Goal: Task Accomplishment & Management: Complete application form

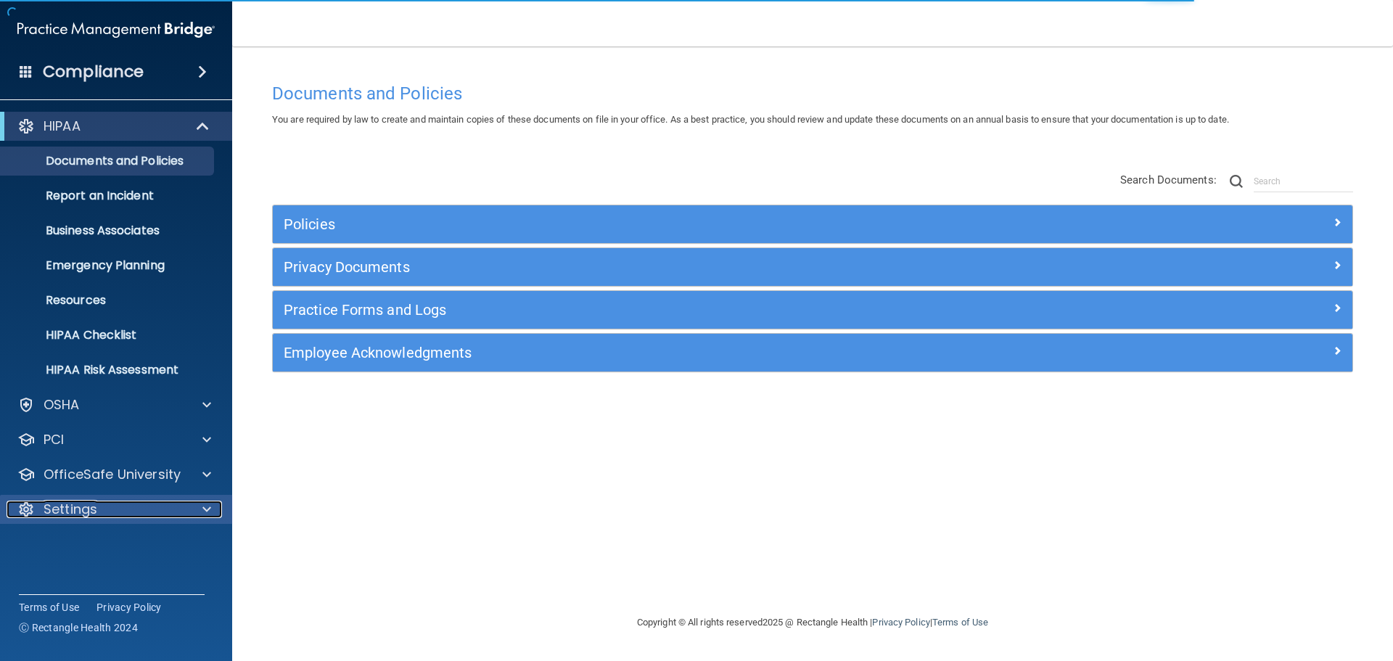
click at [207, 512] on span at bounding box center [206, 509] width 9 height 17
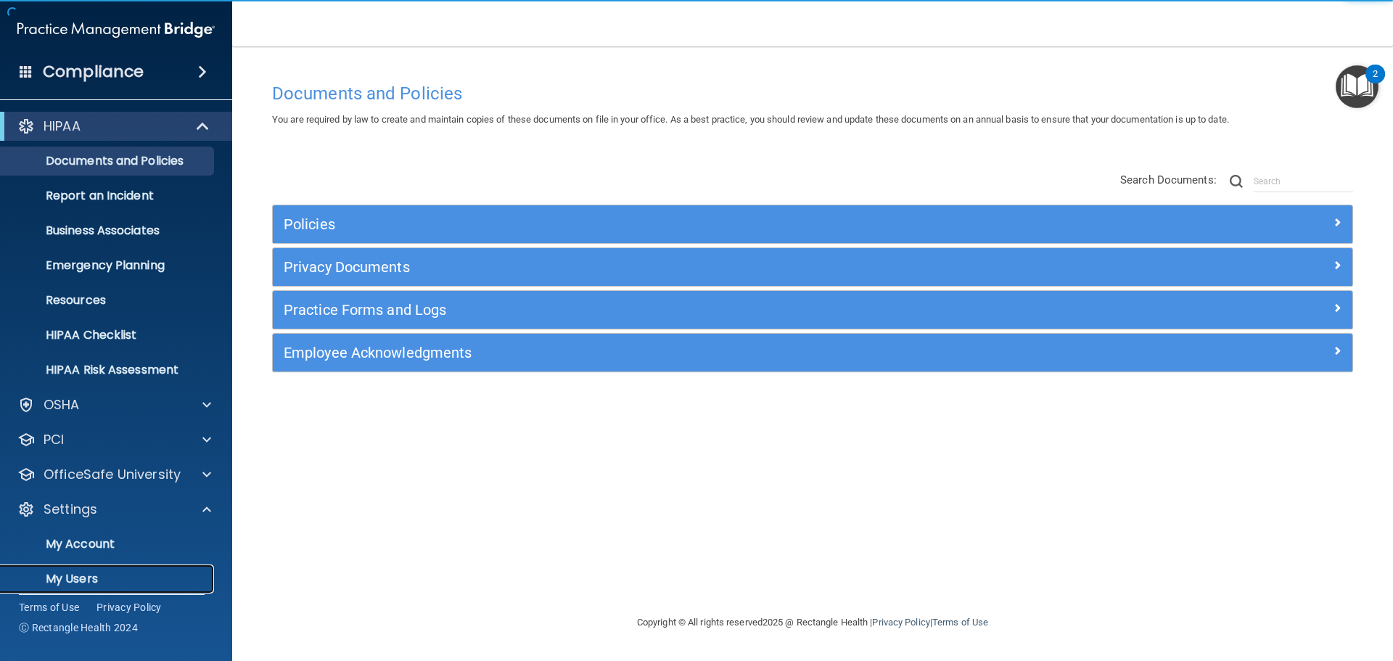
click at [100, 582] on p "My Users" at bounding box center [108, 579] width 198 height 15
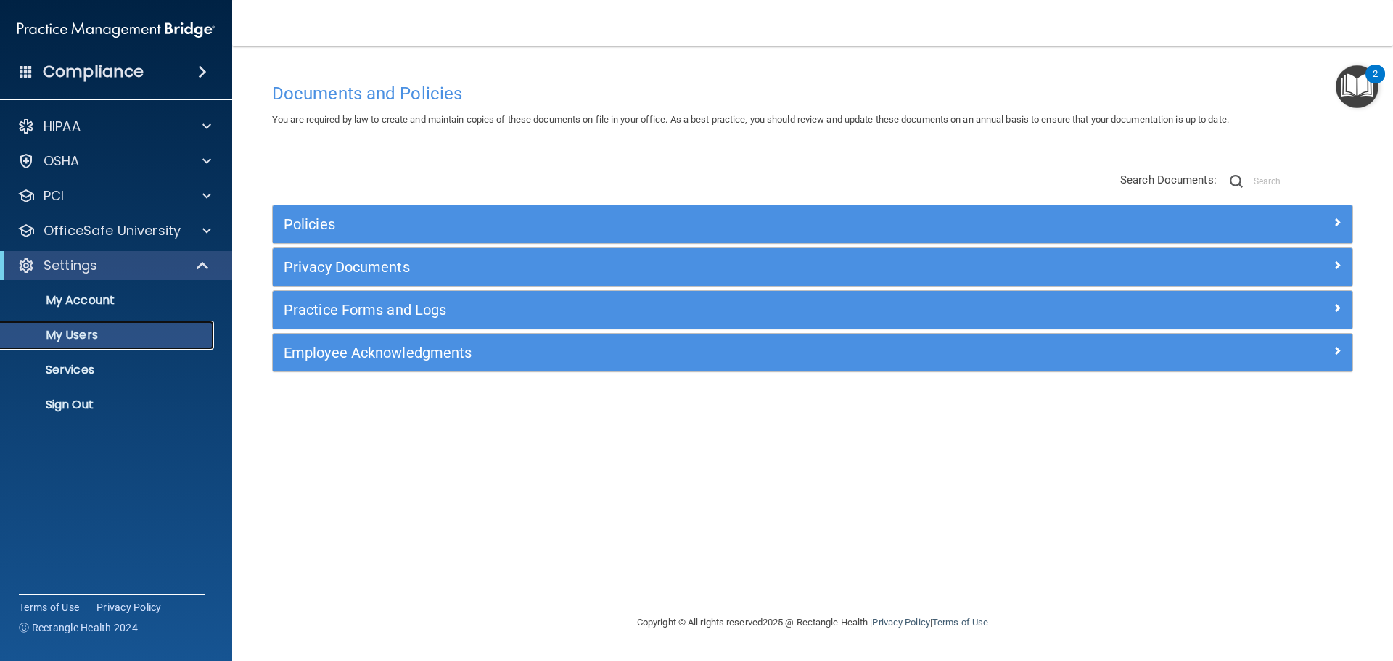
select select "20"
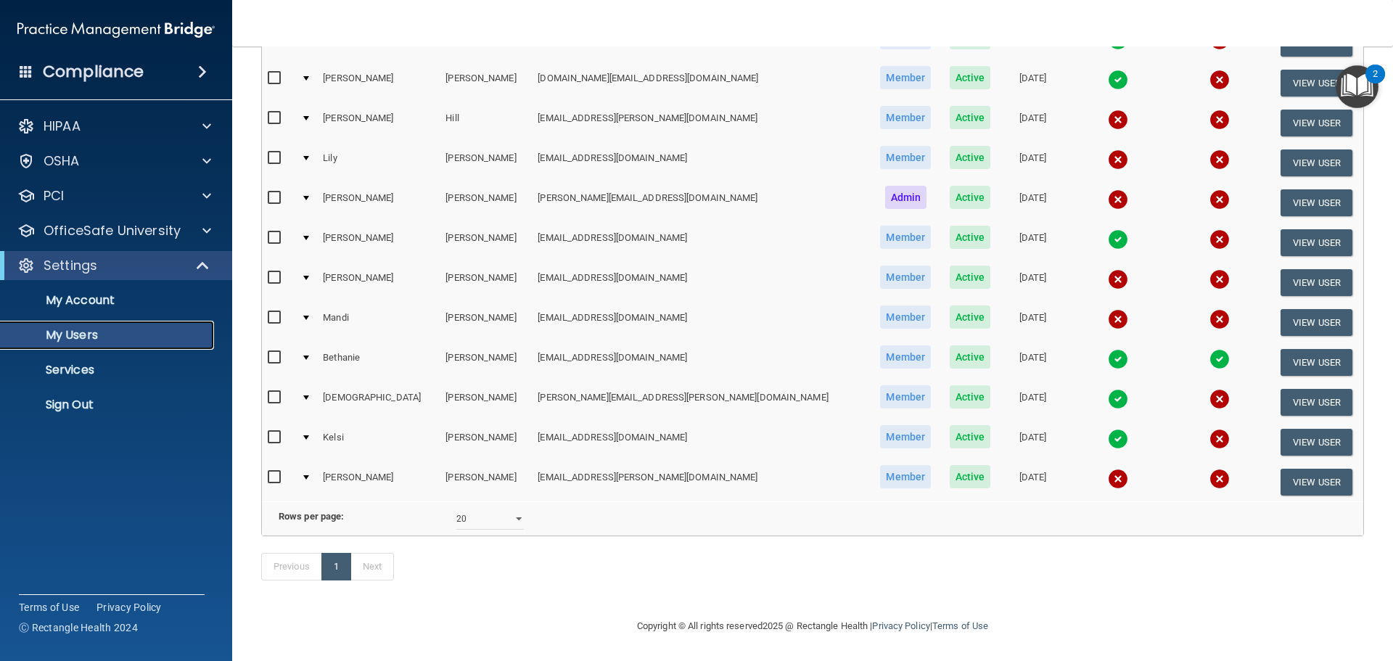
scroll to position [300, 0]
click at [271, 272] on input "checkbox" at bounding box center [276, 278] width 17 height 12
checkbox input "true"
click at [1286, 269] on button "View User" at bounding box center [1317, 282] width 72 height 27
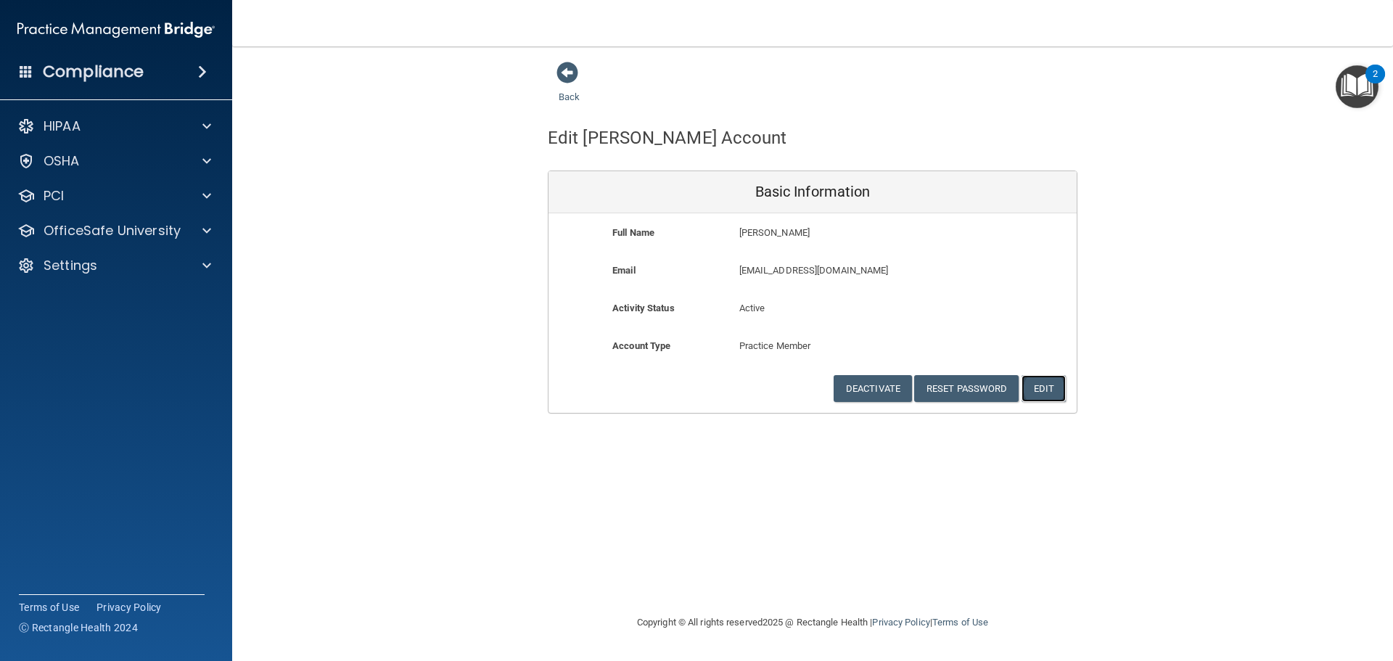
click at [1049, 392] on button "Edit" at bounding box center [1044, 388] width 44 height 27
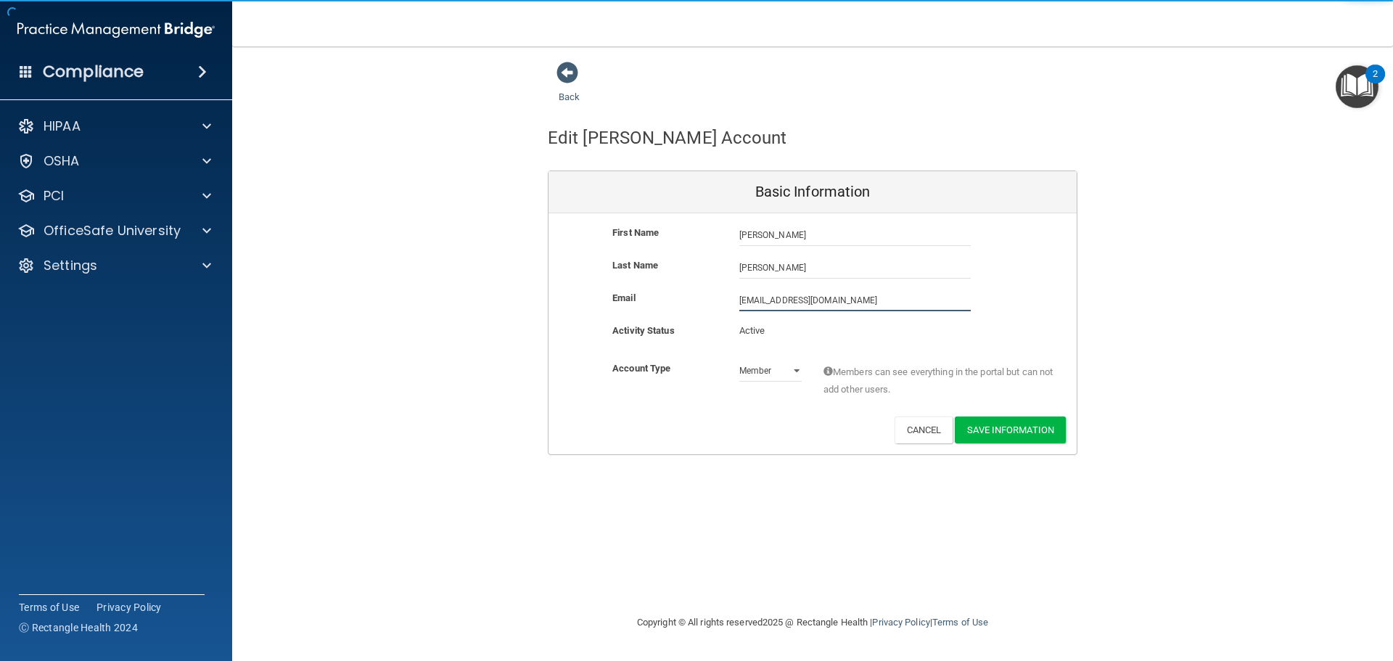
drag, startPoint x: 806, startPoint y: 314, endPoint x: 349, endPoint y: 415, distance: 467.5
click at [349, 415] on div "Back Edit [PERSON_NAME] Account Basic Information First Name [PERSON_NAME] Last…" at bounding box center [812, 258] width 1103 height 394
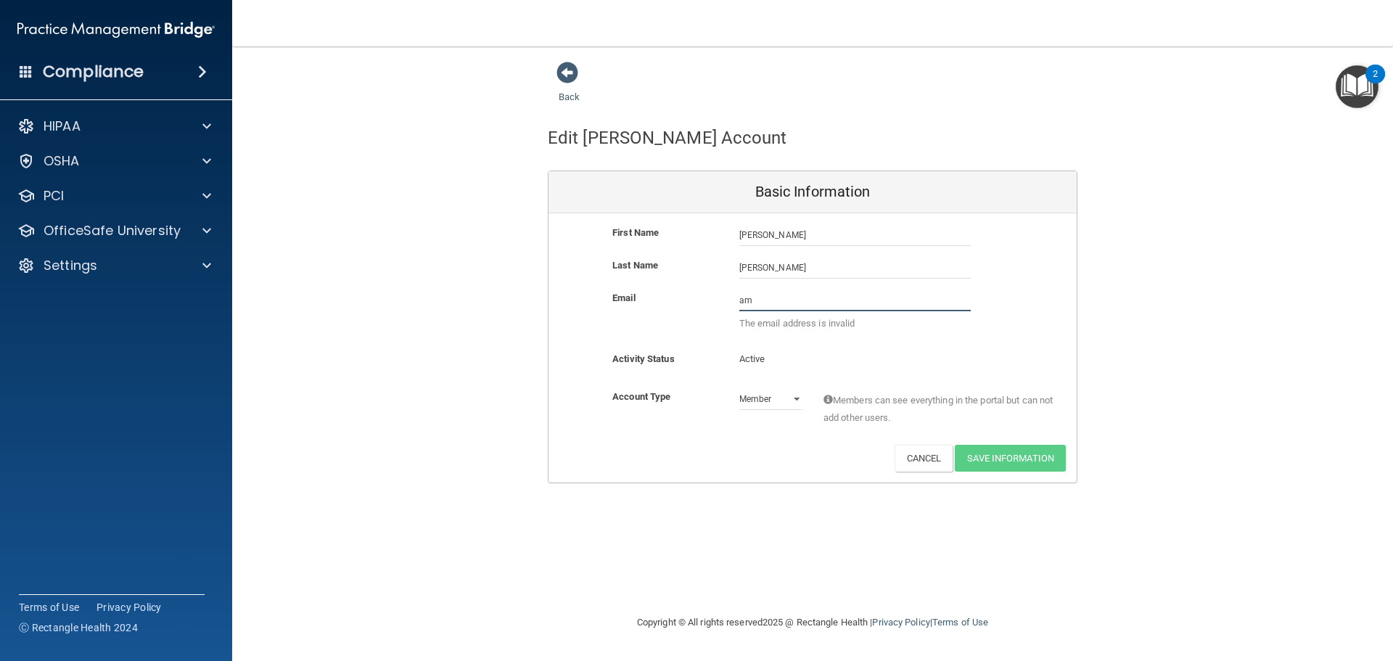
type input "[EMAIL_ADDRESS][DOMAIN_NAME]"
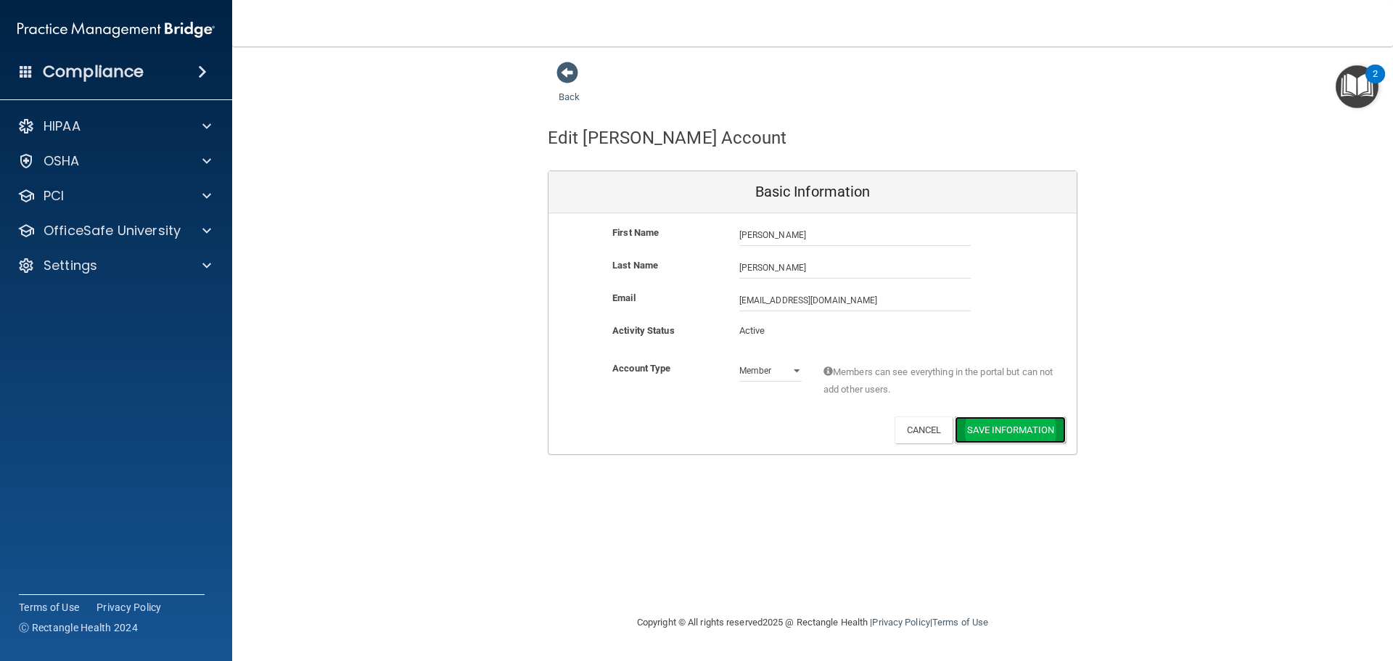
click at [1026, 430] on button "Save Information" at bounding box center [1010, 430] width 111 height 27
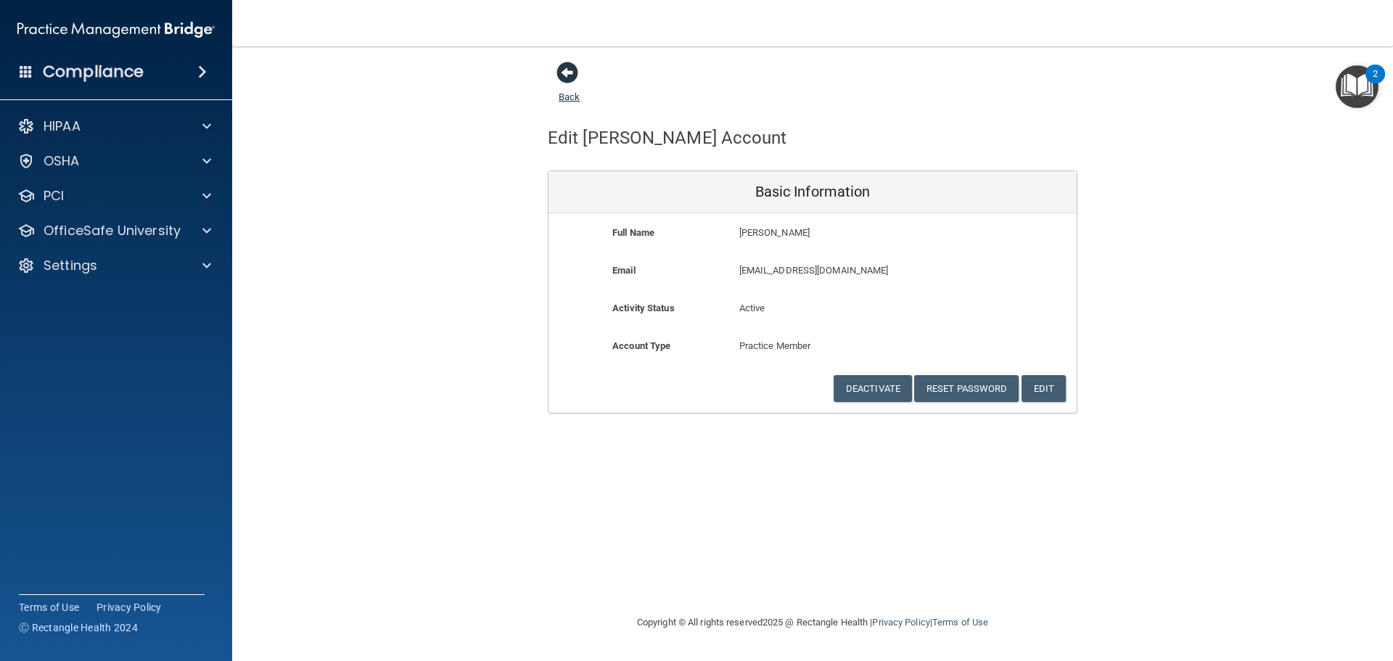
click at [558, 72] on span at bounding box center [568, 73] width 22 height 22
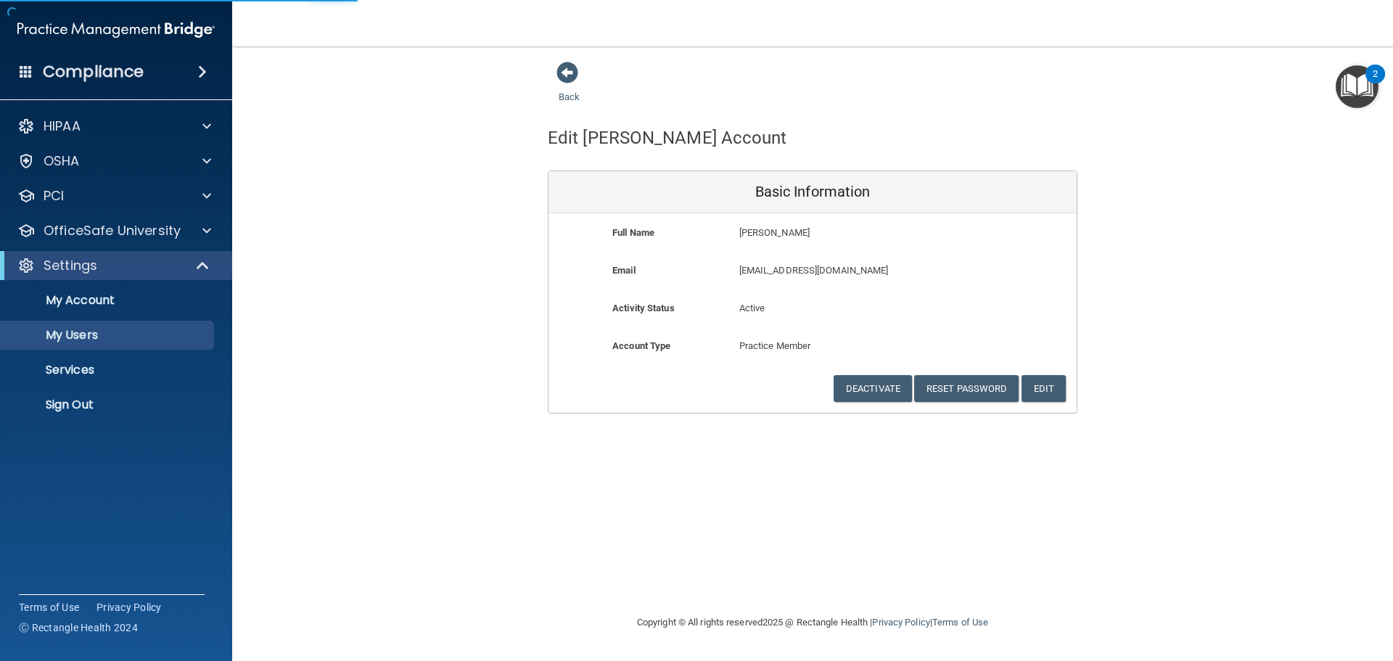
select select "20"
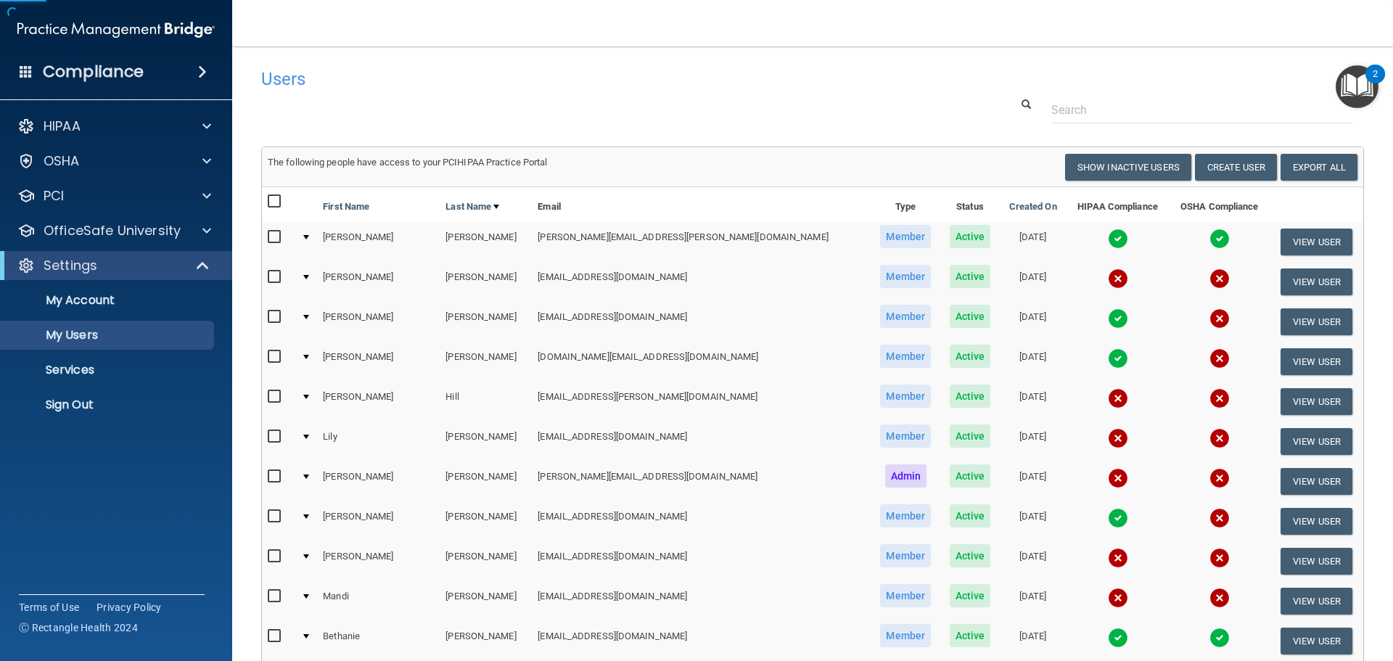
click at [28, 70] on span at bounding box center [26, 71] width 13 height 13
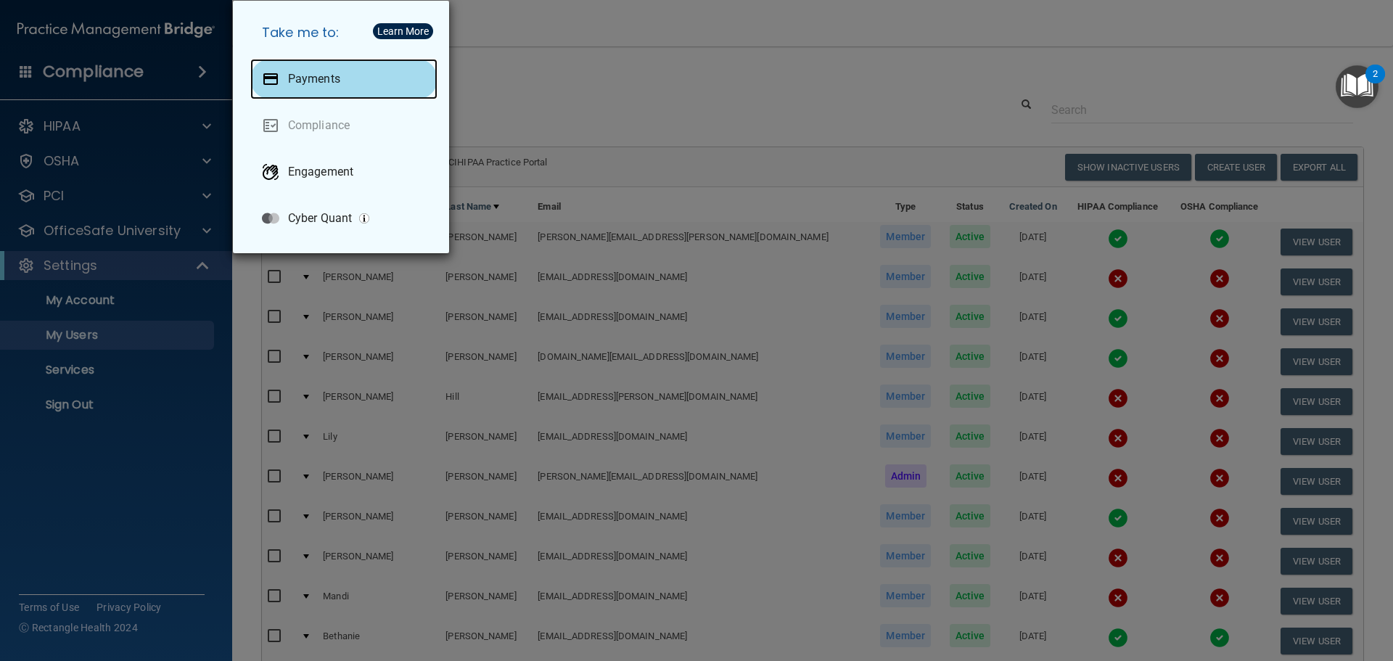
click at [321, 78] on p "Payments" at bounding box center [314, 79] width 52 height 15
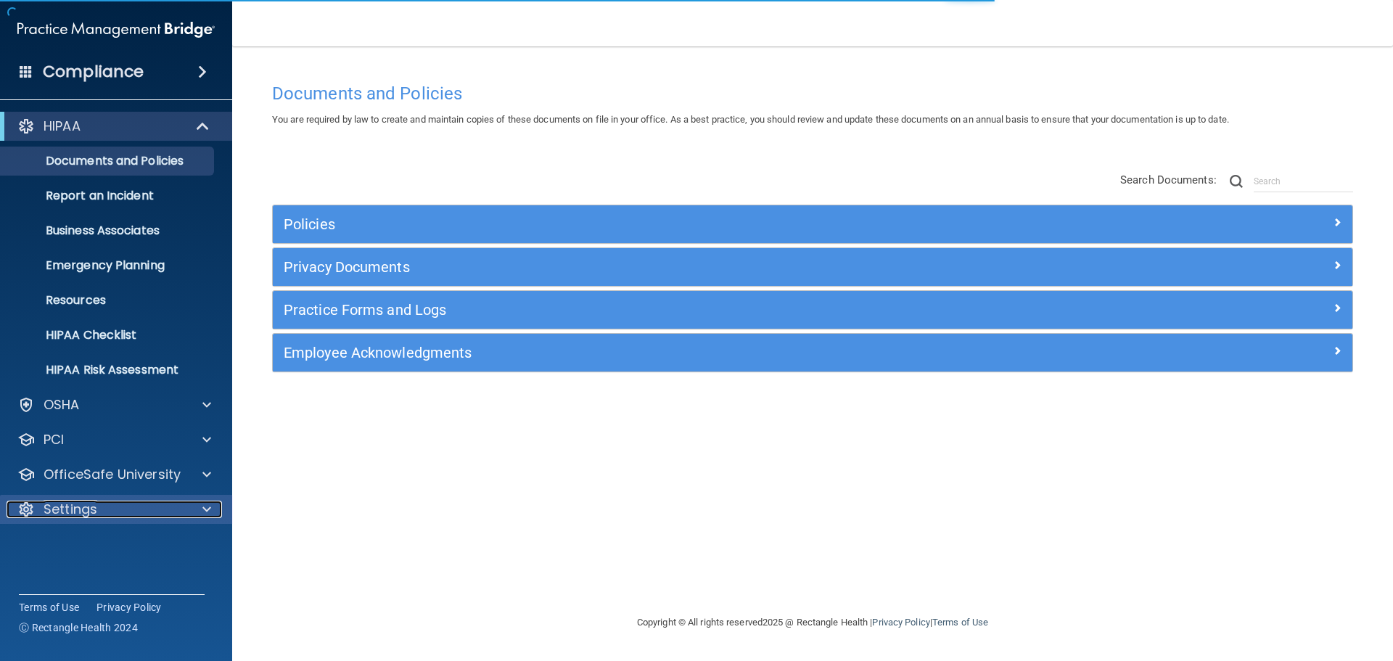
click at [201, 507] on div at bounding box center [205, 509] width 36 height 17
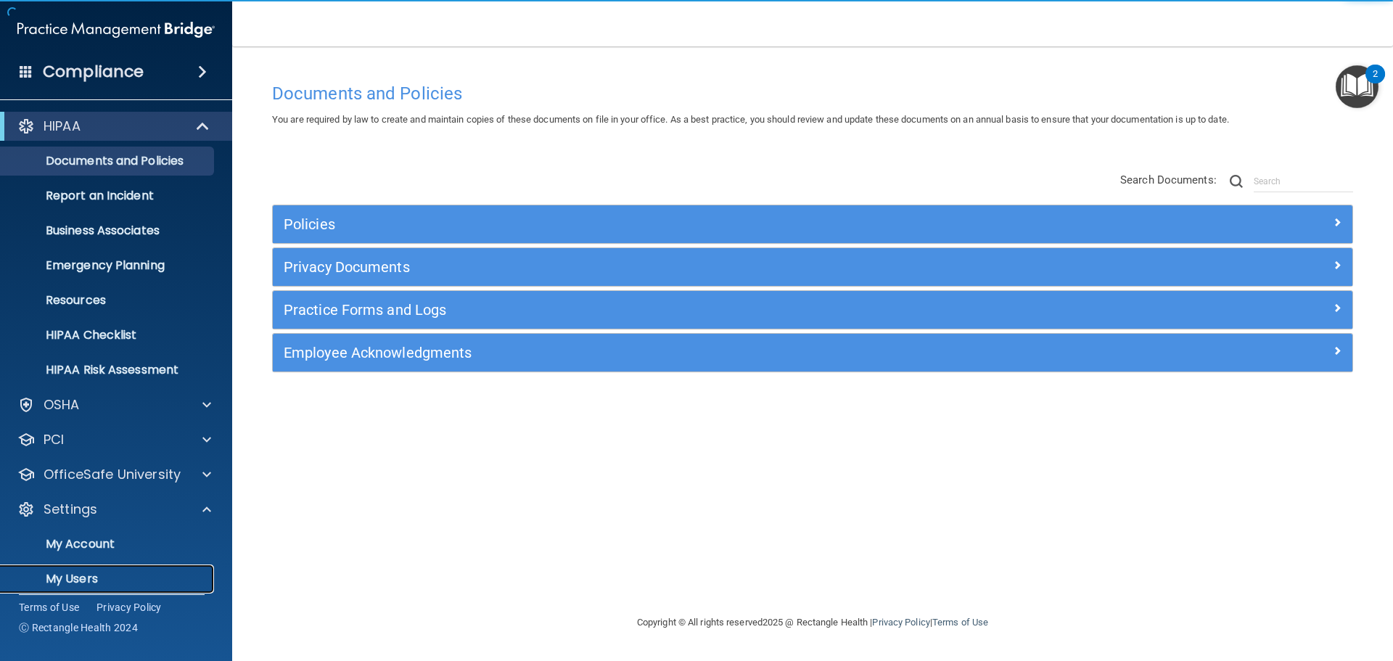
click at [84, 573] on p "My Users" at bounding box center [108, 579] width 198 height 15
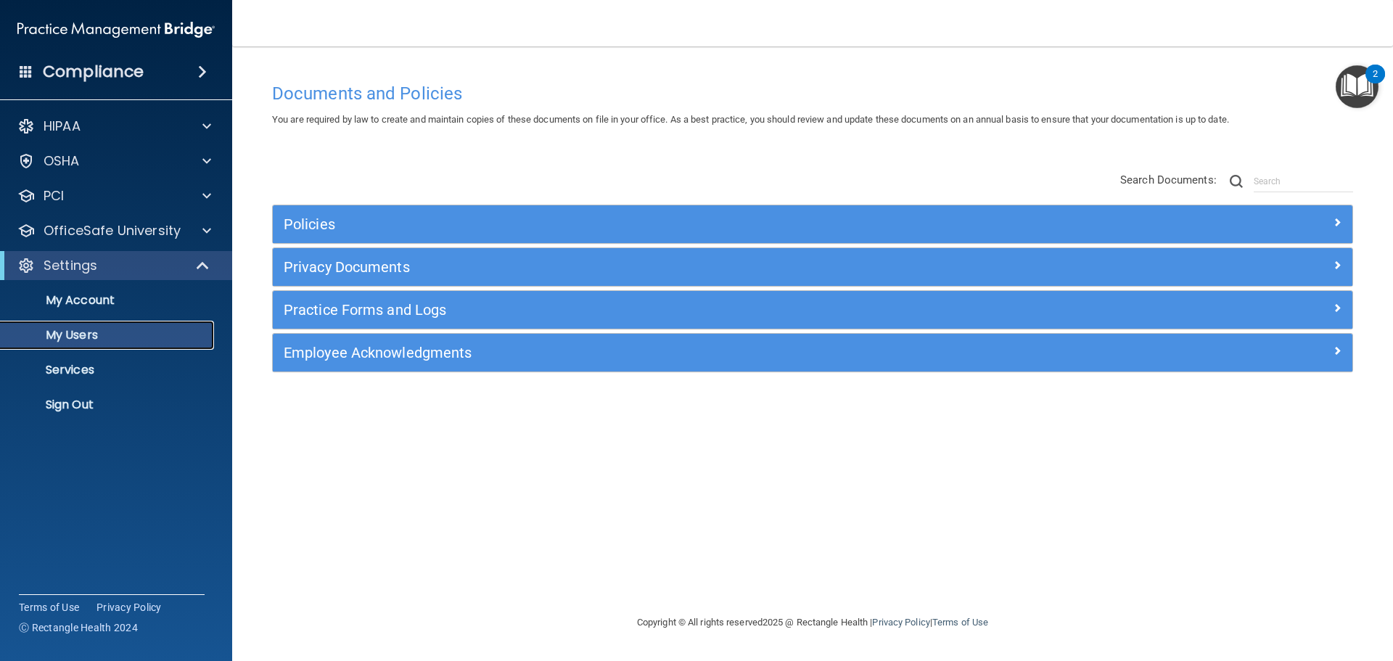
select select "20"
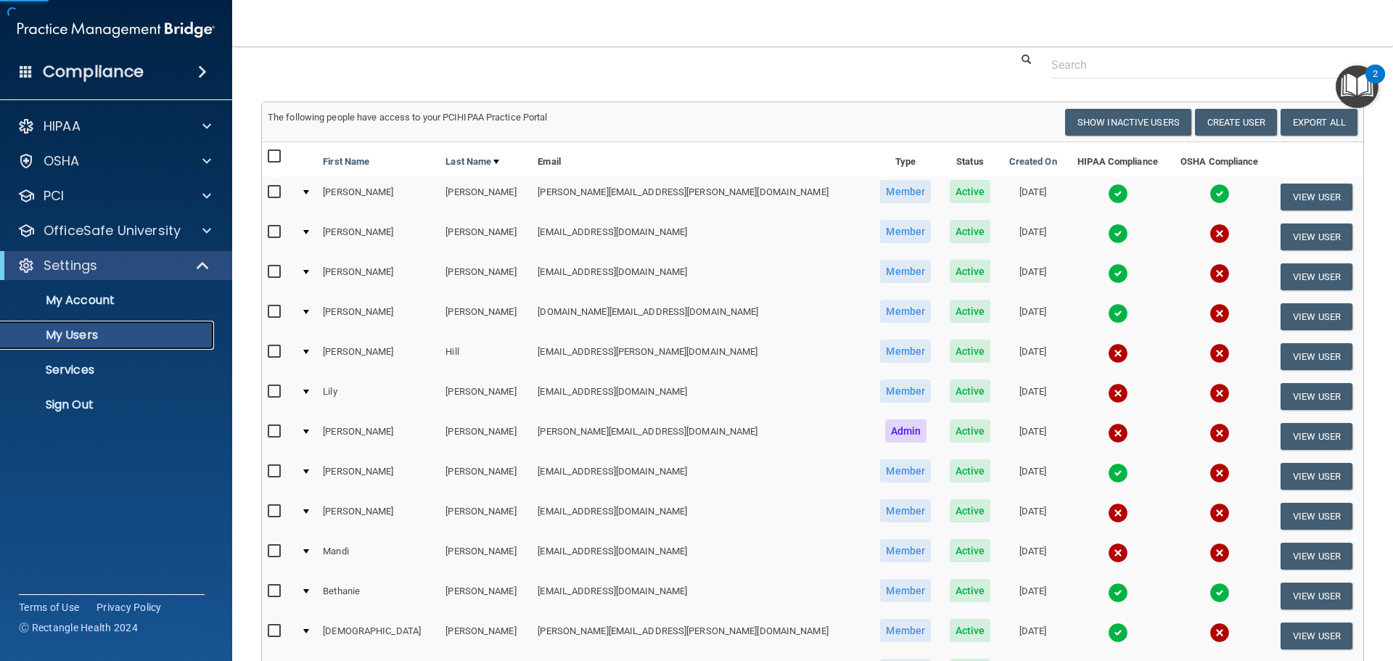
scroll to position [300, 0]
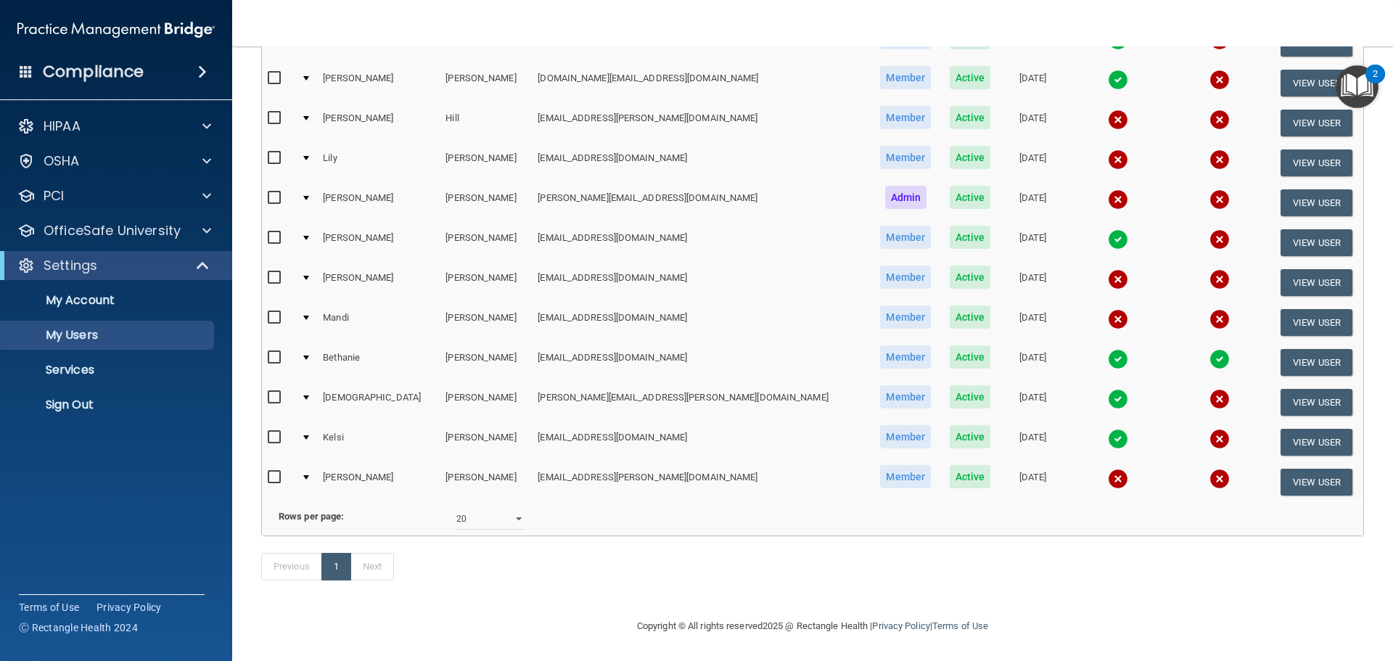
click at [269, 272] on input "checkbox" at bounding box center [276, 278] width 17 height 12
checkbox input "true"
click at [1287, 269] on button "View User" at bounding box center [1317, 282] width 72 height 27
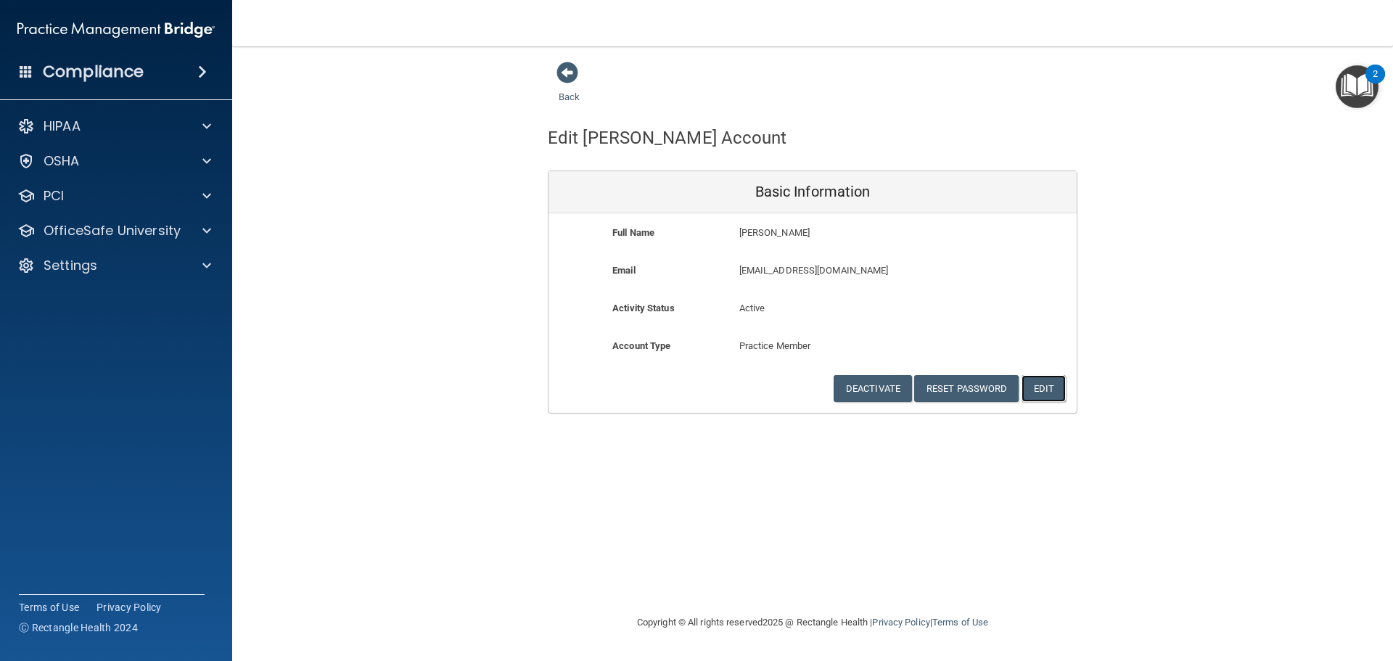
click at [1049, 388] on button "Edit" at bounding box center [1044, 388] width 44 height 27
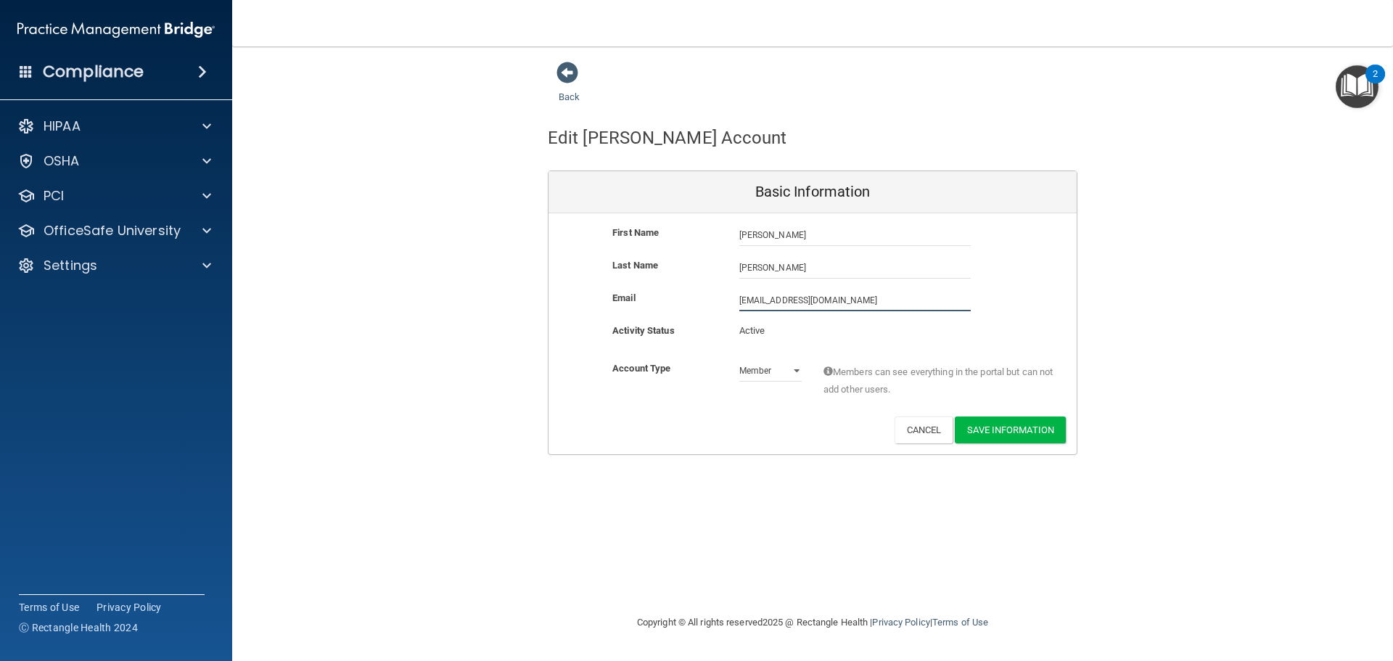
drag, startPoint x: 831, startPoint y: 295, endPoint x: 77, endPoint y: 438, distance: 767.5
click at [65, 428] on div "Compliance HIPAA Documents and Policies Report an Incident Business Associates …" at bounding box center [696, 330] width 1393 height 661
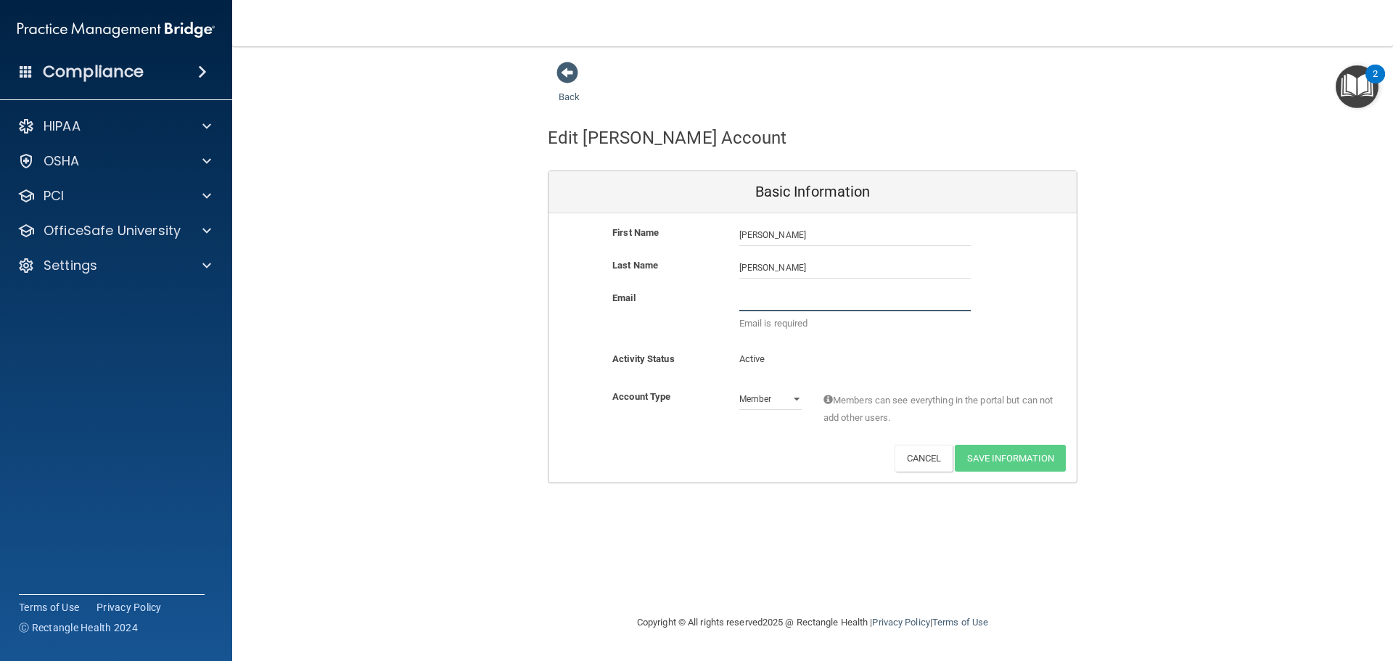
click at [793, 302] on input "email" at bounding box center [856, 301] width 232 height 22
type input "[EMAIL_ADDRESS][DOMAIN_NAME]"
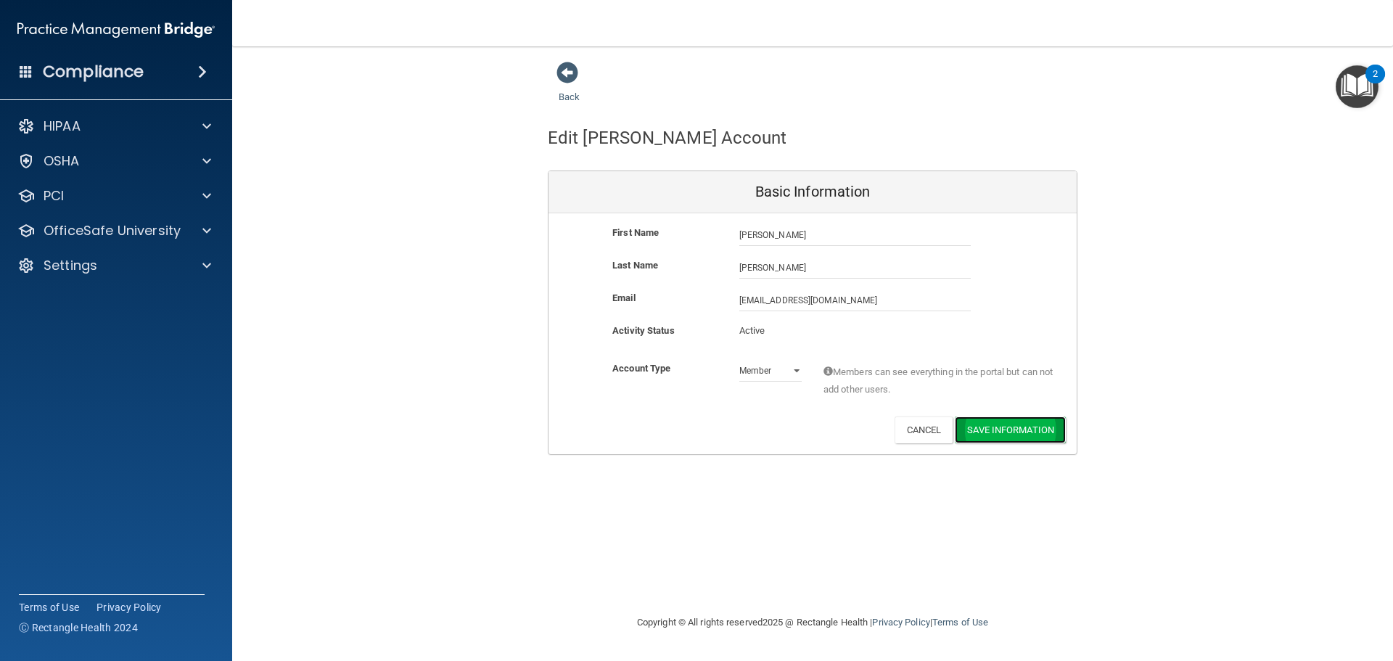
click at [1015, 430] on button "Save Information" at bounding box center [1010, 430] width 111 height 27
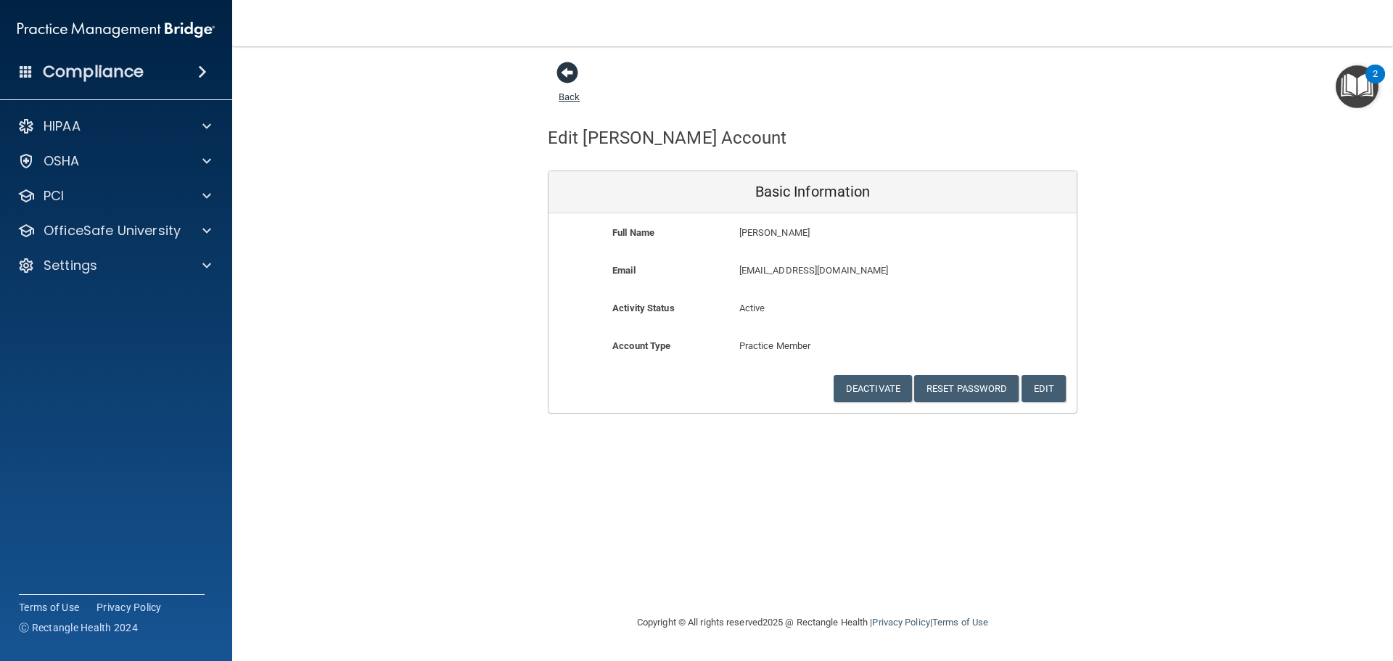
click at [568, 75] on span at bounding box center [568, 73] width 22 height 22
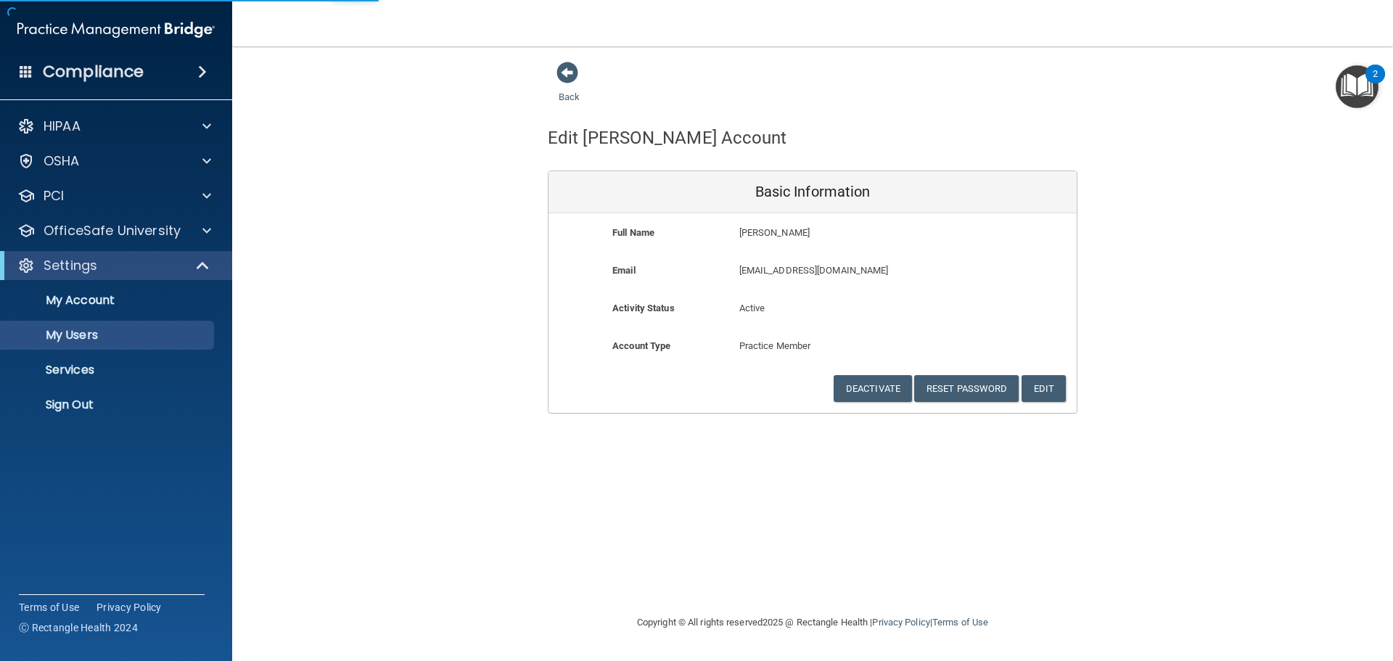
select select "20"
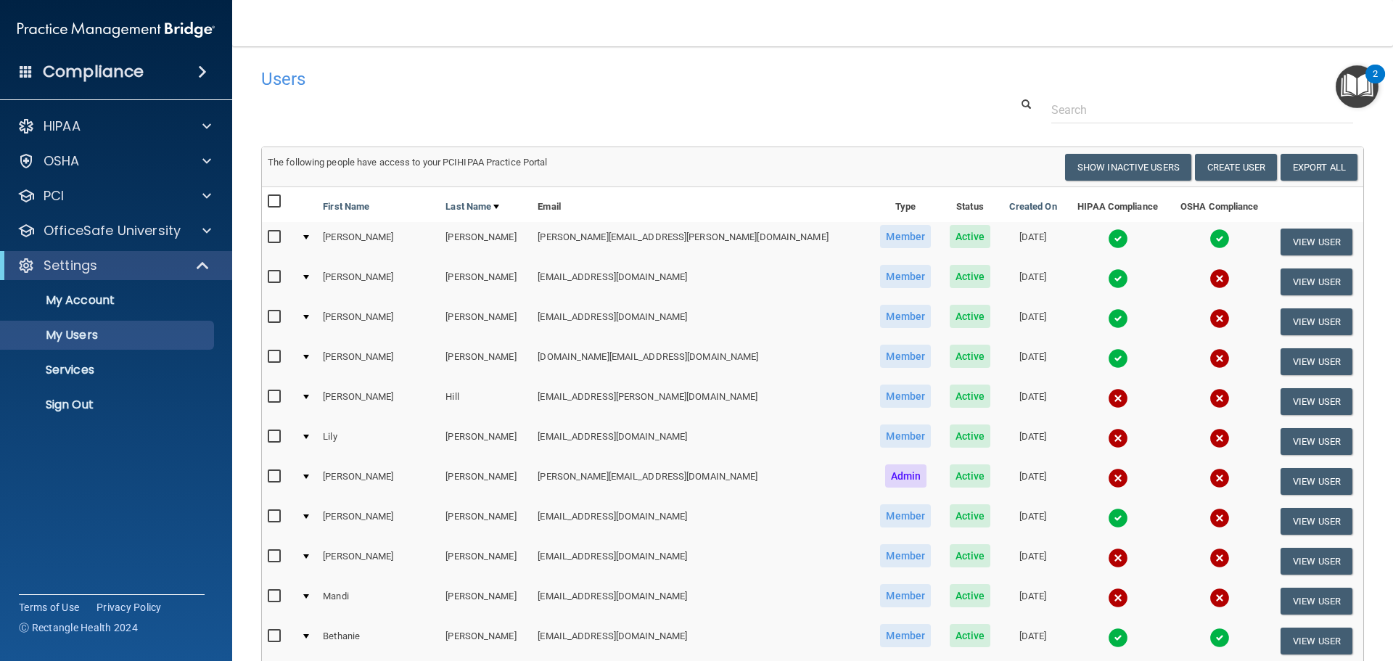
click at [25, 72] on span at bounding box center [26, 71] width 13 height 13
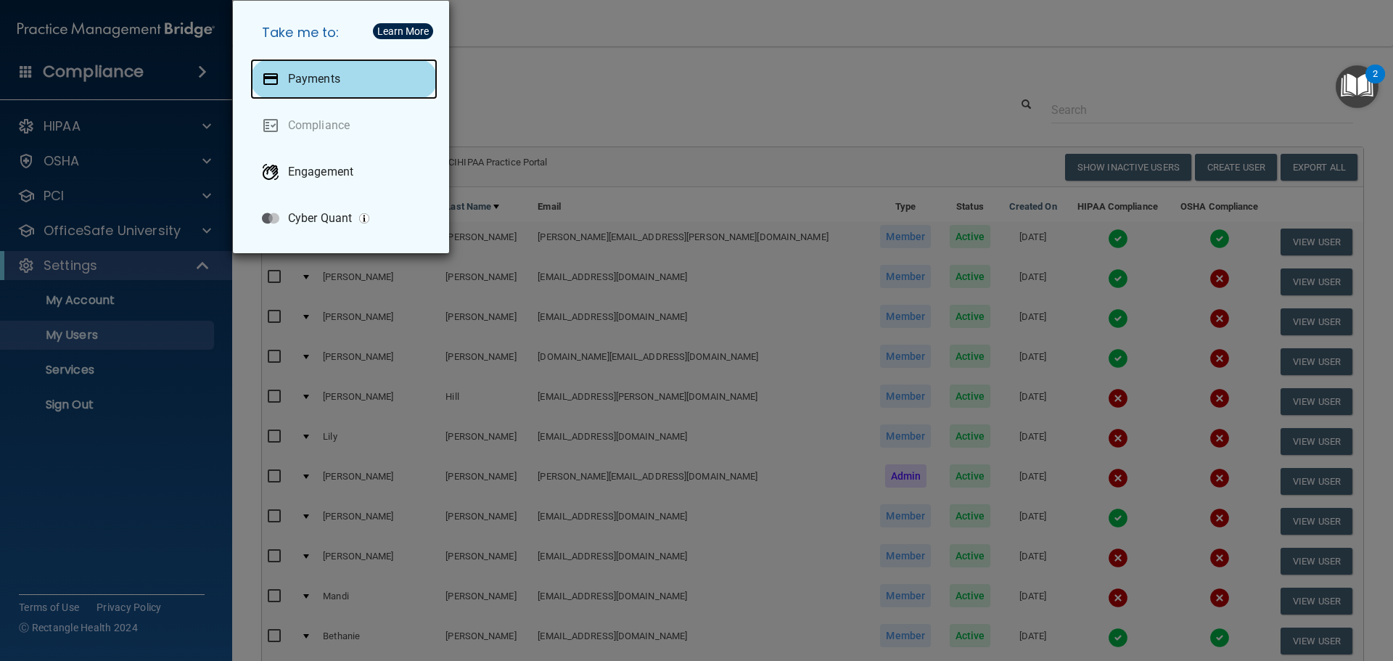
click at [314, 78] on p "Payments" at bounding box center [314, 79] width 52 height 15
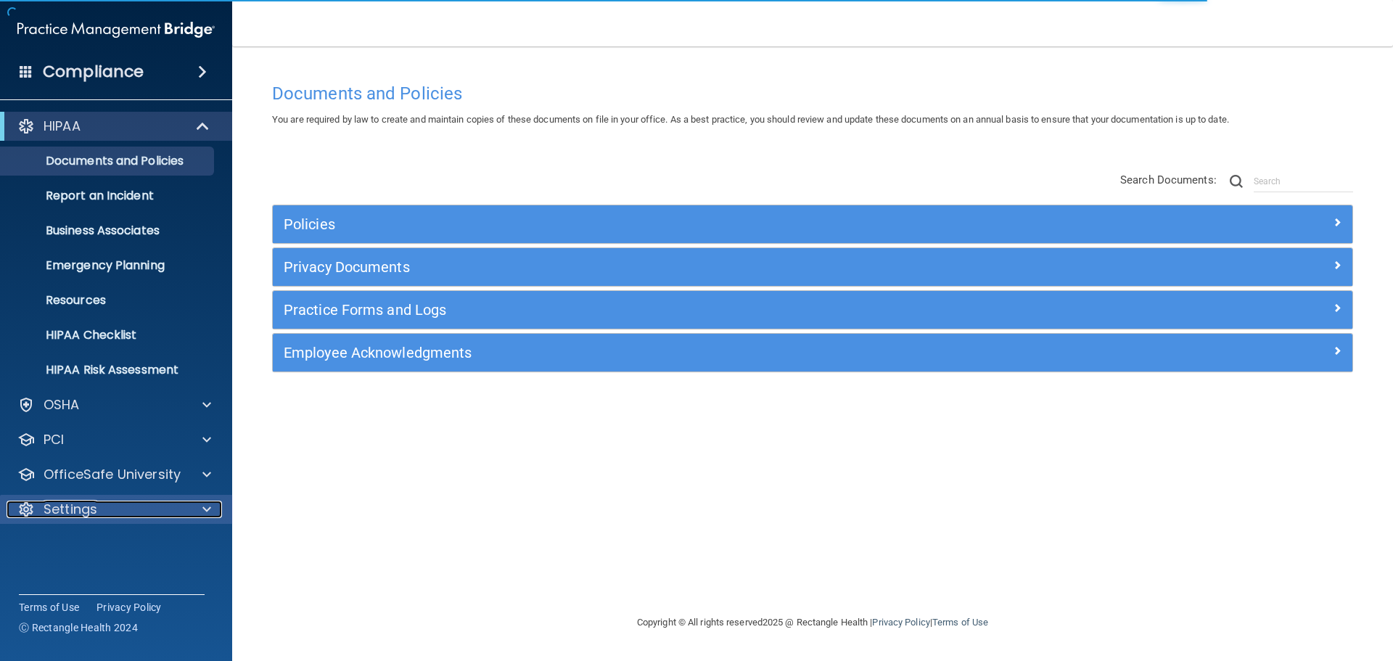
click at [205, 504] on span at bounding box center [206, 509] width 9 height 17
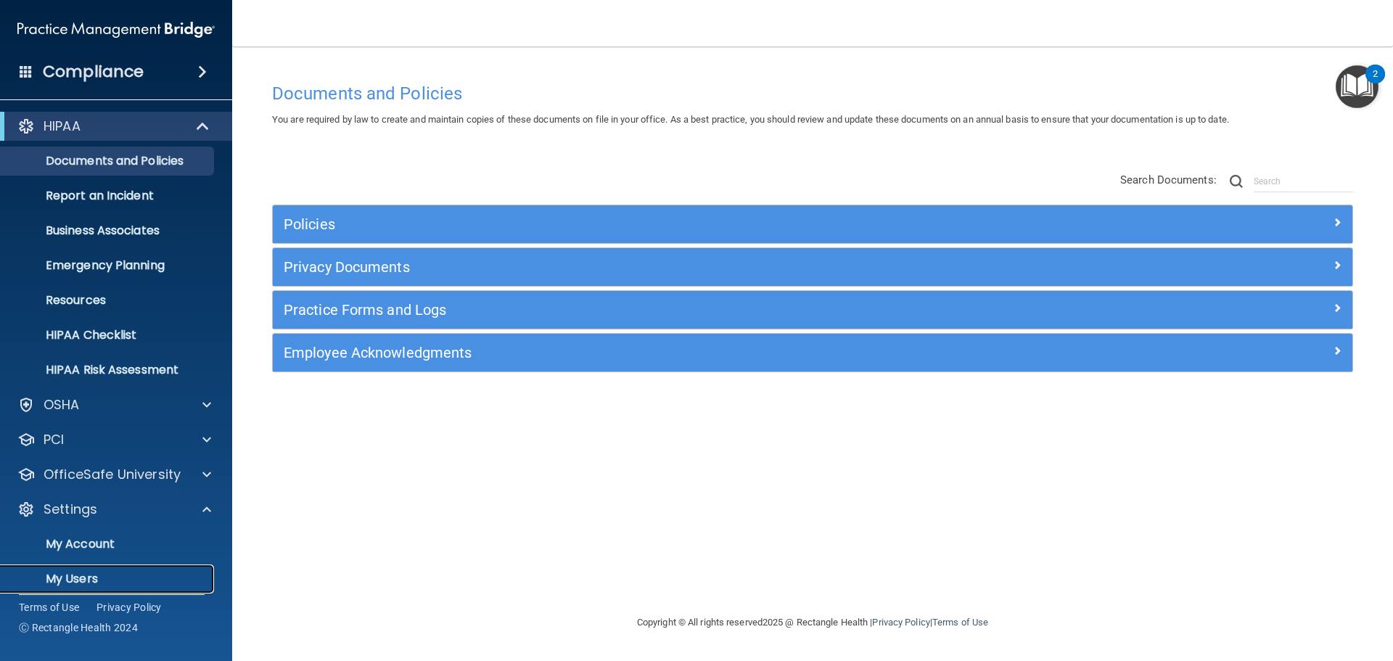
click at [75, 572] on p "My Users" at bounding box center [108, 579] width 198 height 15
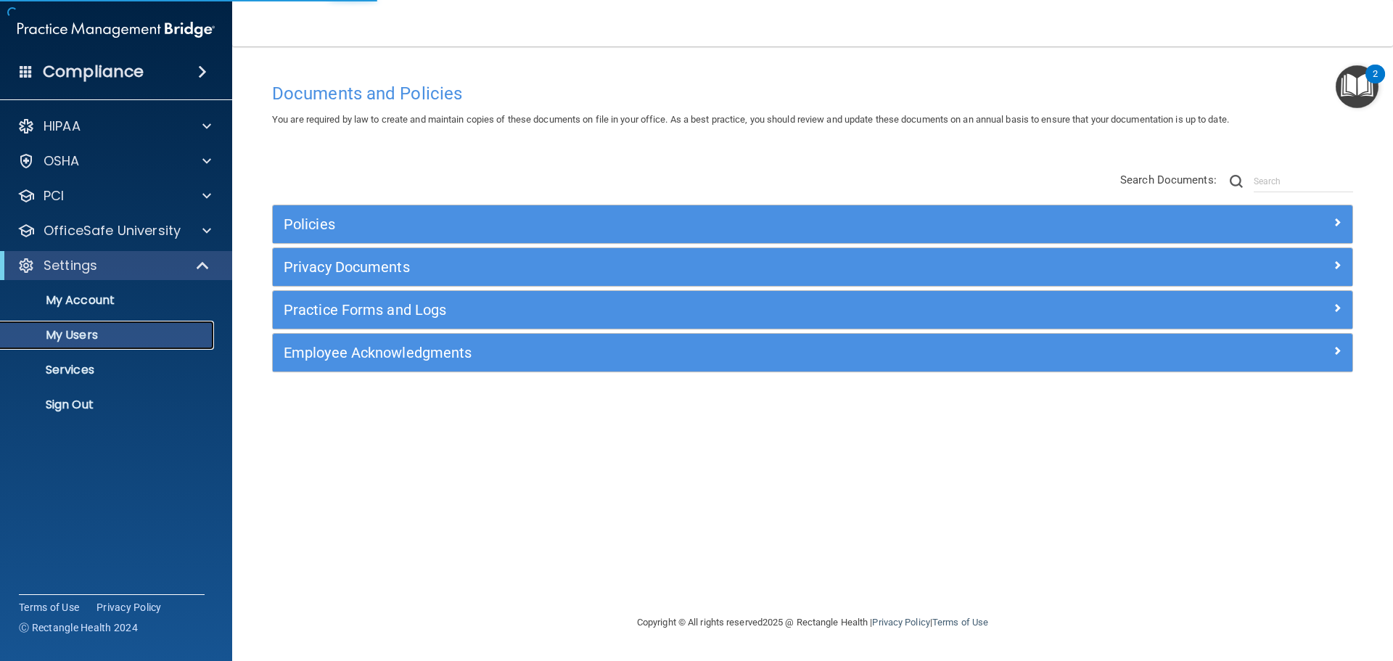
select select "20"
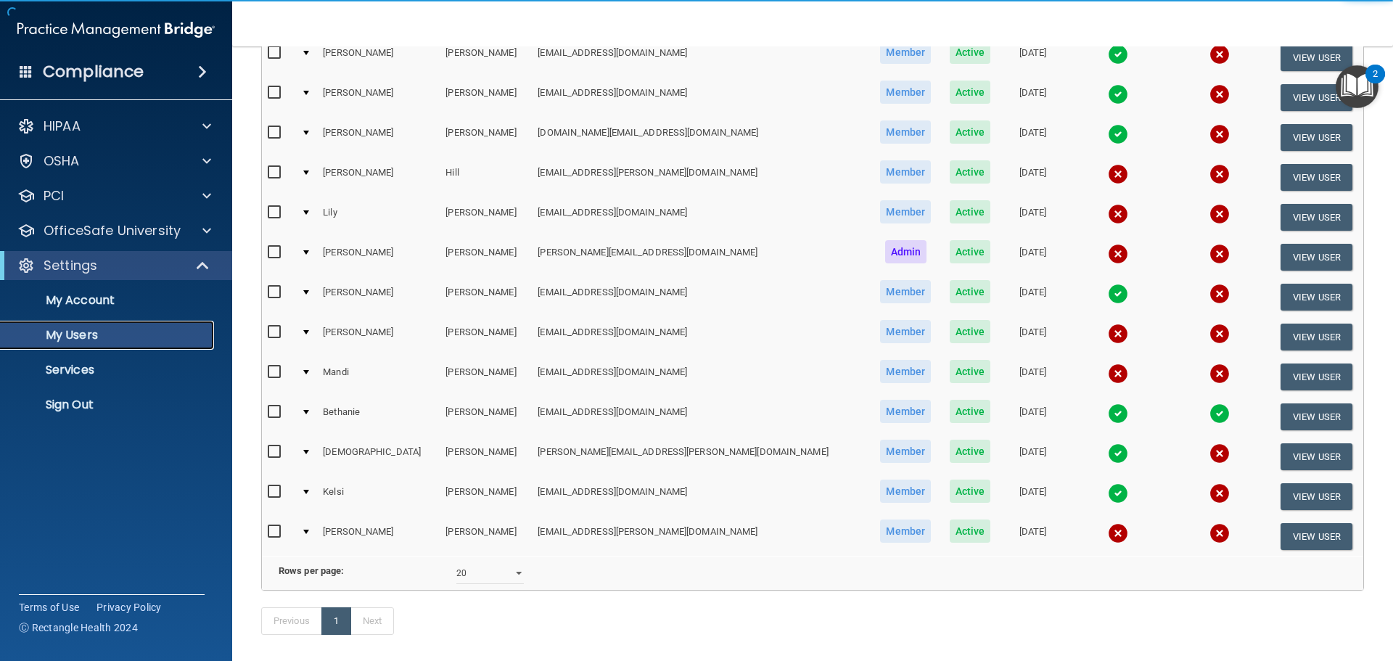
scroll to position [290, 0]
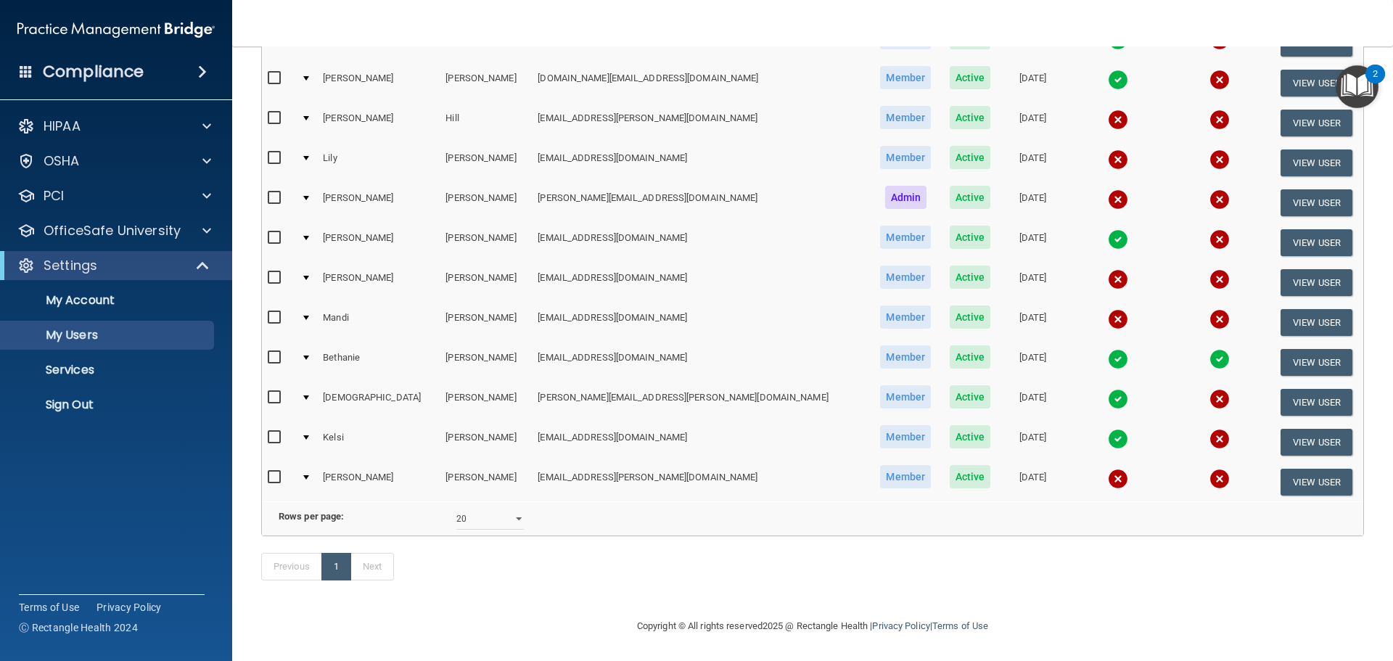
click at [277, 272] on input "checkbox" at bounding box center [276, 278] width 17 height 12
checkbox input "true"
click at [1281, 270] on button "View User" at bounding box center [1317, 282] width 72 height 27
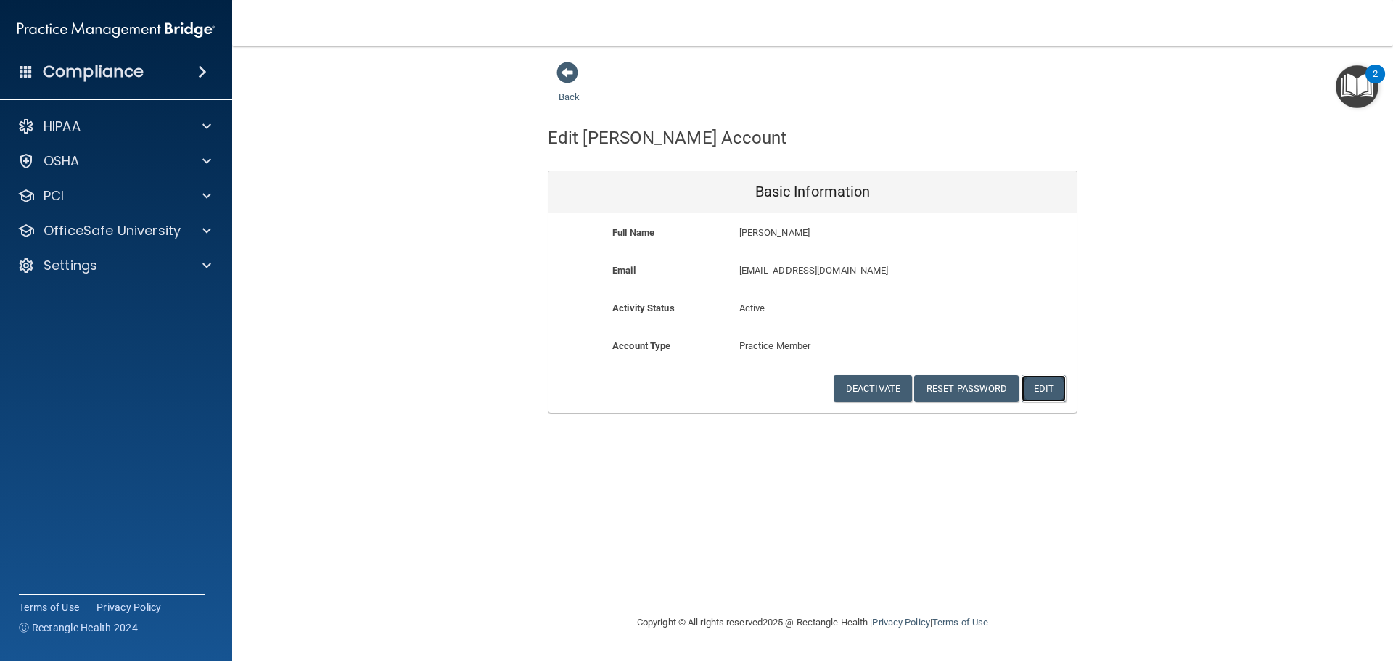
click at [1044, 394] on button "Edit" at bounding box center [1044, 388] width 44 height 27
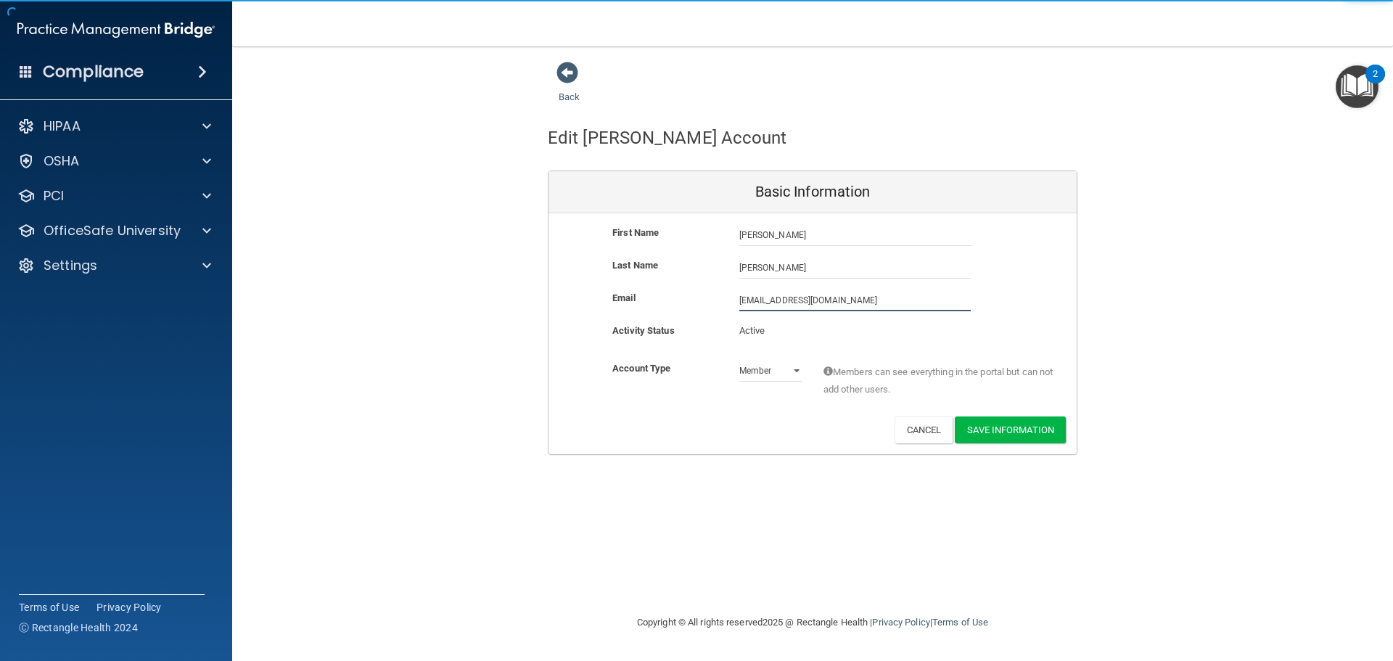
drag, startPoint x: 834, startPoint y: 303, endPoint x: 426, endPoint y: 347, distance: 410.3
click at [426, 347] on div "Back Edit Angelle's Account Basic Information First Name Angelle Saloom Angelle…" at bounding box center [812, 258] width 1103 height 394
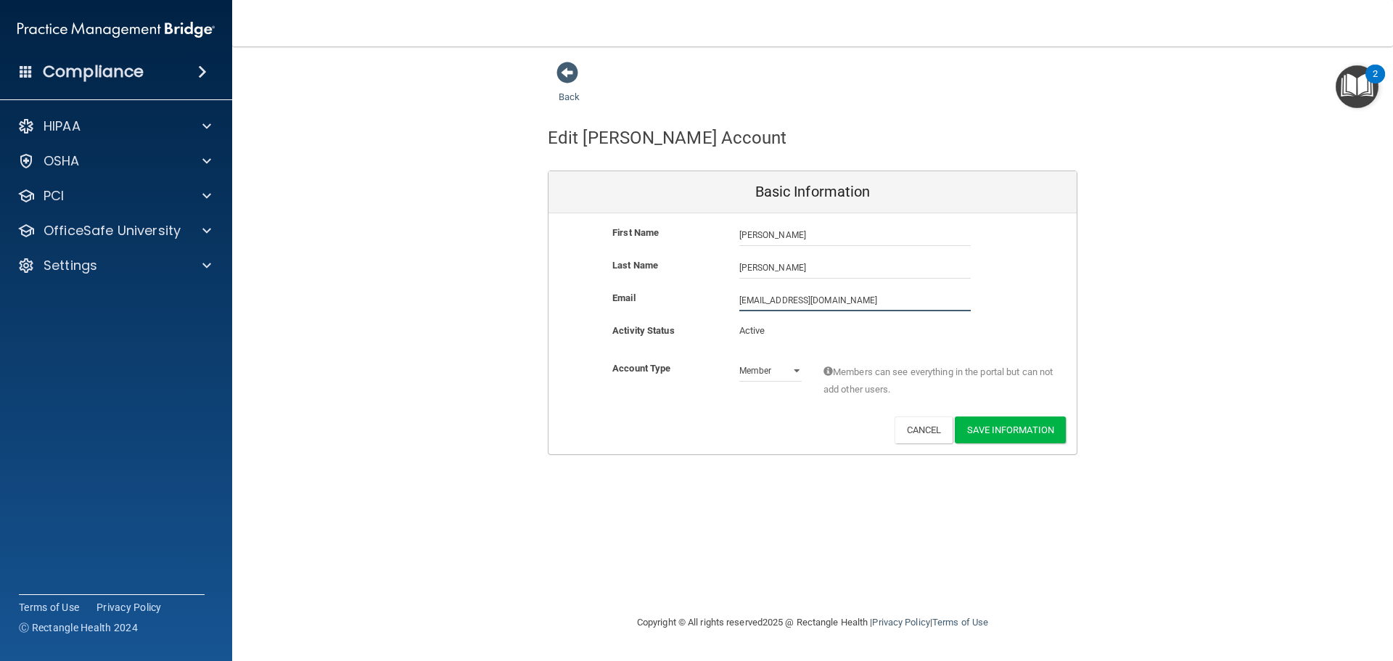
type input "K"
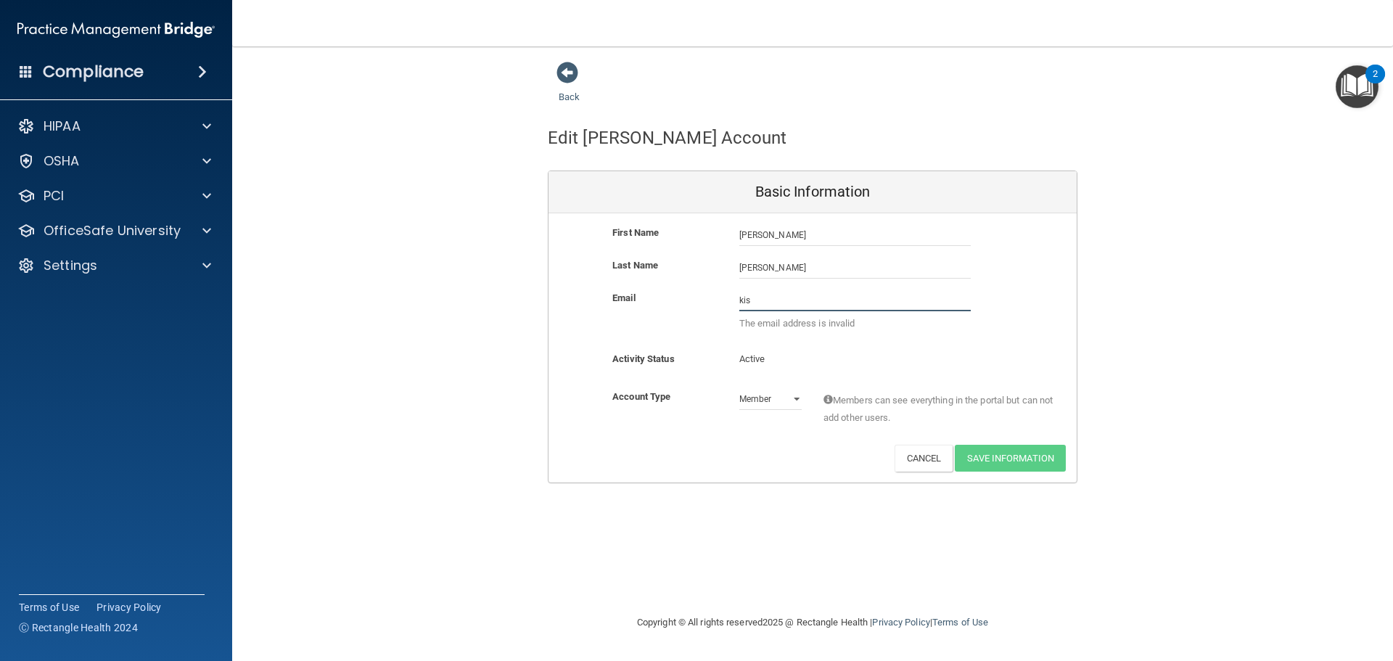
type input "[PERSON_NAME][EMAIL_ADDRESS][PERSON_NAME][DOMAIN_NAME]"
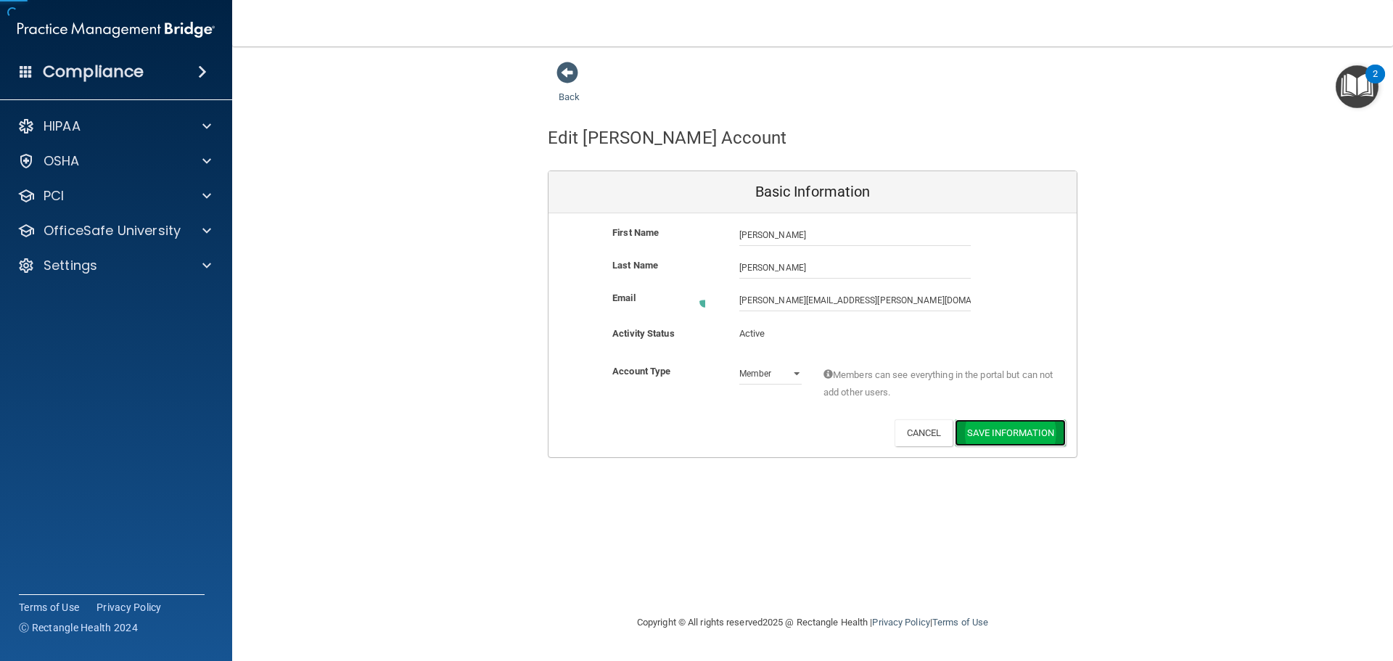
click at [1015, 427] on button "Save Information" at bounding box center [1010, 432] width 111 height 27
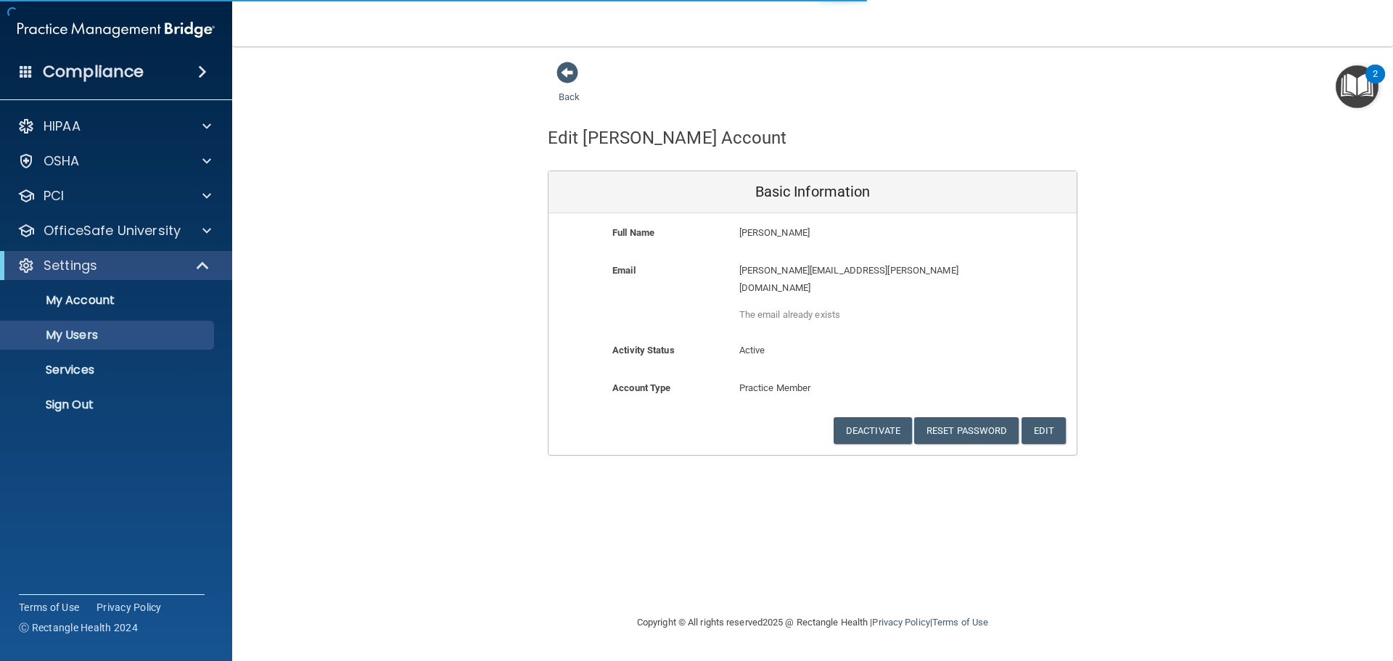
select select "20"
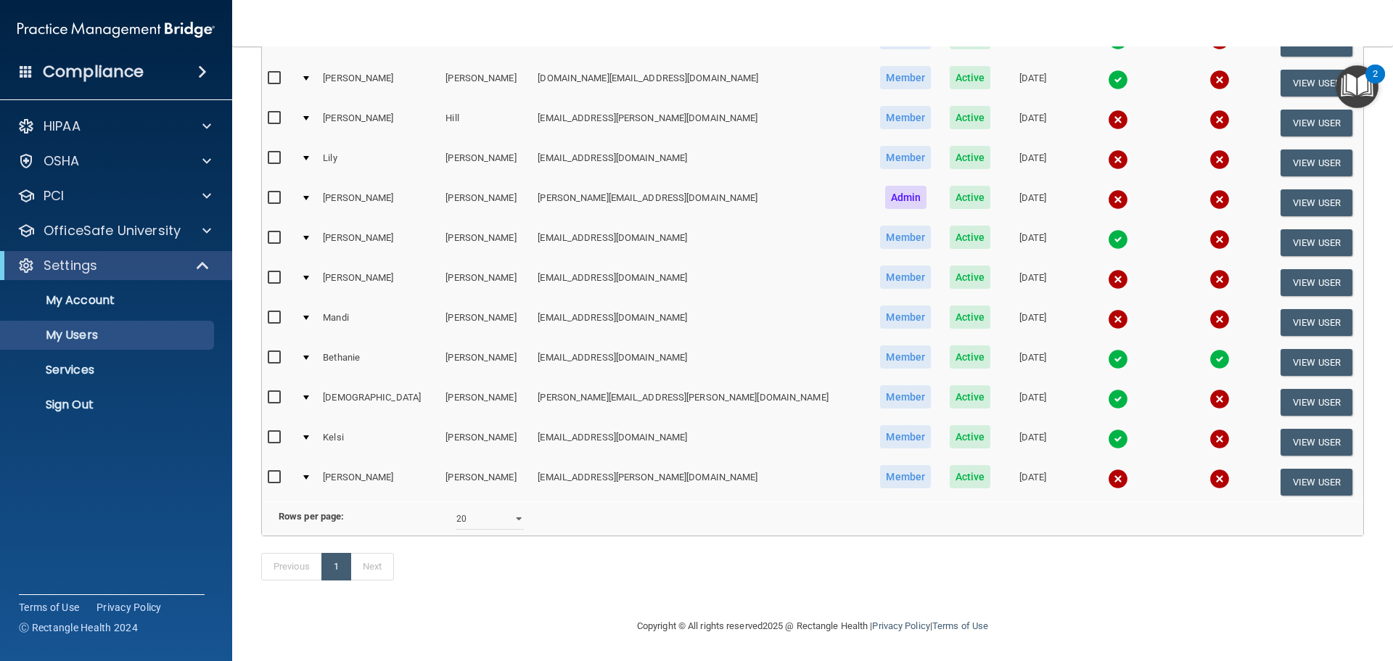
scroll to position [356, 0]
click at [272, 272] on input "checkbox" at bounding box center [276, 278] width 17 height 12
checkbox input "true"
click at [1298, 269] on button "View User" at bounding box center [1317, 282] width 72 height 27
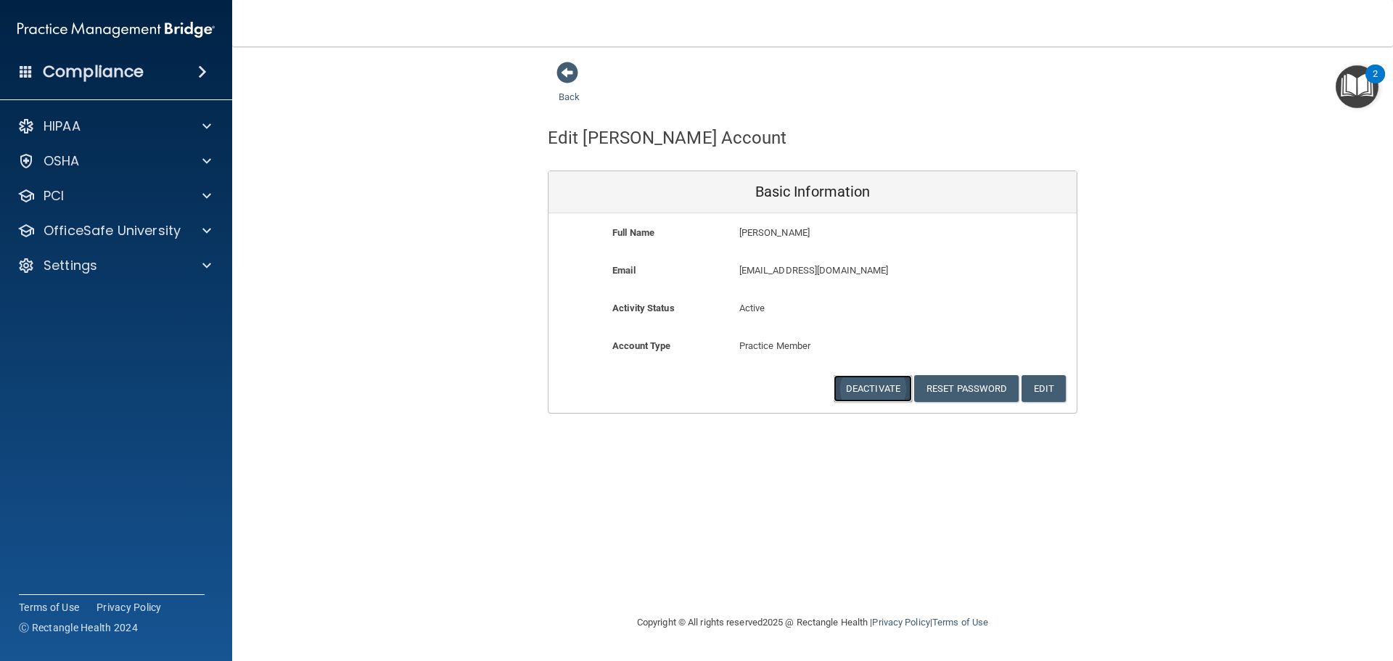
click at [866, 386] on button "Deactivate" at bounding box center [873, 388] width 78 height 27
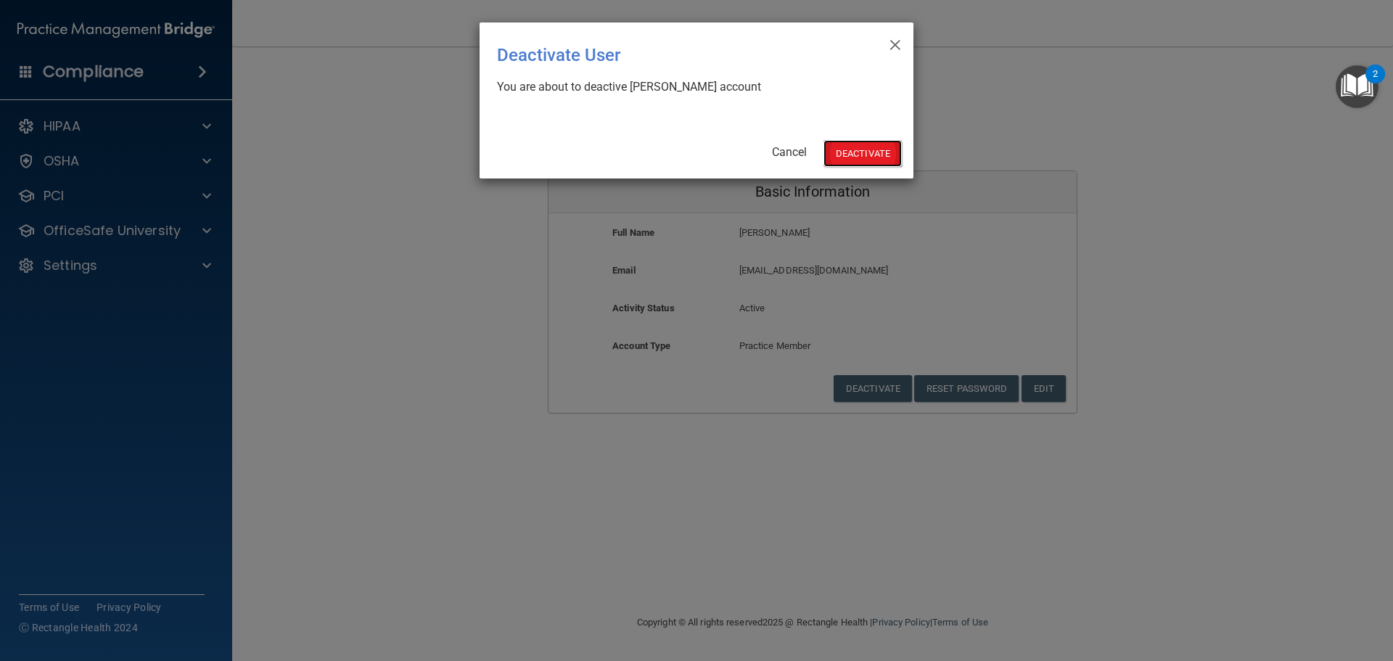
click at [863, 153] on button "Deactivate" at bounding box center [863, 153] width 78 height 27
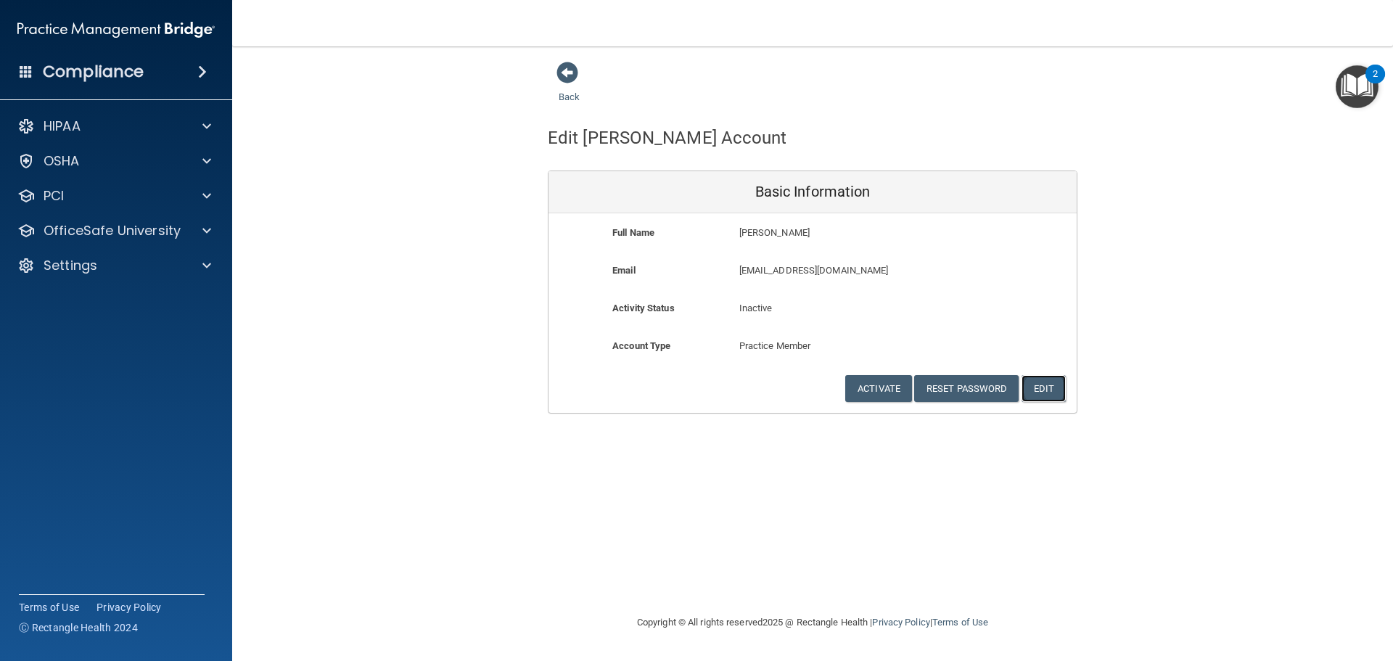
click at [1052, 391] on button "Edit" at bounding box center [1044, 388] width 44 height 27
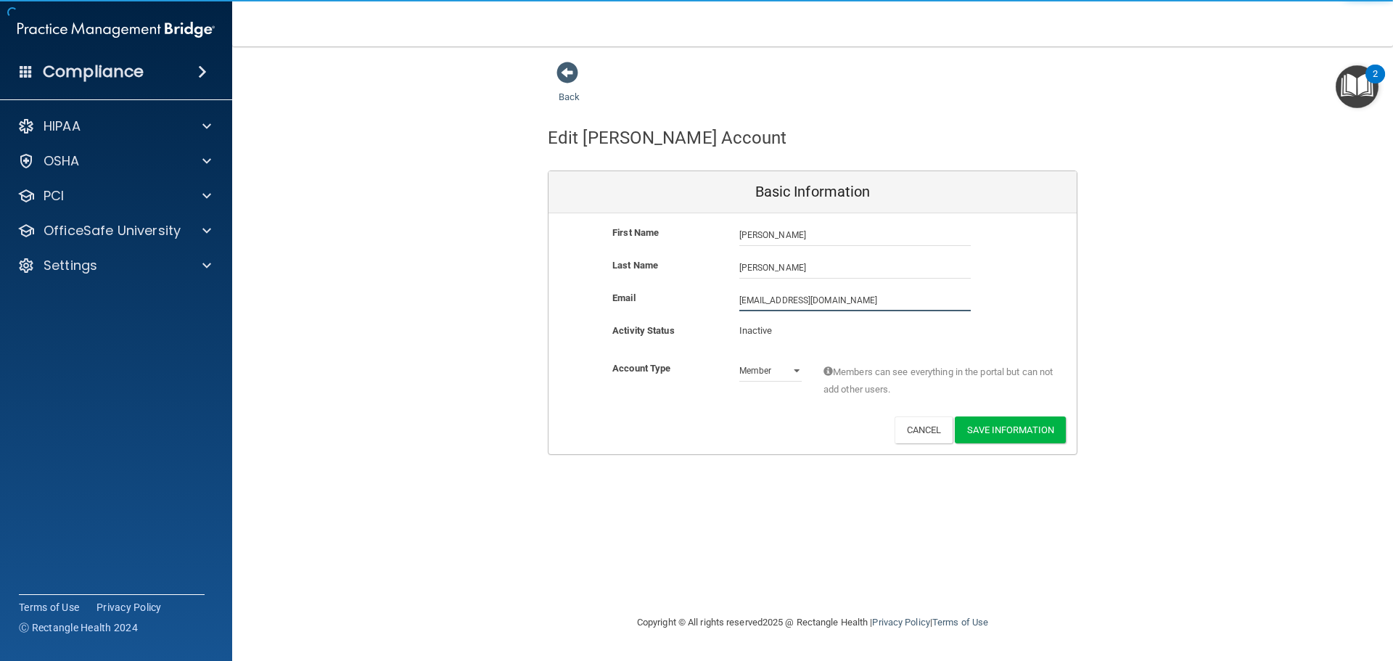
drag, startPoint x: 786, startPoint y: 311, endPoint x: 0, endPoint y: 361, distance: 787.6
click at [0, 361] on div "Compliance HIPAA Documents and Policies Report an Incident Business Associates …" at bounding box center [696, 330] width 1393 height 661
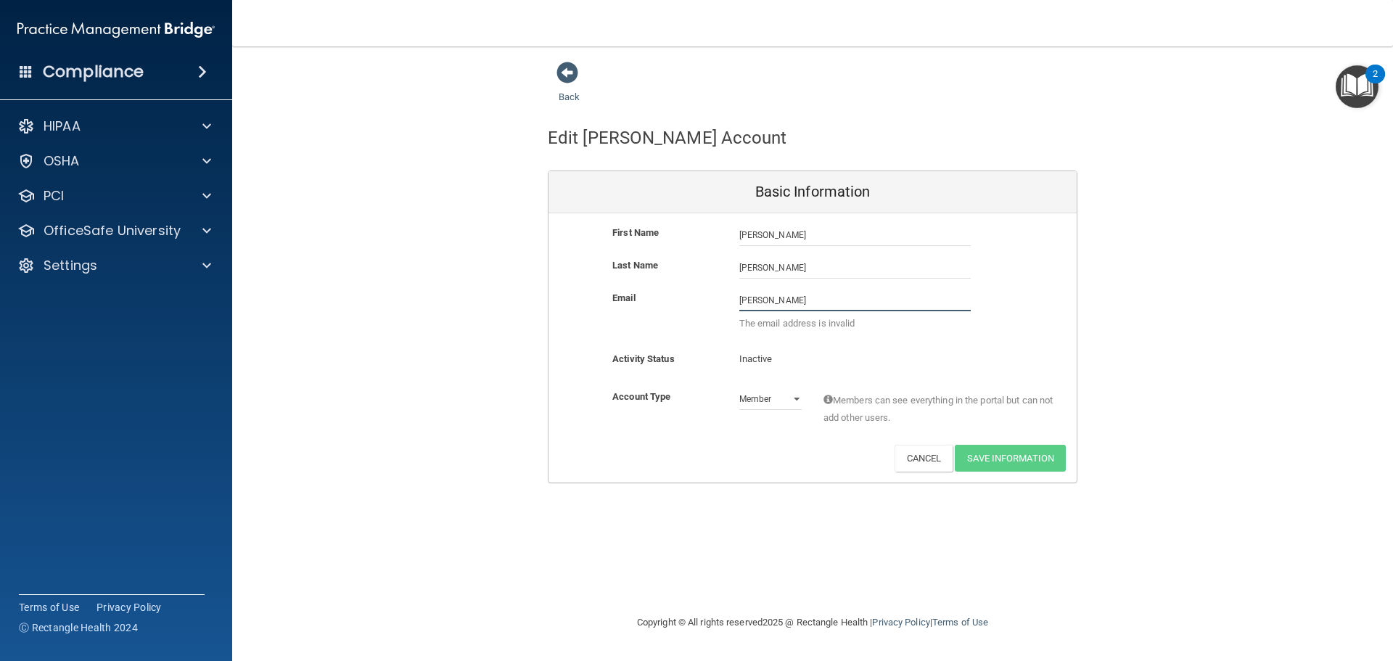
type input "[PERSON_NAME][EMAIL_ADDRESS][PERSON_NAME][DOMAIN_NAME]"
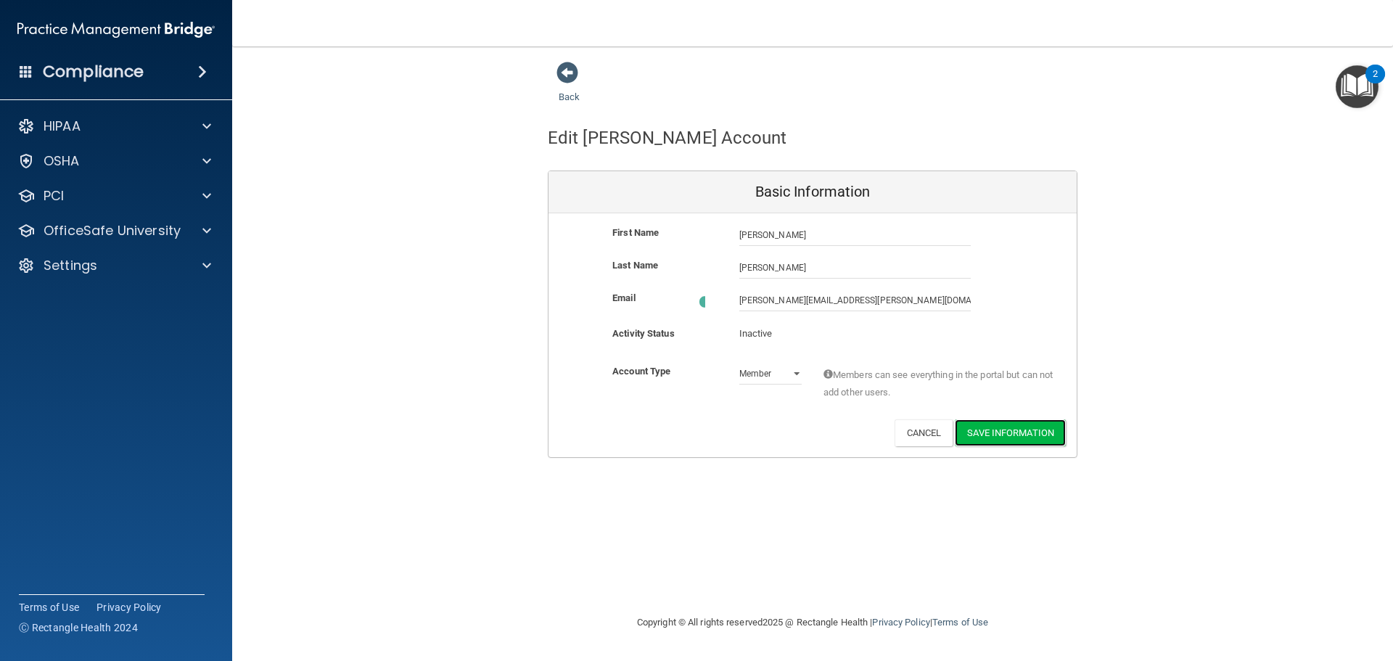
click at [1007, 434] on button "Save Information" at bounding box center [1010, 432] width 111 height 27
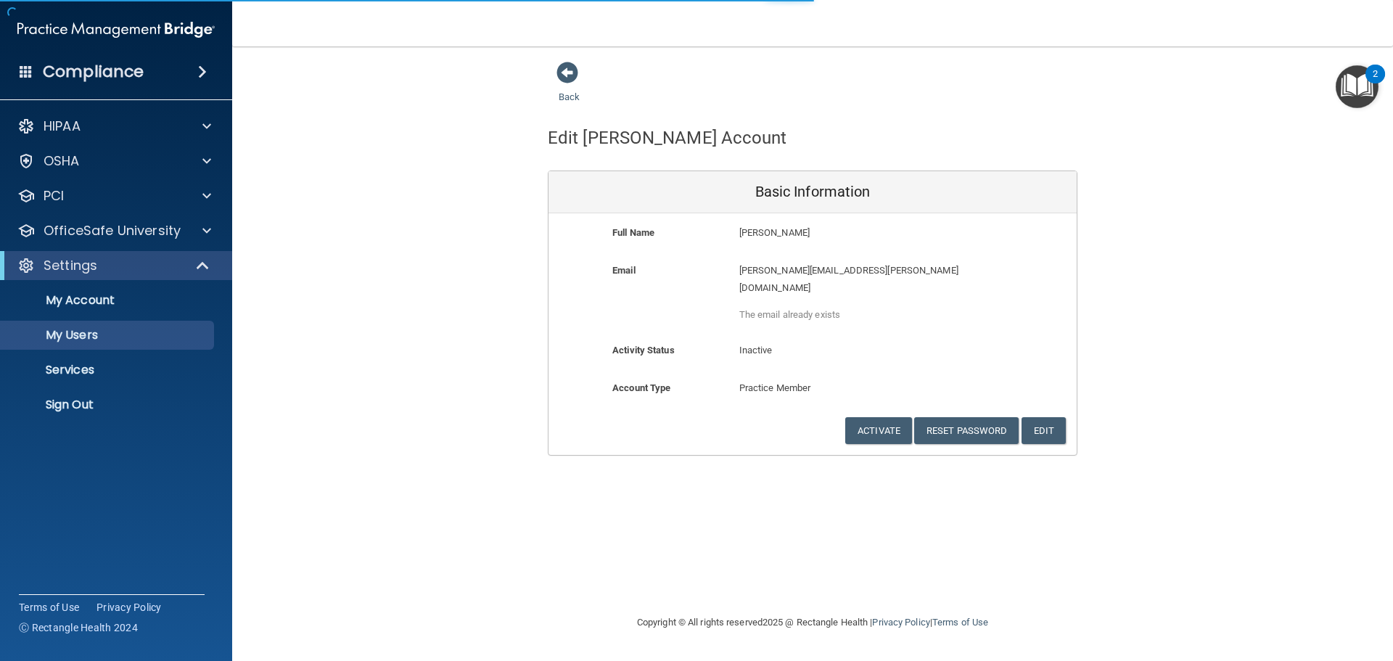
select select "20"
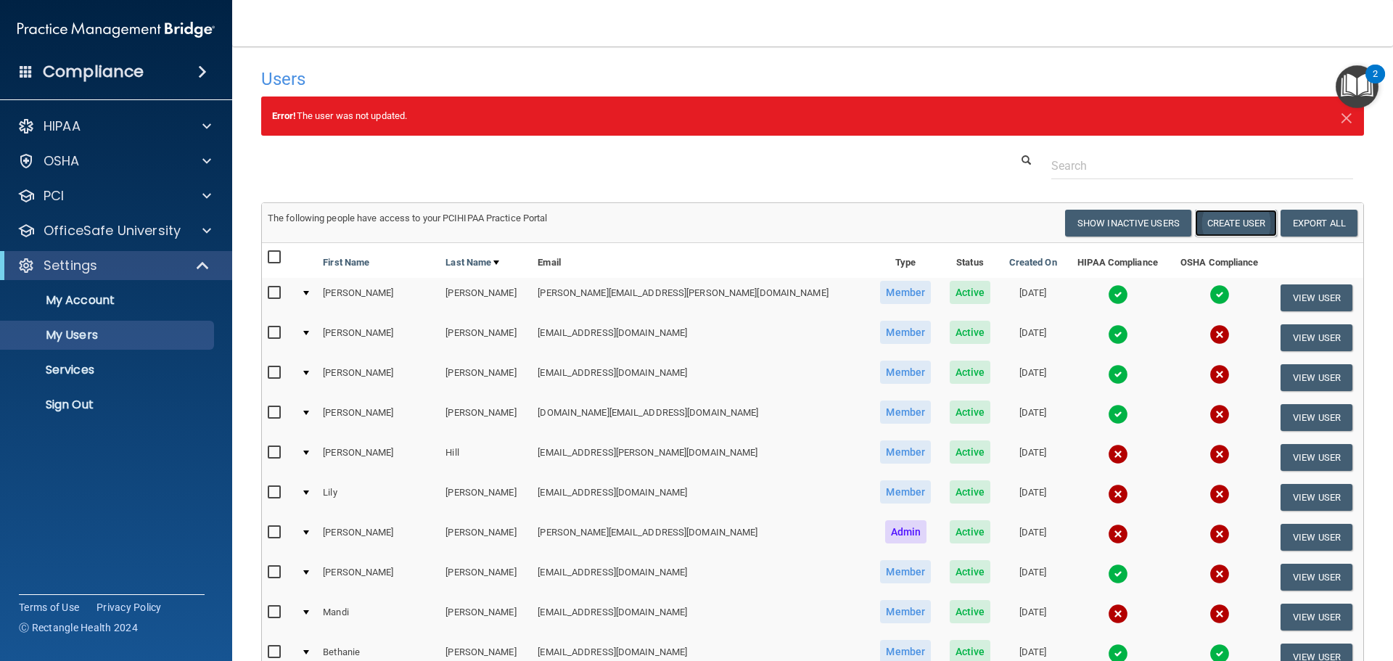
click at [1219, 222] on button "Create User" at bounding box center [1236, 223] width 82 height 27
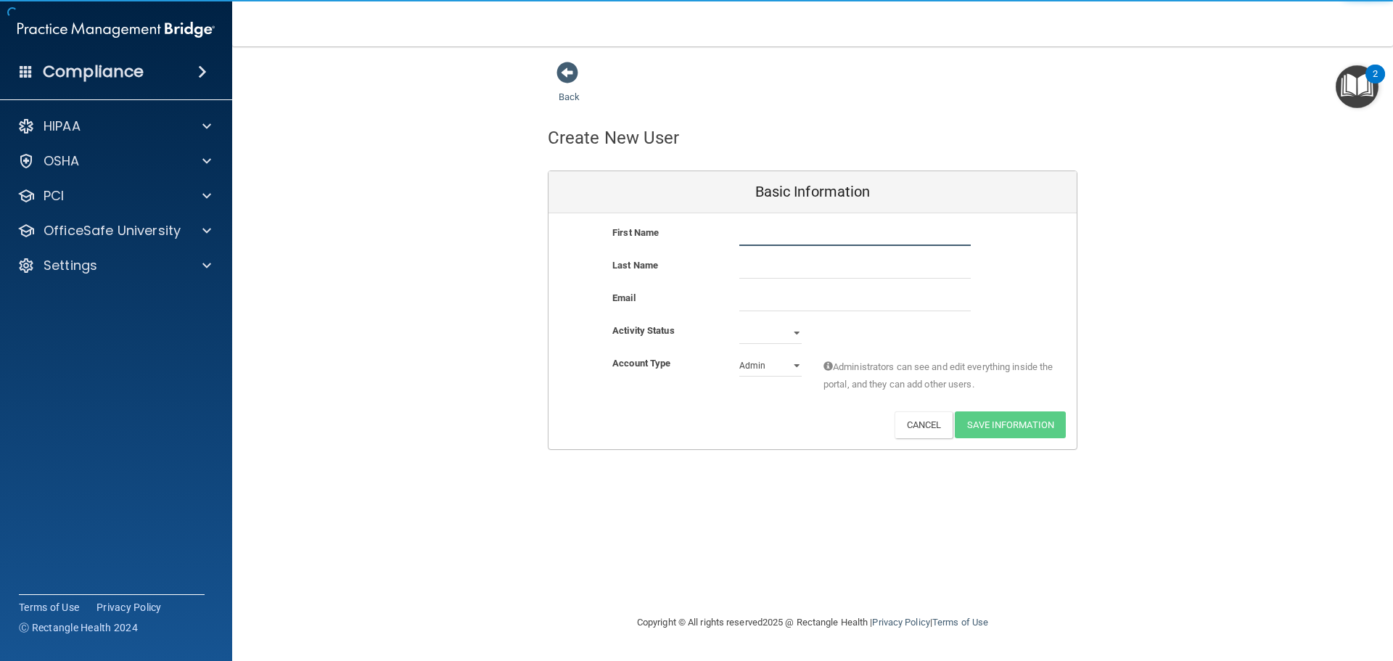
click at [756, 237] on input "text" at bounding box center [856, 235] width 232 height 22
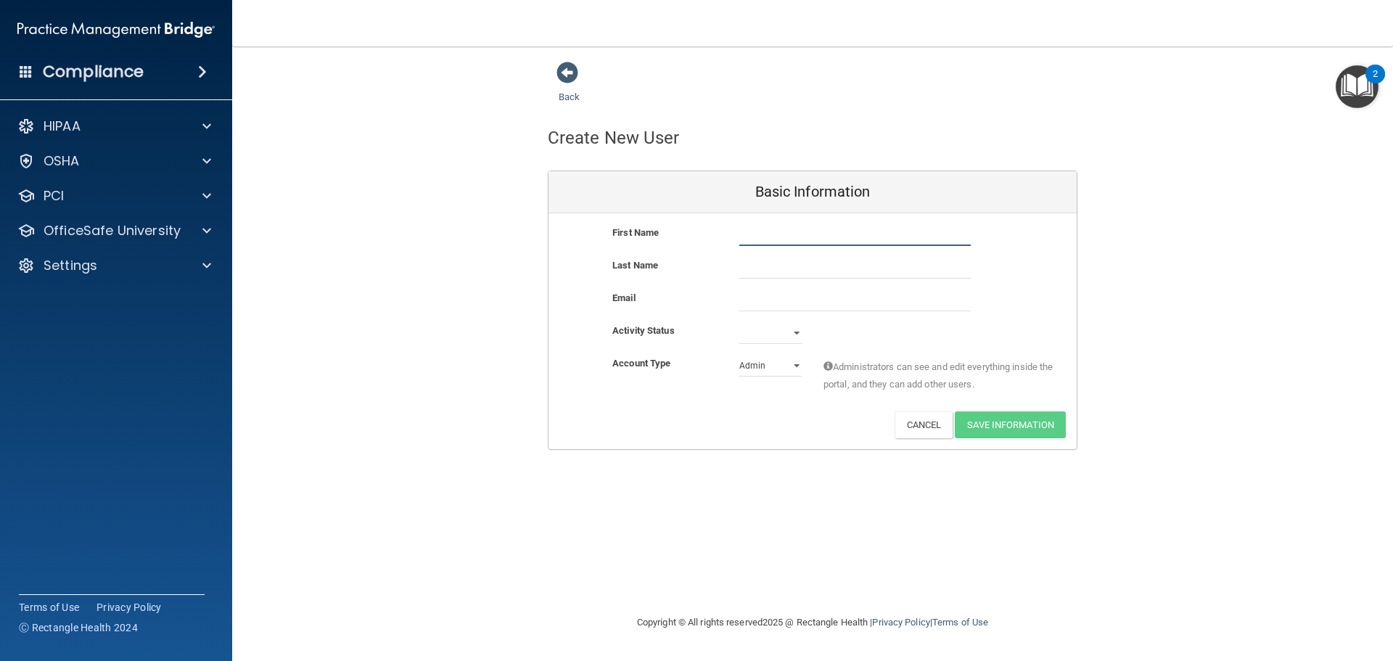
type input "[PERSON_NAME]"
click at [783, 269] on input "text" at bounding box center [856, 268] width 232 height 22
type input "[PERSON_NAME]"
click at [790, 302] on input "email" at bounding box center [856, 301] width 232 height 22
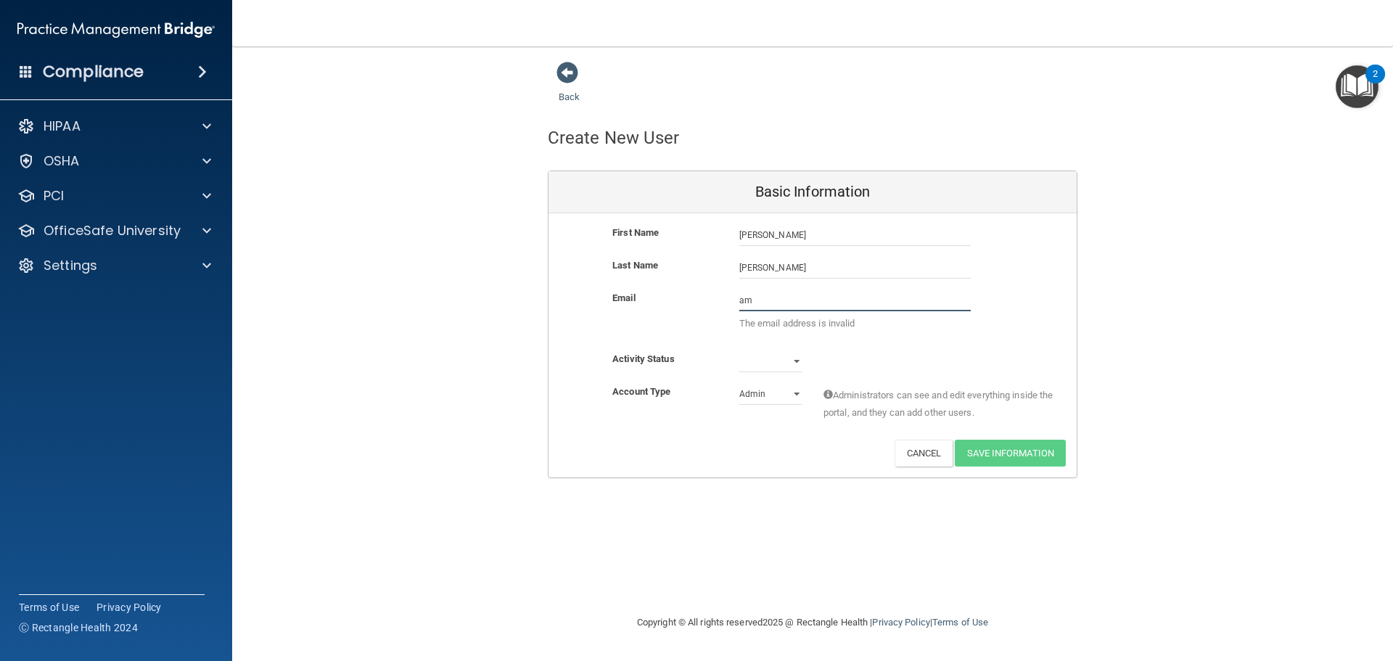
type input "[EMAIL_ADDRESS][DOMAIN_NAME]"
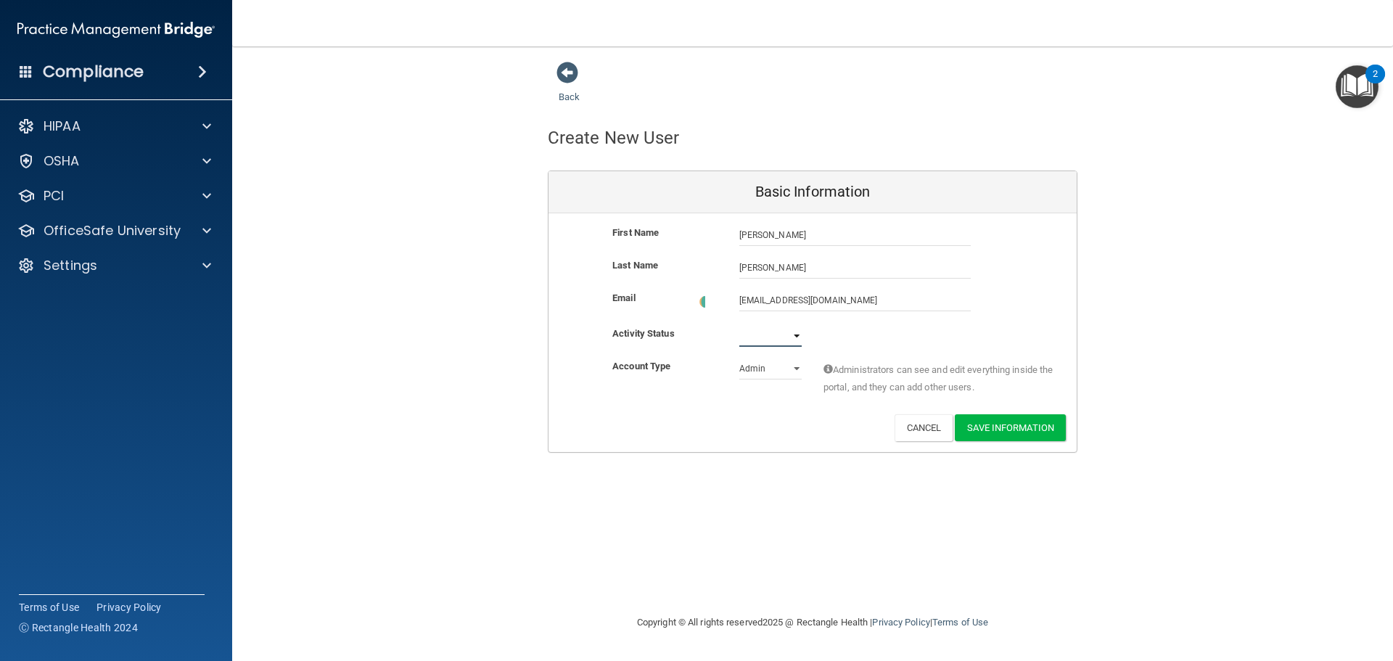
click at [800, 335] on select "Active Inactive" at bounding box center [771, 336] width 62 height 22
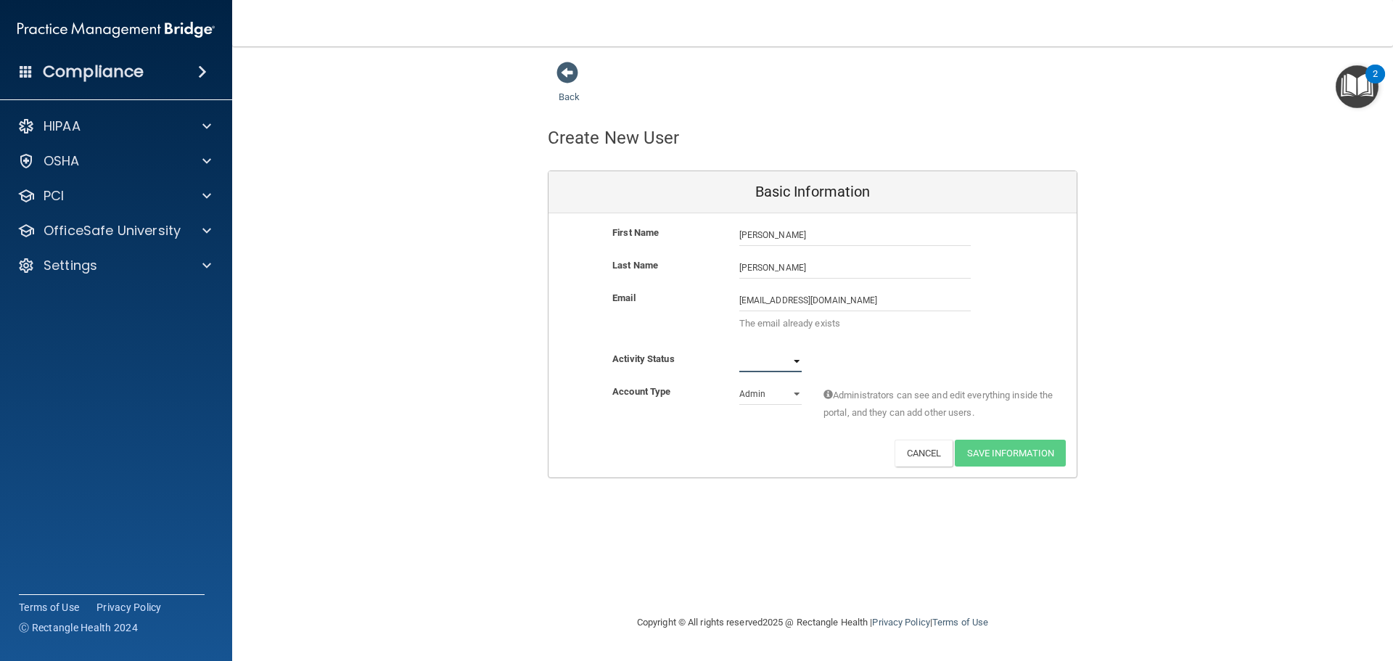
select select "active"
click at [740, 351] on select "Active Inactive" at bounding box center [771, 362] width 62 height 22
click at [792, 393] on select "Admin Member" at bounding box center [771, 394] width 62 height 22
select select "practice_member"
click at [740, 383] on select "Admin Member" at bounding box center [771, 394] width 62 height 22
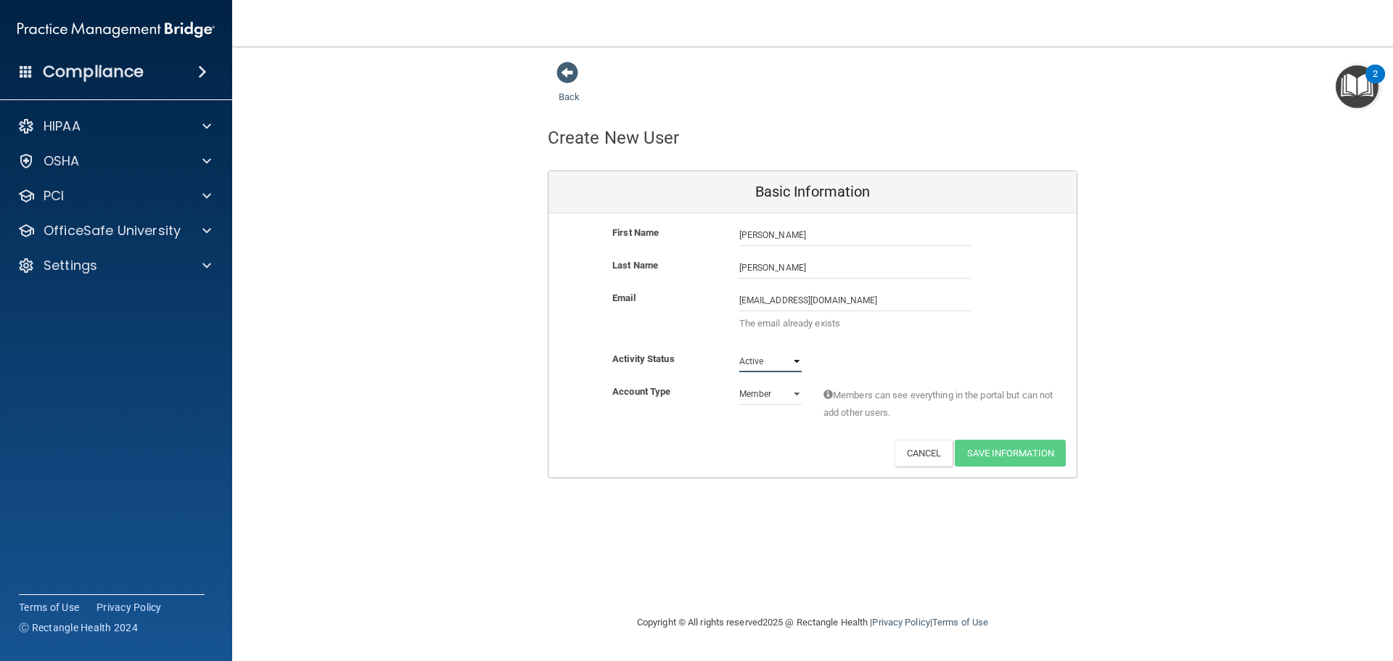
click at [798, 360] on select "Active Inactive" at bounding box center [771, 362] width 62 height 22
click at [740, 351] on select "Active Inactive" at bounding box center [771, 362] width 62 height 22
click at [795, 359] on select "Active Inactive" at bounding box center [771, 362] width 62 height 22
select select "active"
click at [740, 351] on select "Active Inactive" at bounding box center [771, 362] width 62 height 22
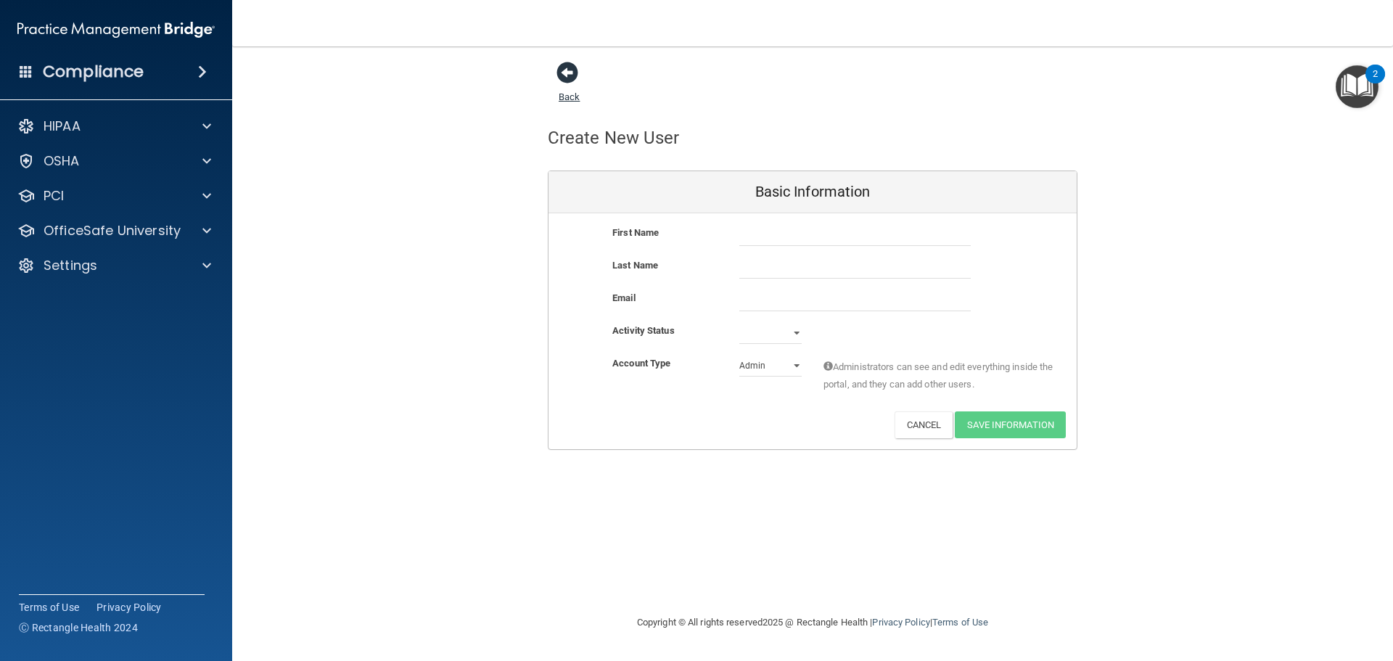
click at [565, 72] on span at bounding box center [568, 73] width 22 height 22
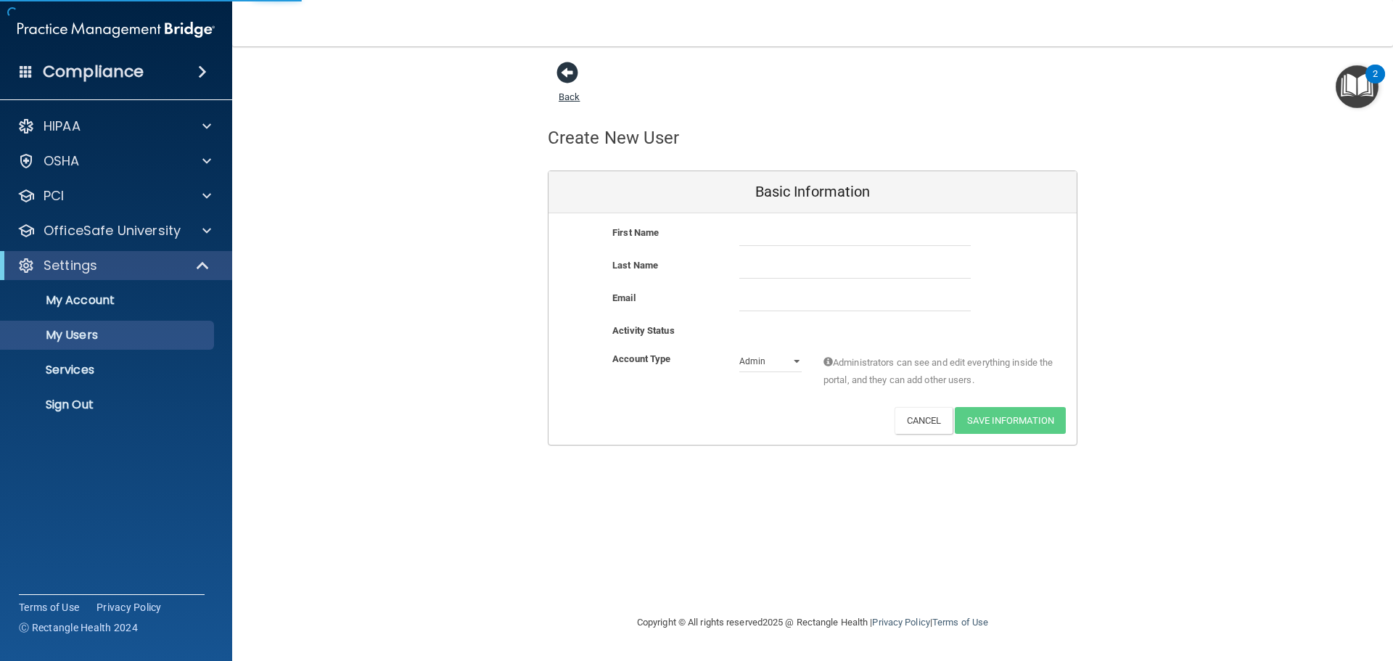
click at [570, 75] on span at bounding box center [568, 73] width 22 height 22
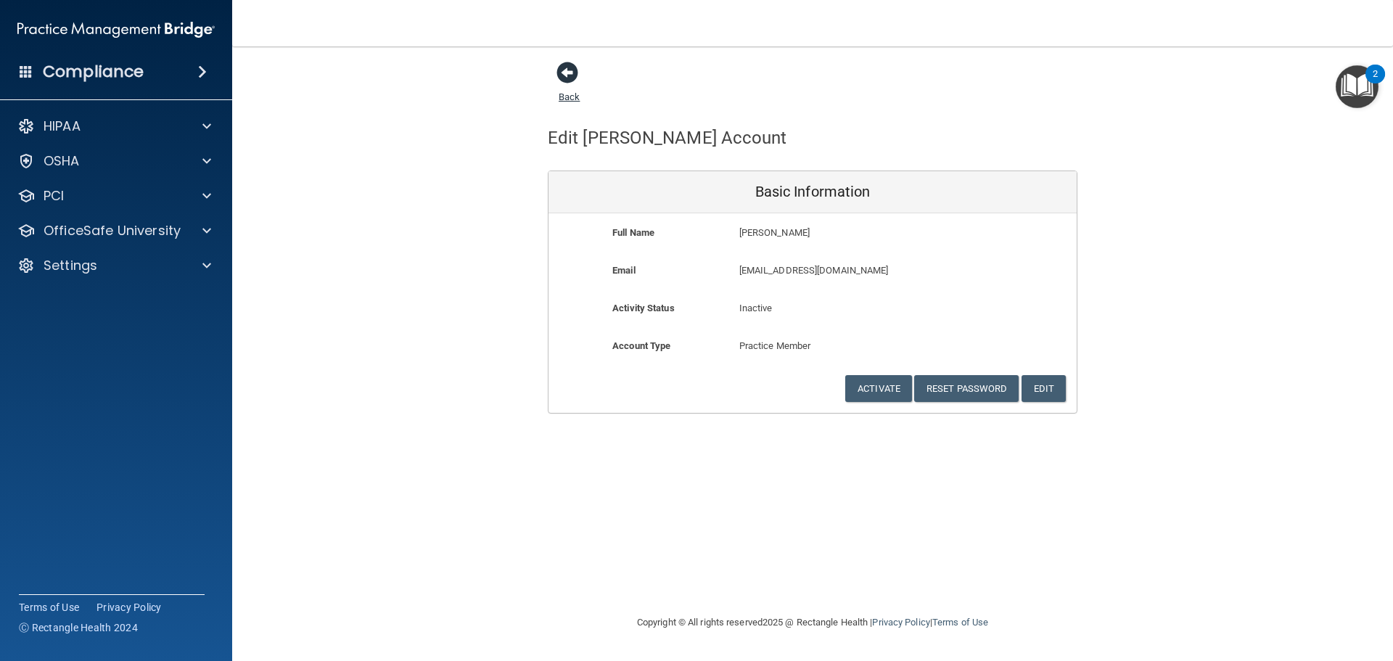
drag, startPoint x: 568, startPoint y: 66, endPoint x: 563, endPoint y: 73, distance: 7.9
click at [568, 67] on span at bounding box center [568, 73] width 22 height 22
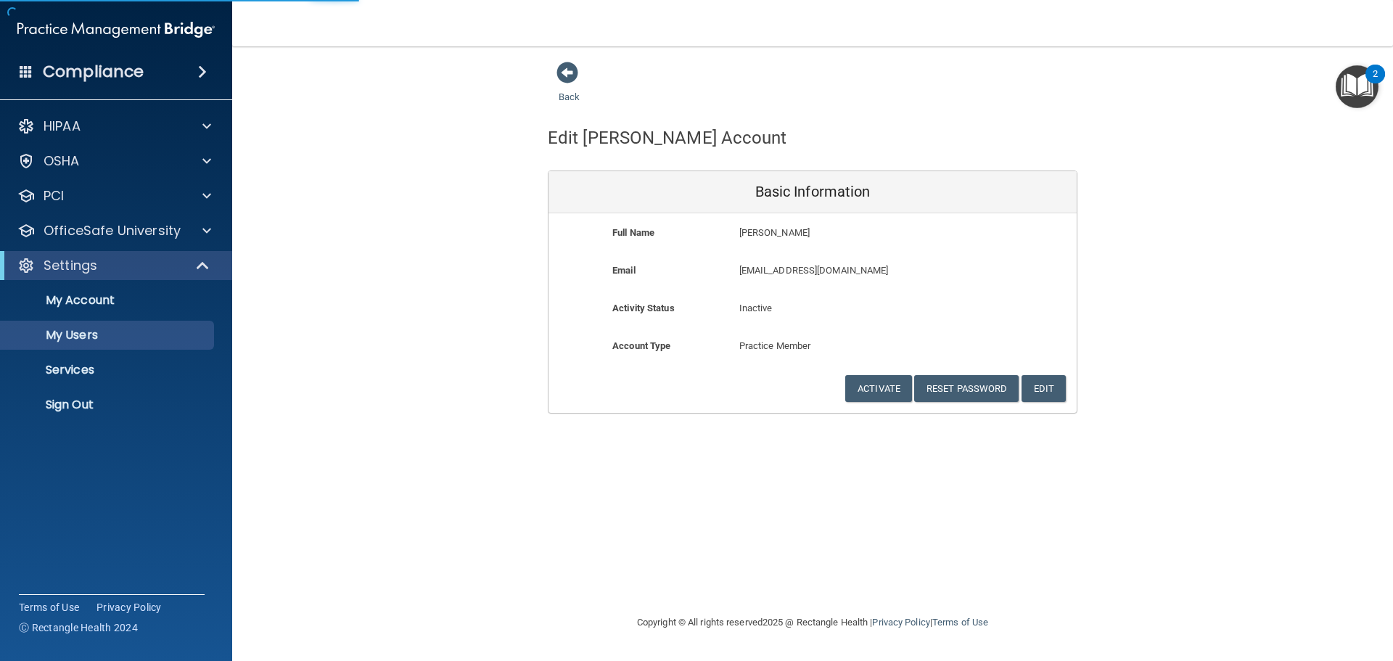
select select "20"
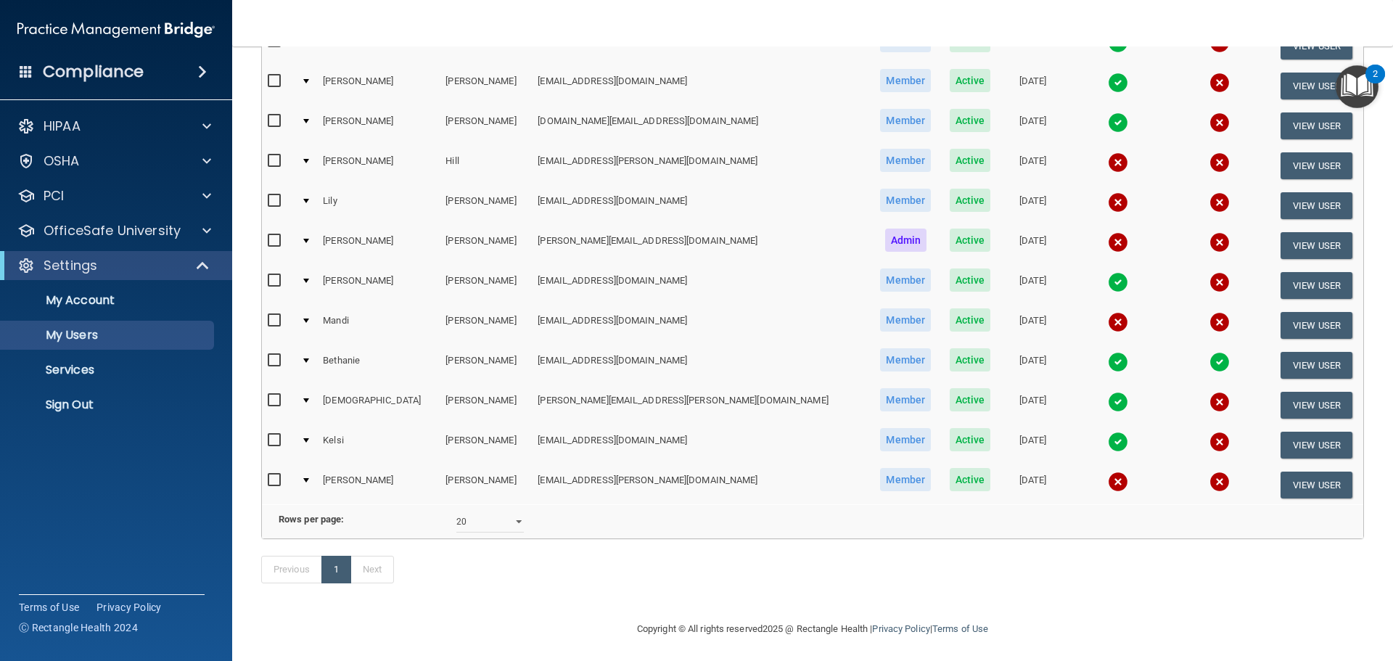
scroll to position [316, 0]
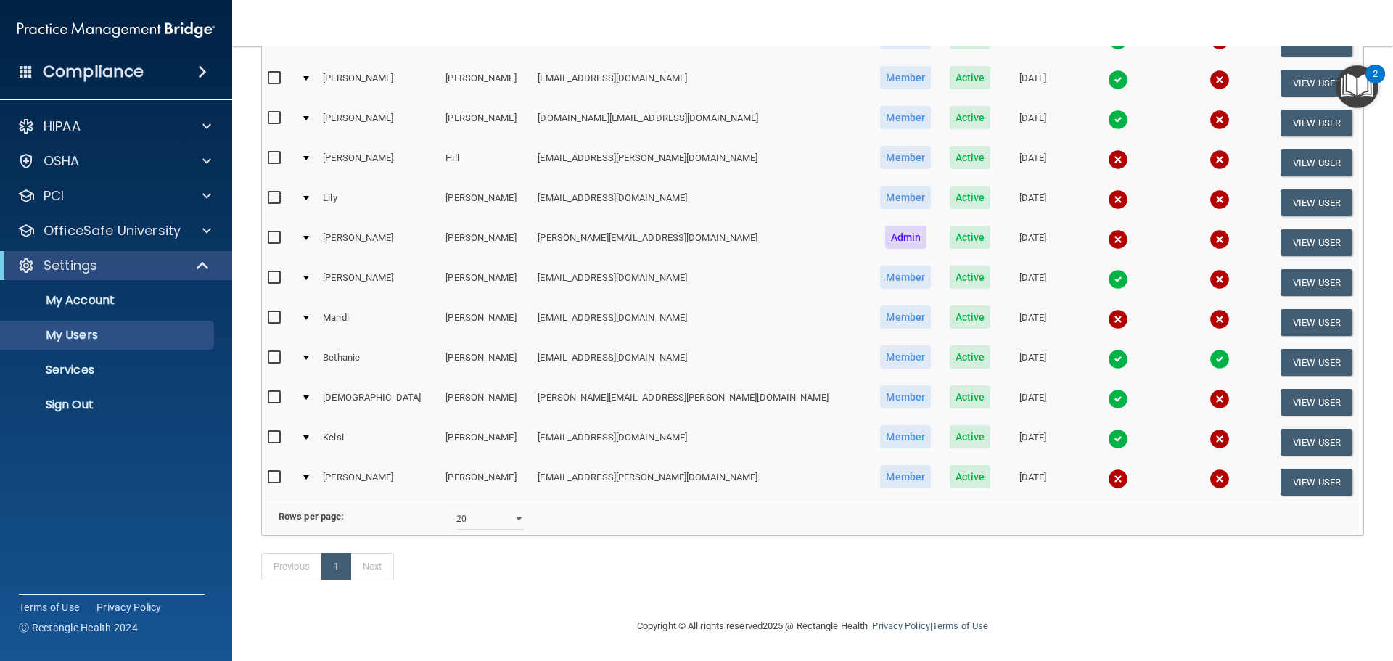
click at [23, 71] on span at bounding box center [26, 71] width 13 height 13
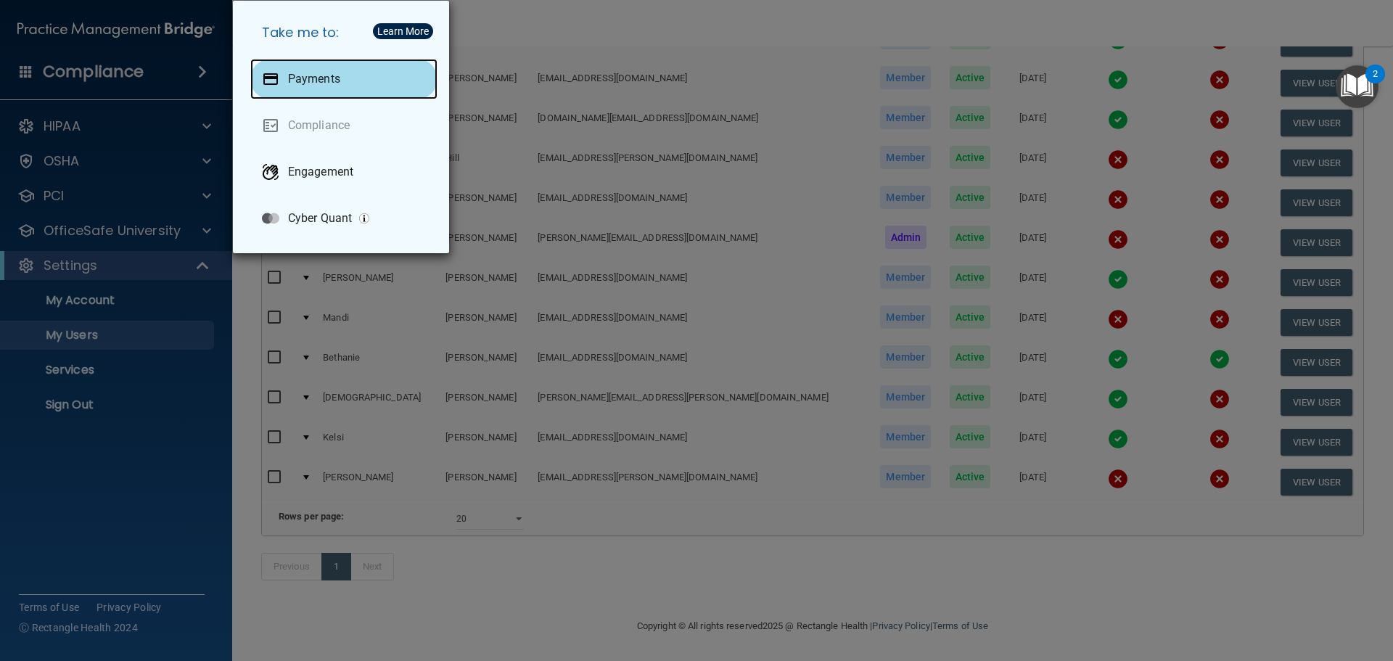
click at [291, 83] on p "Payments" at bounding box center [314, 79] width 52 height 15
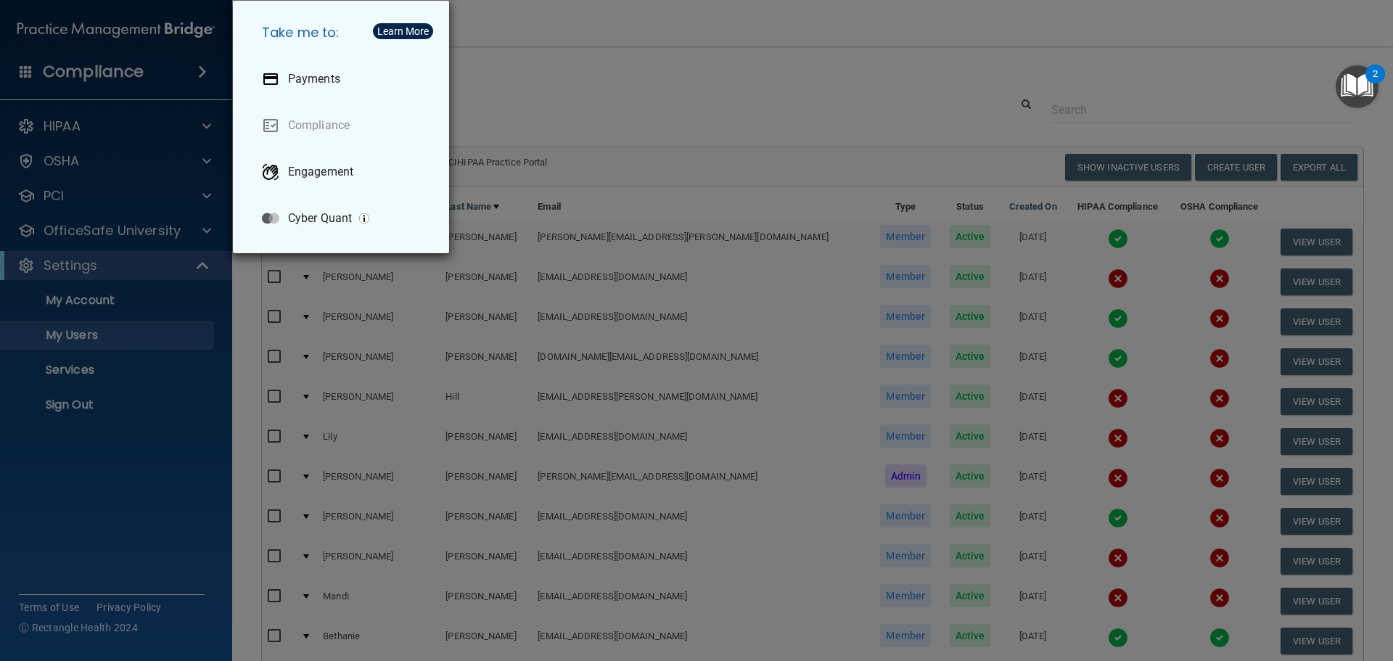
select select "20"
click at [311, 78] on p "Payments" at bounding box center [314, 79] width 52 height 15
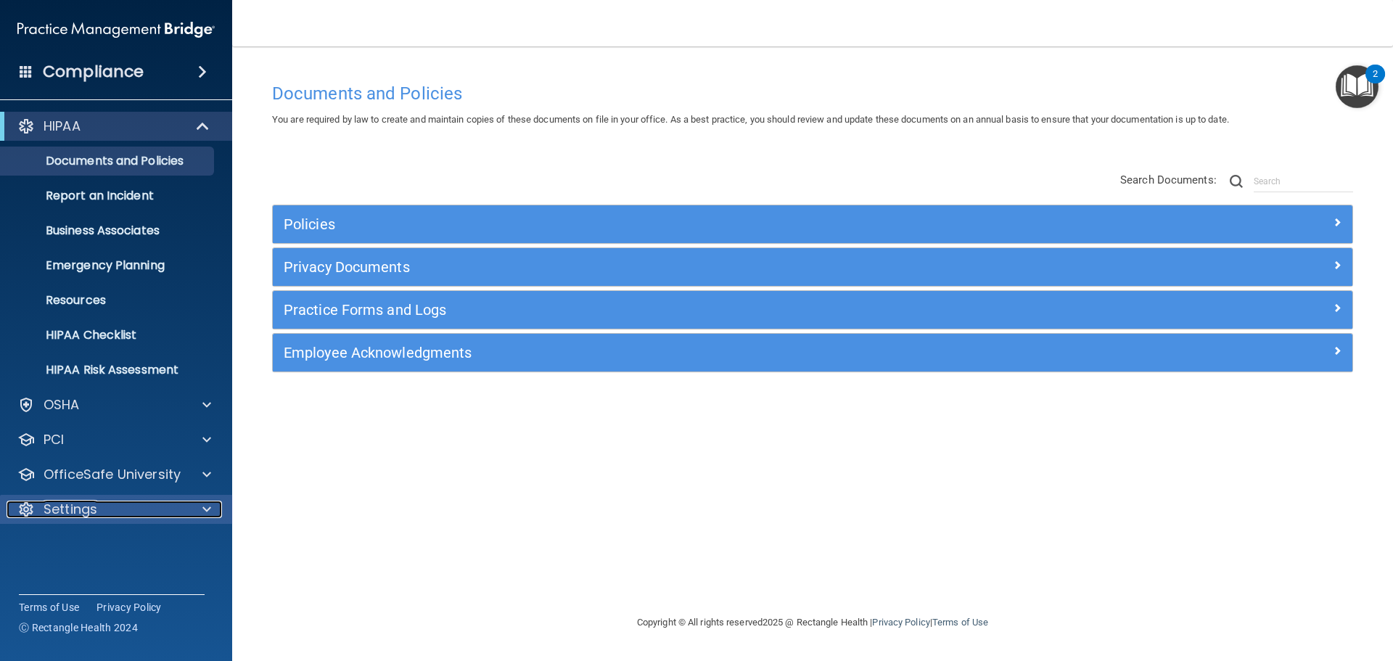
click at [213, 511] on div at bounding box center [205, 509] width 36 height 17
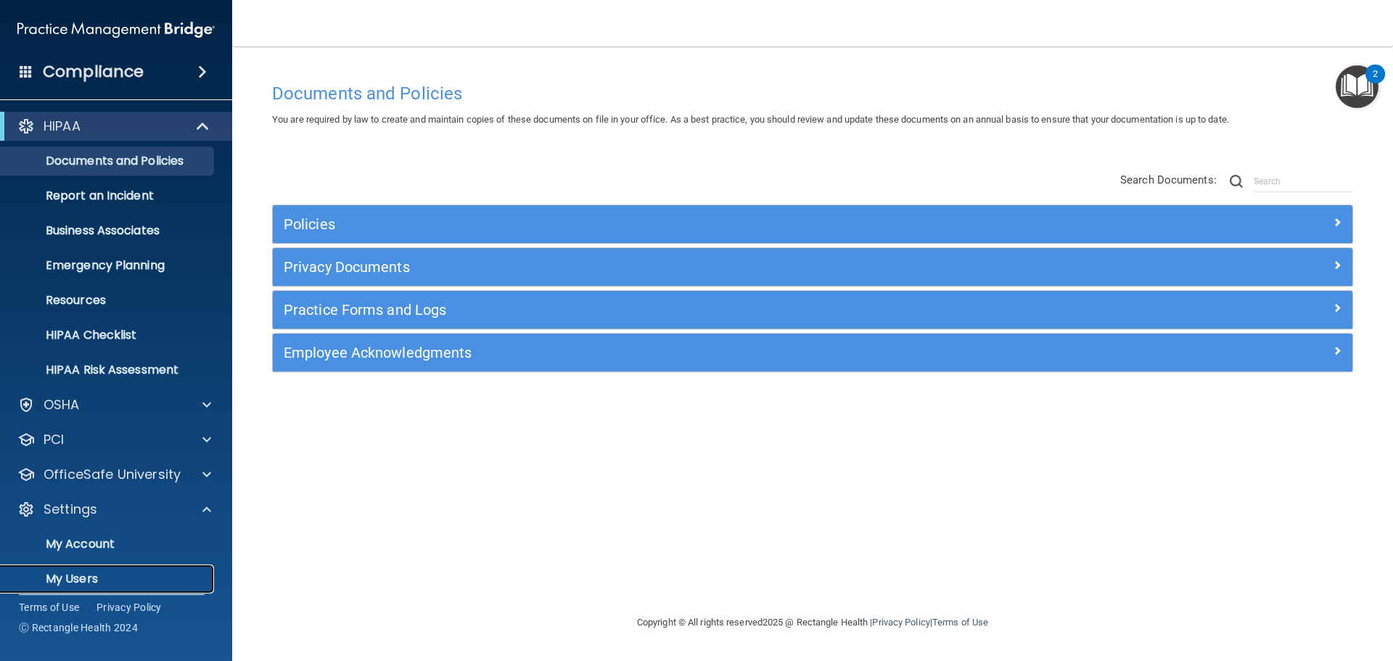
click at [74, 573] on p "My Users" at bounding box center [108, 579] width 198 height 15
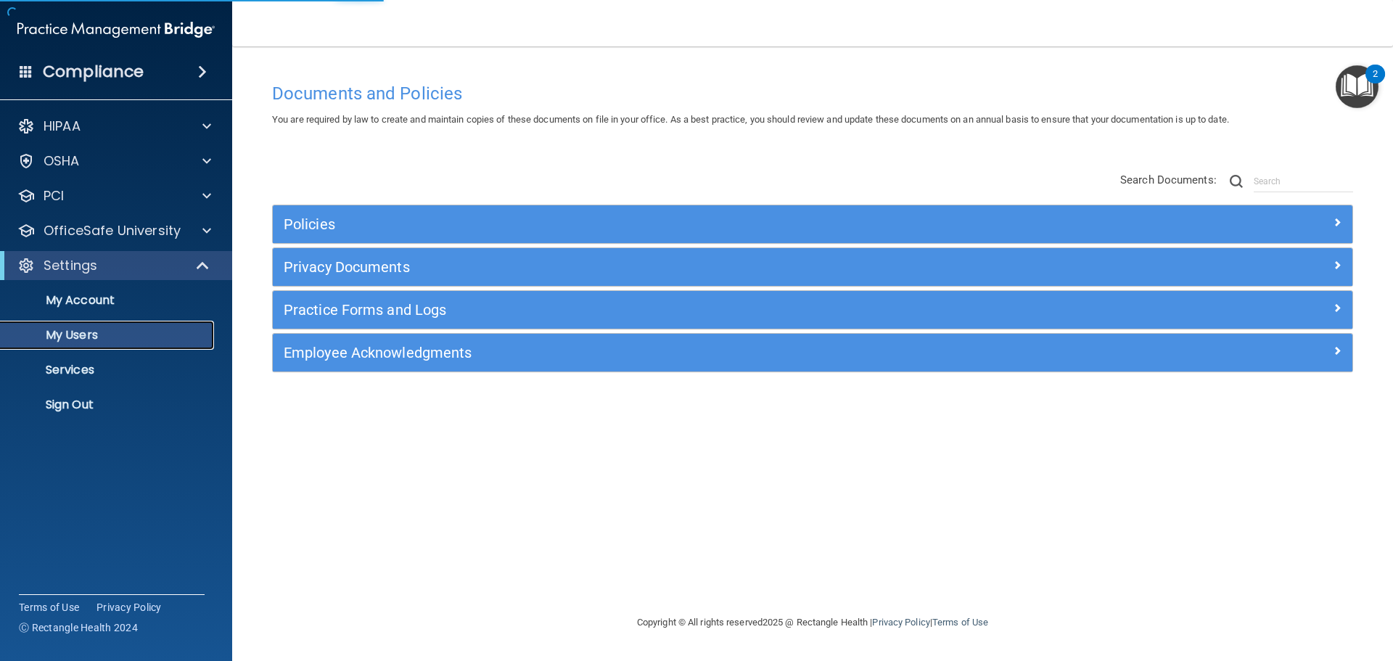
select select "20"
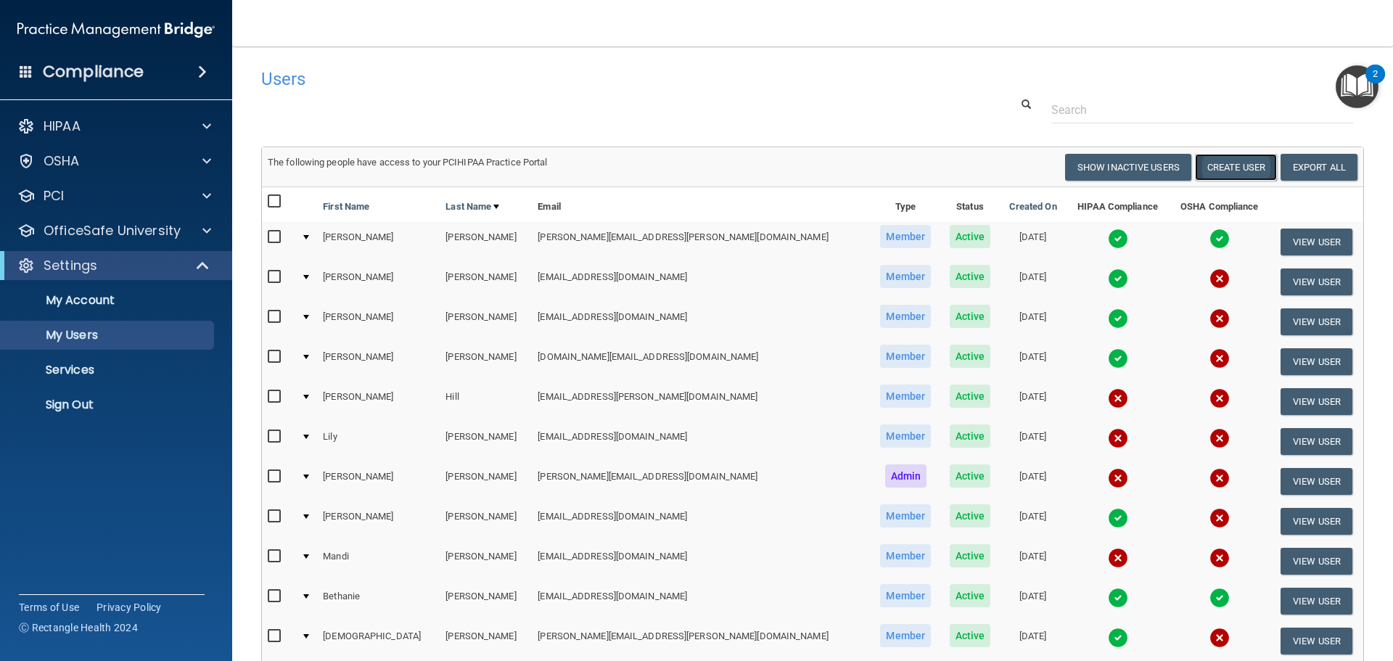
click at [1230, 162] on button "Create User" at bounding box center [1236, 167] width 82 height 27
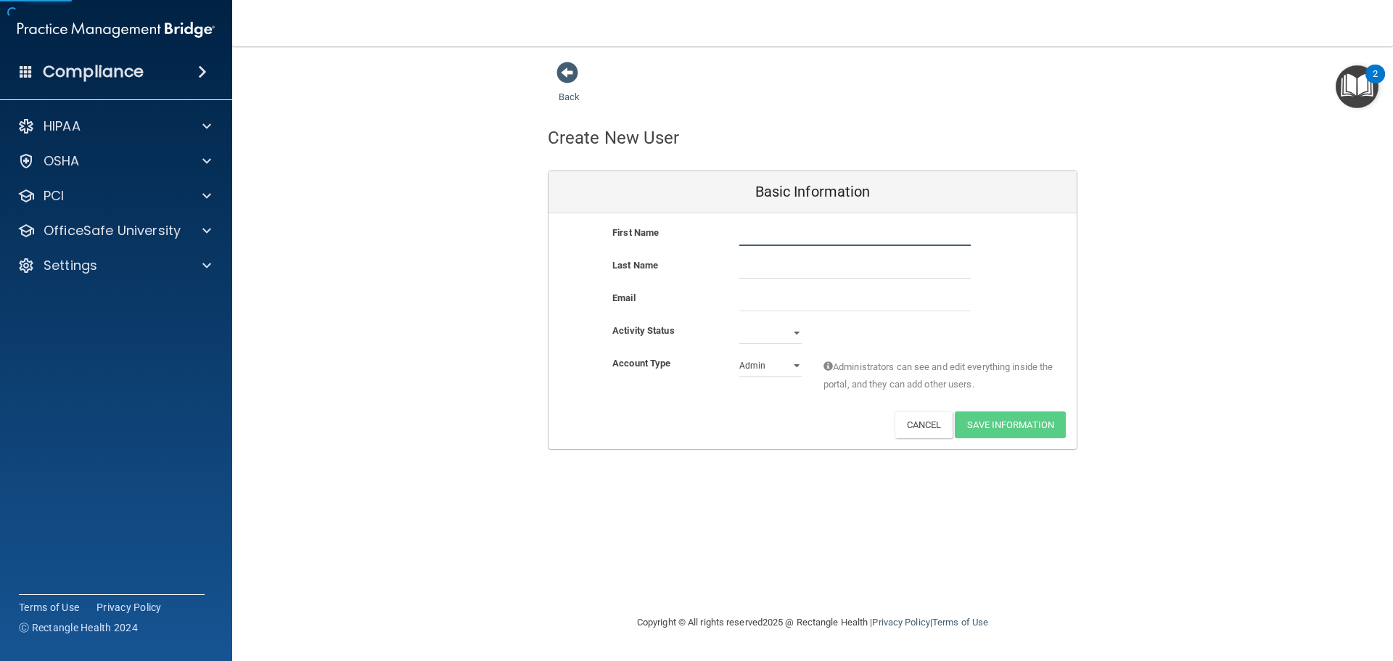
drag, startPoint x: 779, startPoint y: 229, endPoint x: 785, endPoint y: 246, distance: 17.9
click at [785, 246] on input "text" at bounding box center [856, 235] width 232 height 22
type input "d"
type input "[PERSON_NAME]"
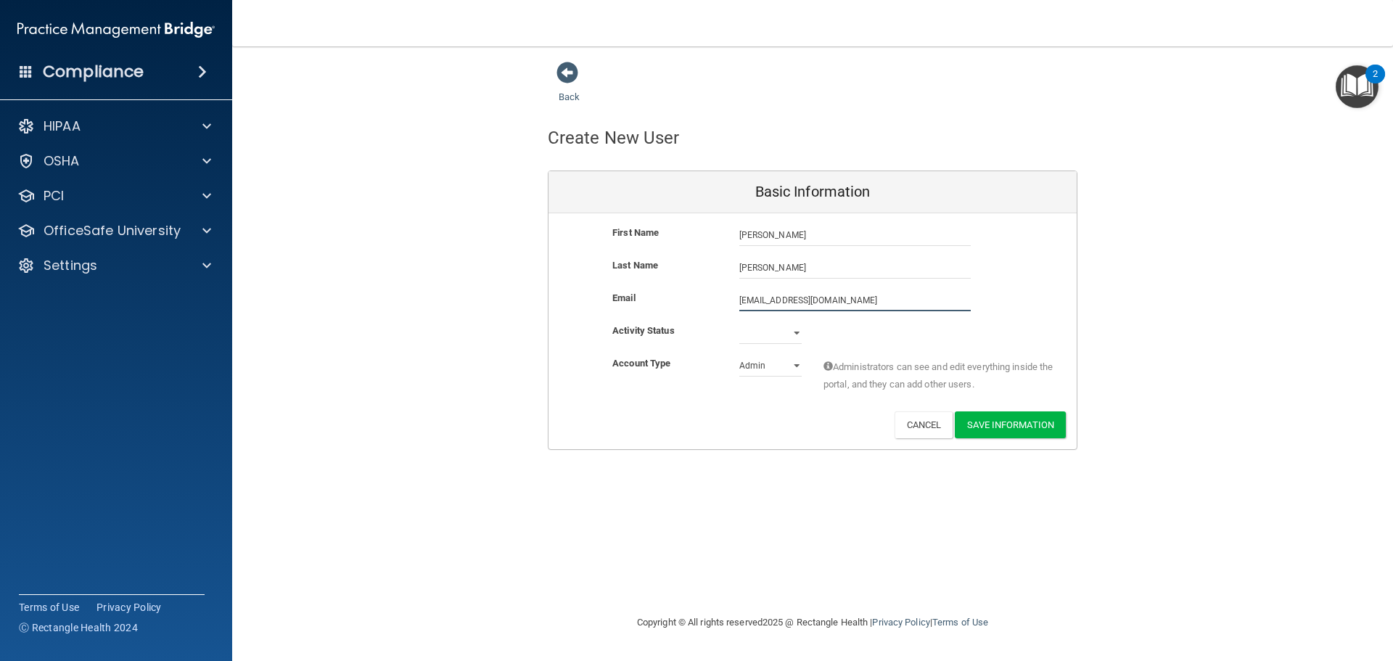
type input "[EMAIL_ADDRESS][DOMAIN_NAME]"
click at [795, 333] on select "Active Inactive" at bounding box center [771, 333] width 62 height 22
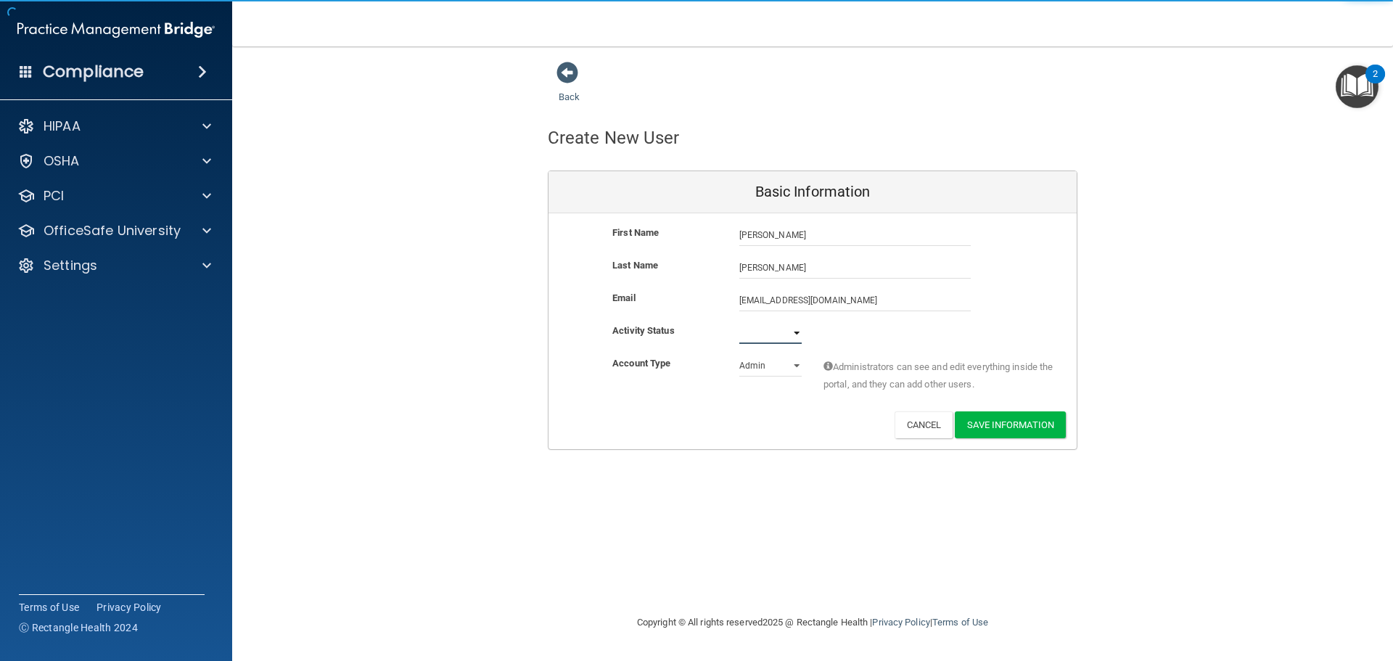
select select "active"
click at [740, 322] on select "Active Inactive" at bounding box center [771, 333] width 62 height 22
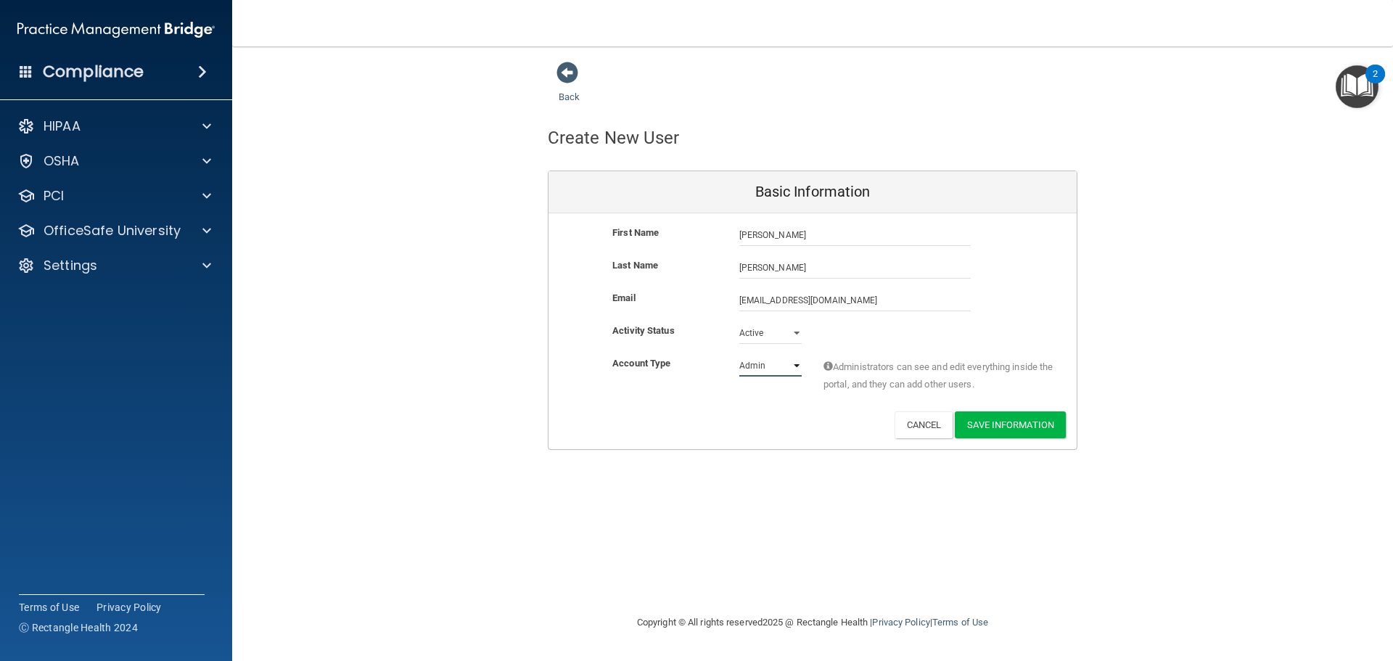
click at [795, 363] on select "Admin Member" at bounding box center [771, 366] width 62 height 22
select select "practice_member"
click at [740, 355] on select "Admin Member" at bounding box center [771, 366] width 62 height 22
click at [1015, 419] on button "Save Information" at bounding box center [1010, 424] width 111 height 27
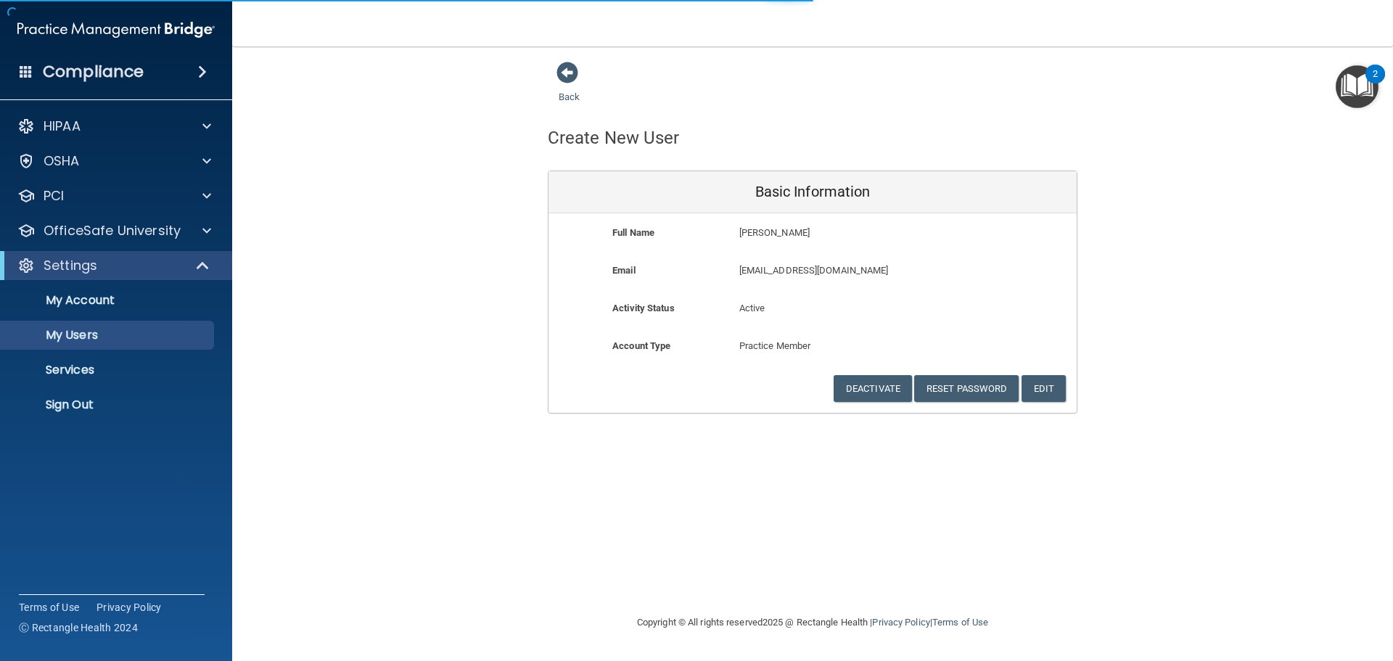
select select "20"
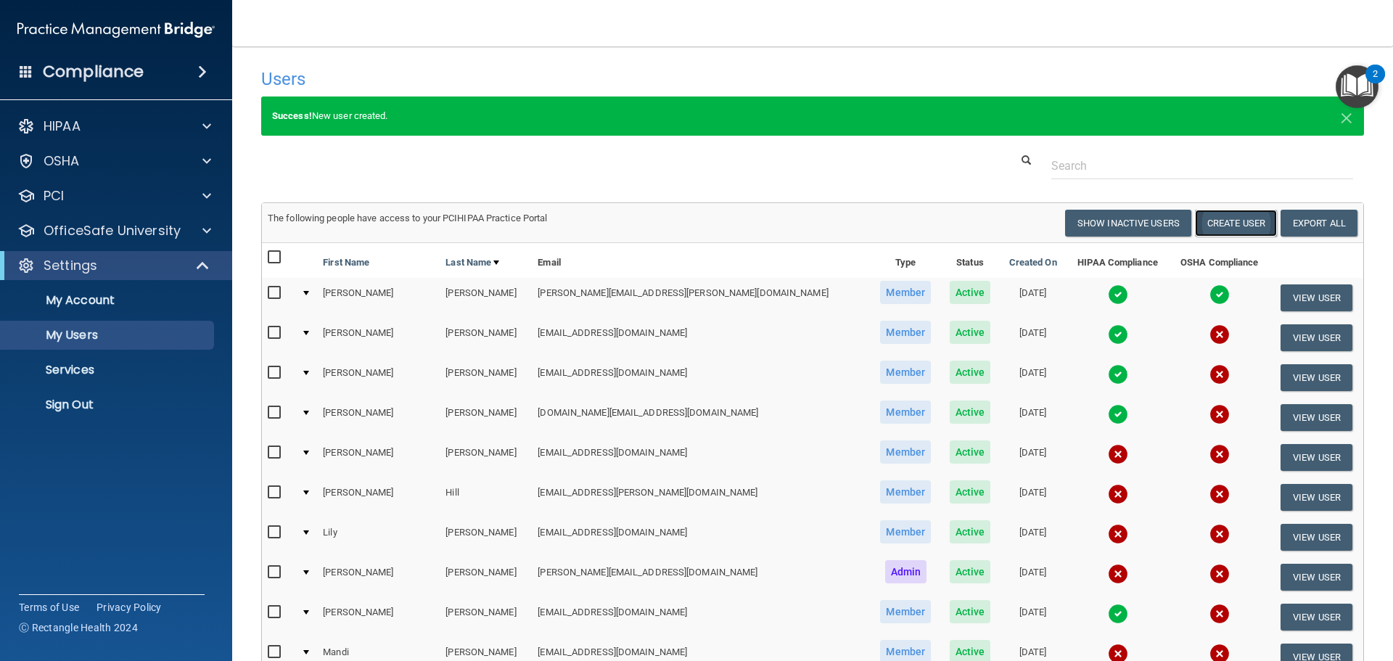
click at [1233, 223] on button "Create User" at bounding box center [1236, 223] width 82 height 27
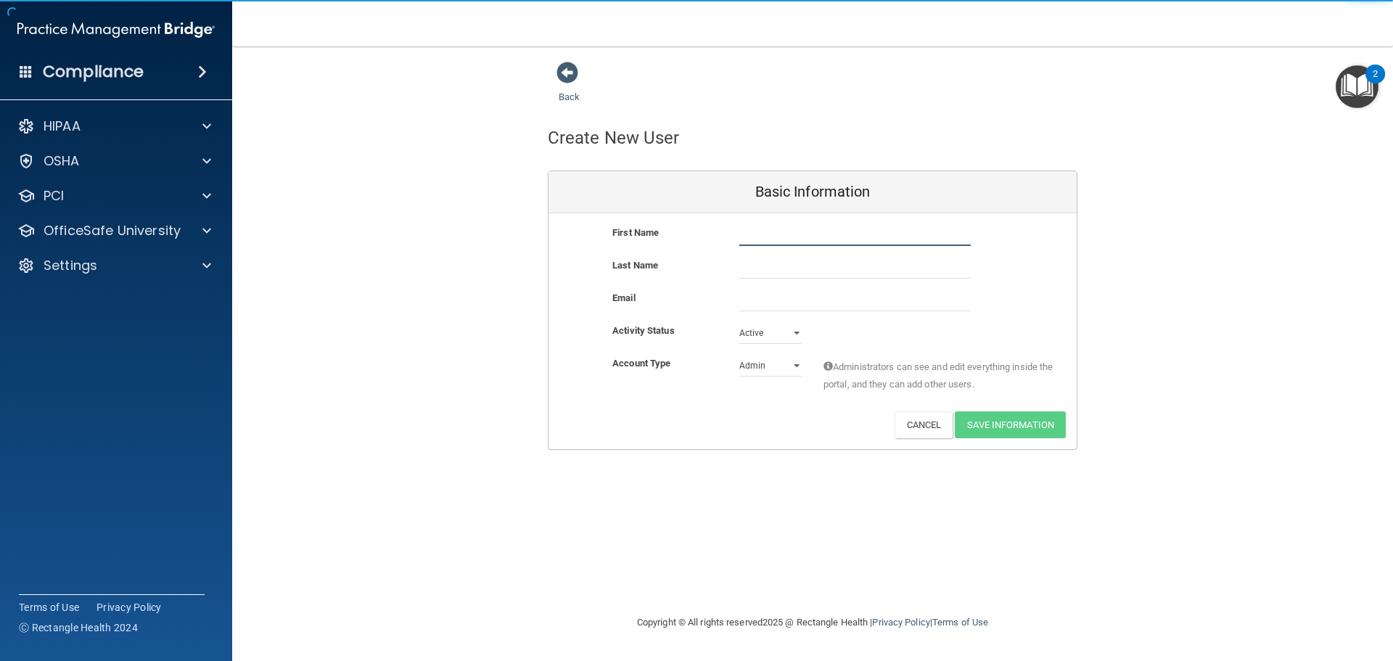
click at [776, 232] on input "text" at bounding box center [856, 235] width 232 height 22
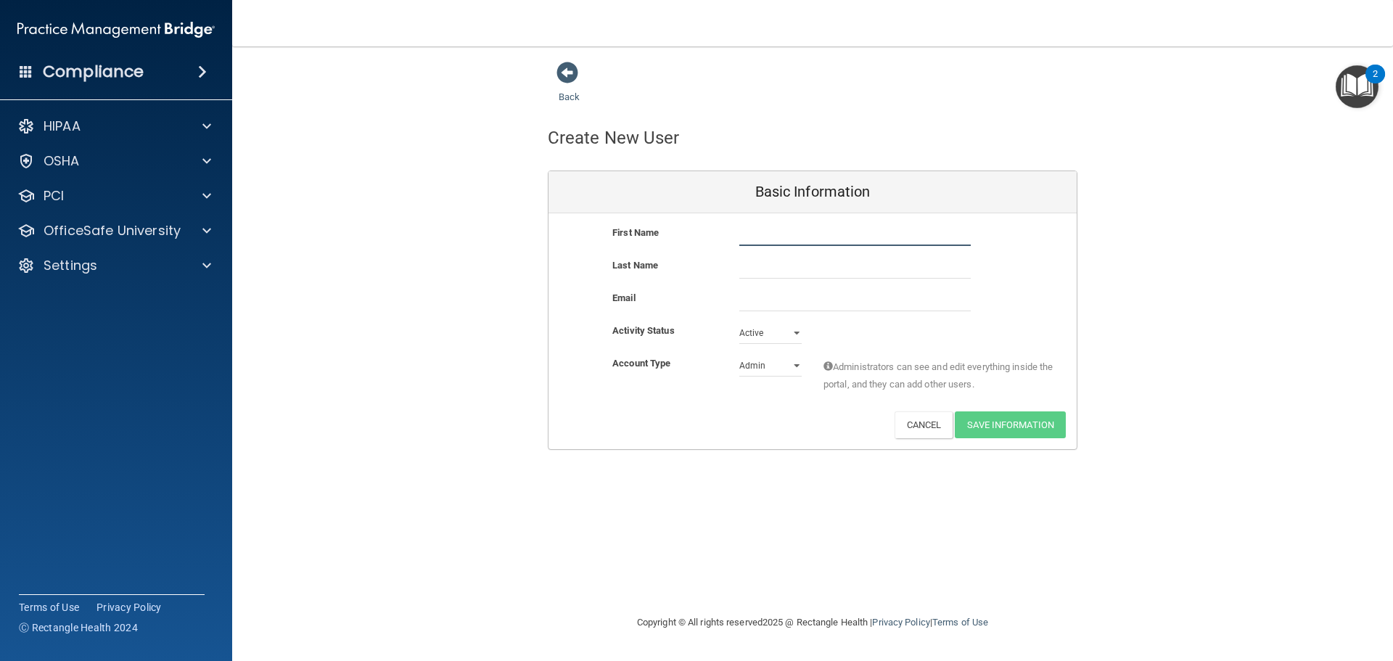
type input "[PERSON_NAME]"
click at [798, 275] on input "text" at bounding box center [856, 268] width 232 height 22
type input "[PERSON_NAME]"
click at [763, 300] on input "email" at bounding box center [856, 301] width 232 height 22
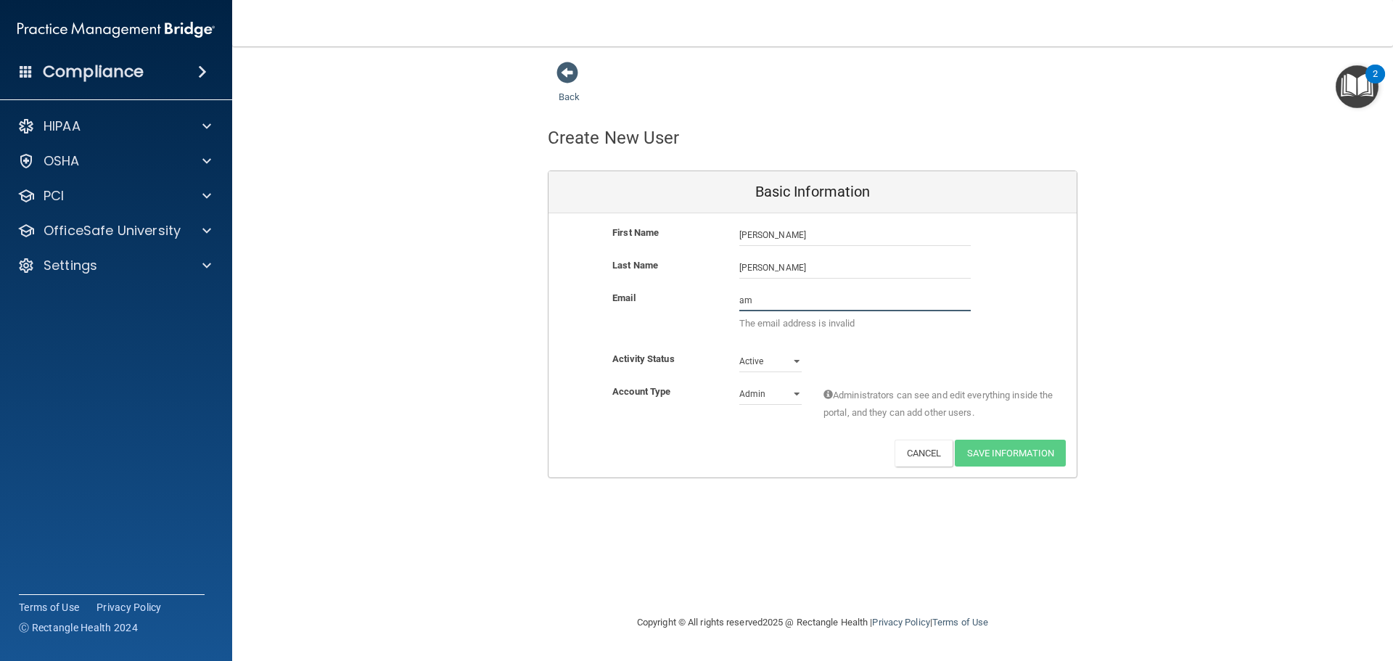
type input "[EMAIL_ADDRESS][DOMAIN_NAME]"
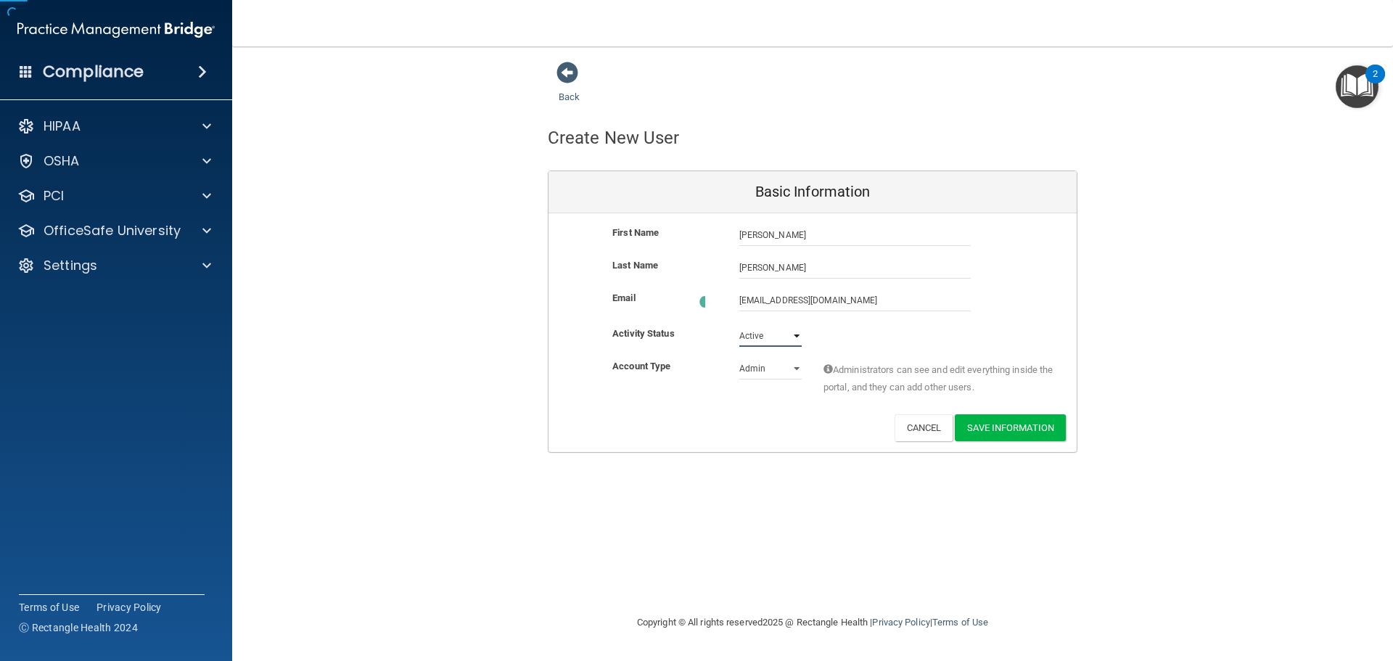
click at [794, 332] on select "Active Inactive" at bounding box center [771, 336] width 62 height 22
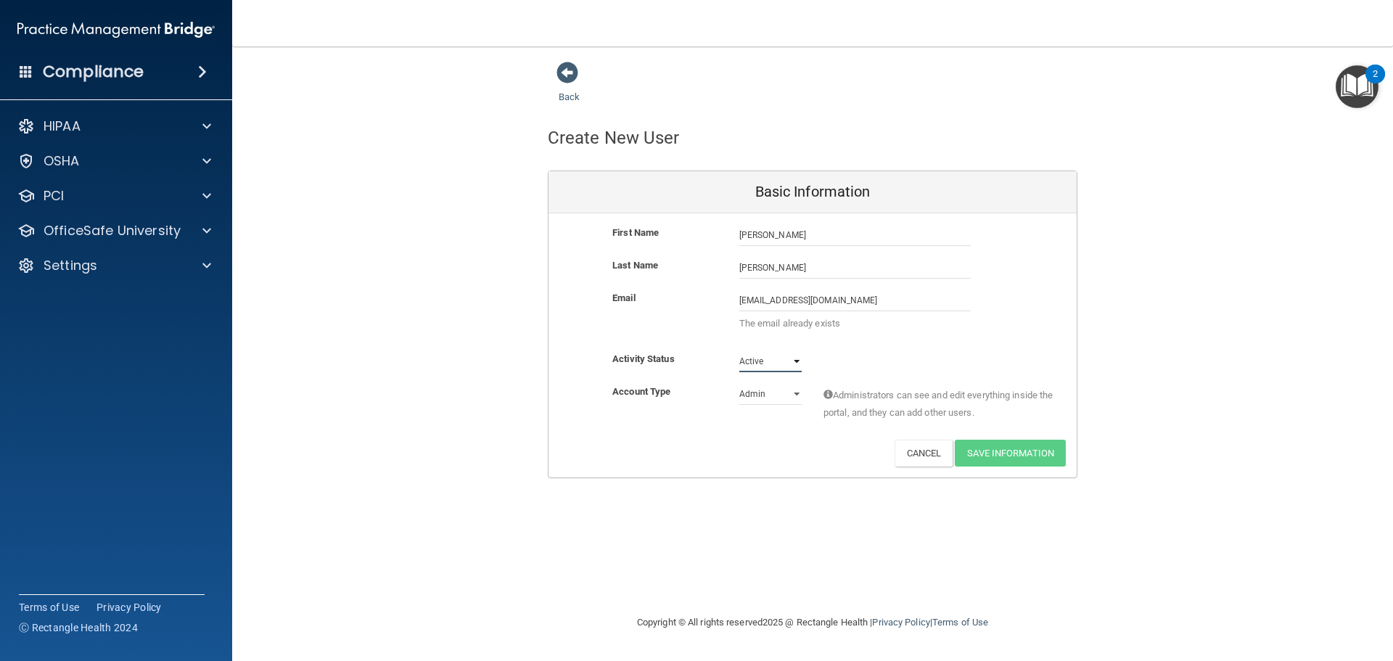
click at [740, 351] on select "Active Inactive" at bounding box center [771, 362] width 62 height 22
click at [793, 390] on select "Admin Member" at bounding box center [771, 394] width 62 height 22
select select "practice_member"
click at [740, 383] on select "Admin Member" at bounding box center [771, 394] width 62 height 22
click at [811, 264] on input "[PERSON_NAME]" at bounding box center [856, 268] width 232 height 22
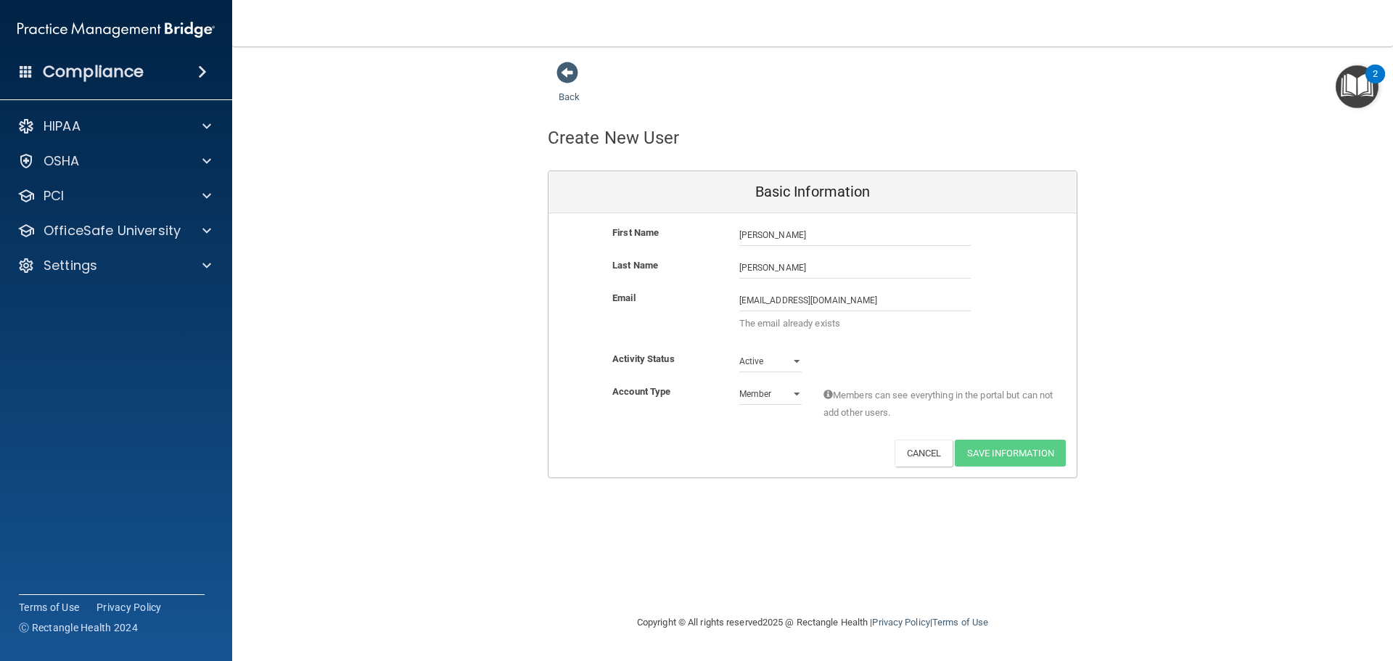
click at [737, 523] on div "Back Create New User Basic Information First Name Angelle Saloom Angelle Last N…" at bounding box center [812, 330] width 1103 height 539
click at [795, 361] on select "Active Inactive" at bounding box center [771, 362] width 62 height 22
click at [740, 351] on select "Active Inactive" at bounding box center [771, 362] width 62 height 22
click at [795, 361] on select "Active Inactive" at bounding box center [771, 362] width 62 height 22
select select "active"
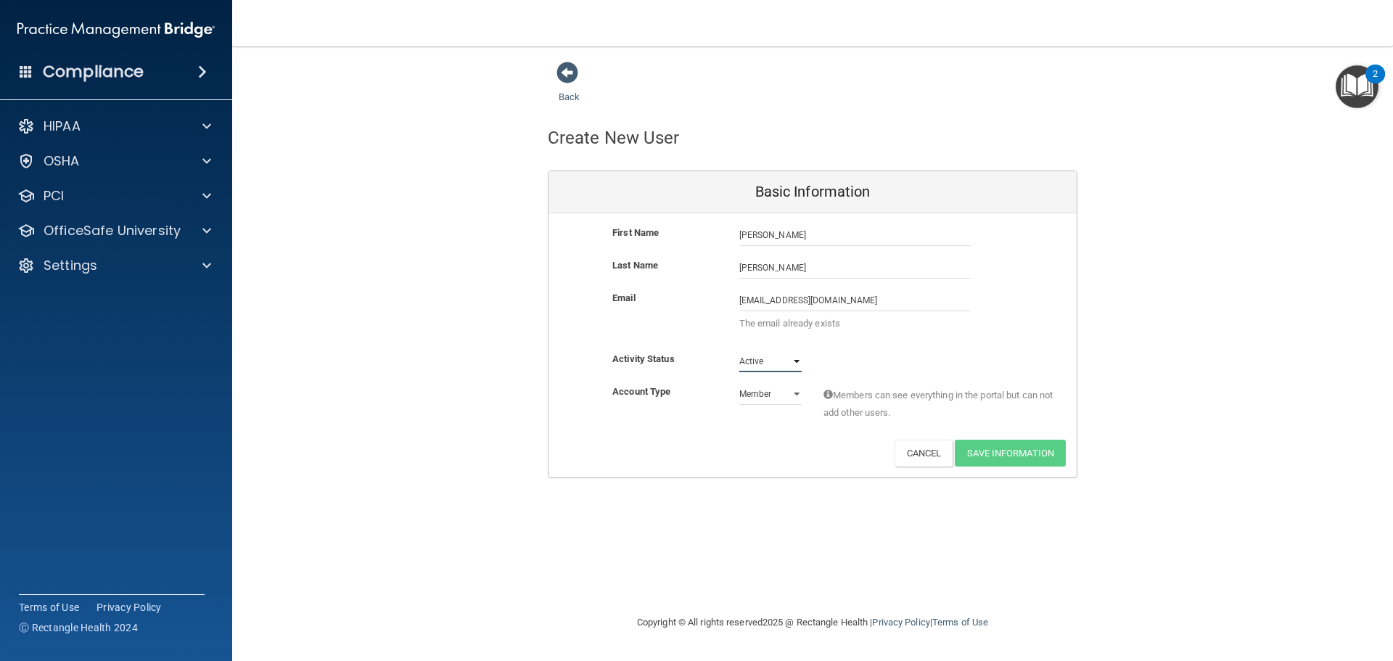
click at [740, 351] on select "Active Inactive" at bounding box center [771, 362] width 62 height 22
click at [800, 395] on select "Admin Member" at bounding box center [771, 394] width 62 height 22
click at [740, 383] on select "Admin Member" at bounding box center [771, 394] width 62 height 22
click at [566, 70] on span at bounding box center [568, 73] width 22 height 22
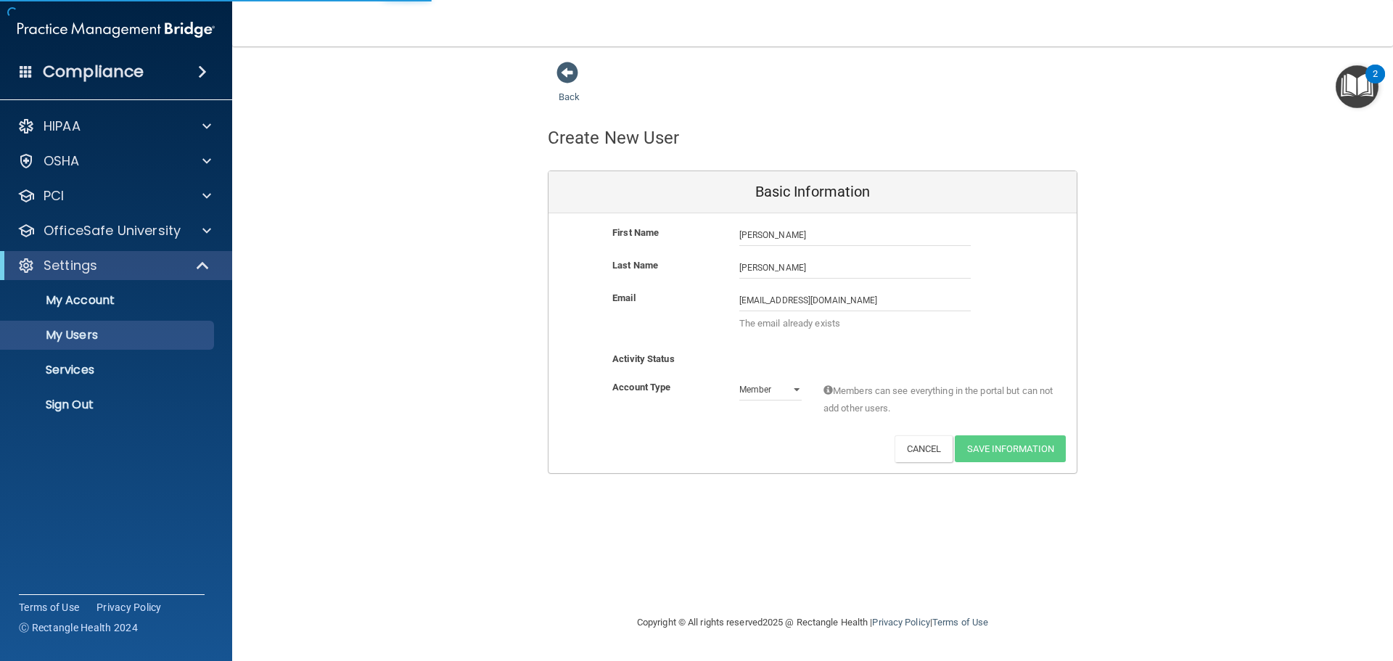
select select "20"
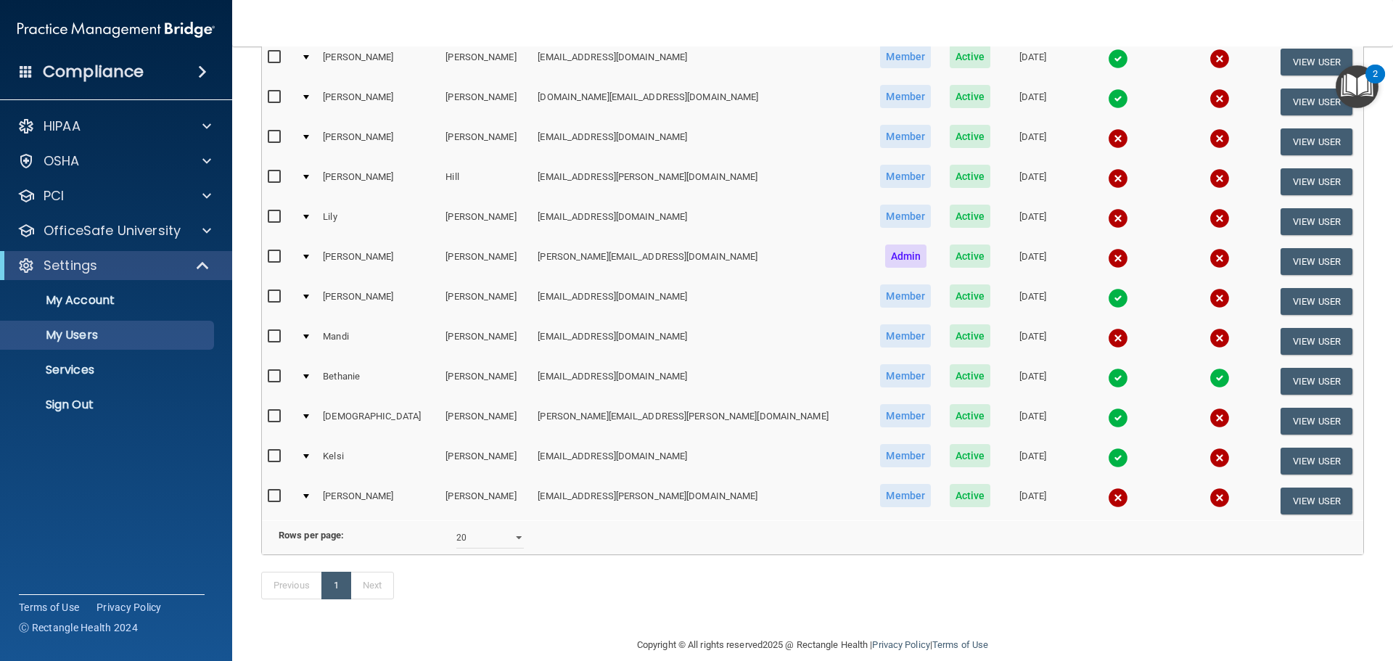
scroll to position [356, 0]
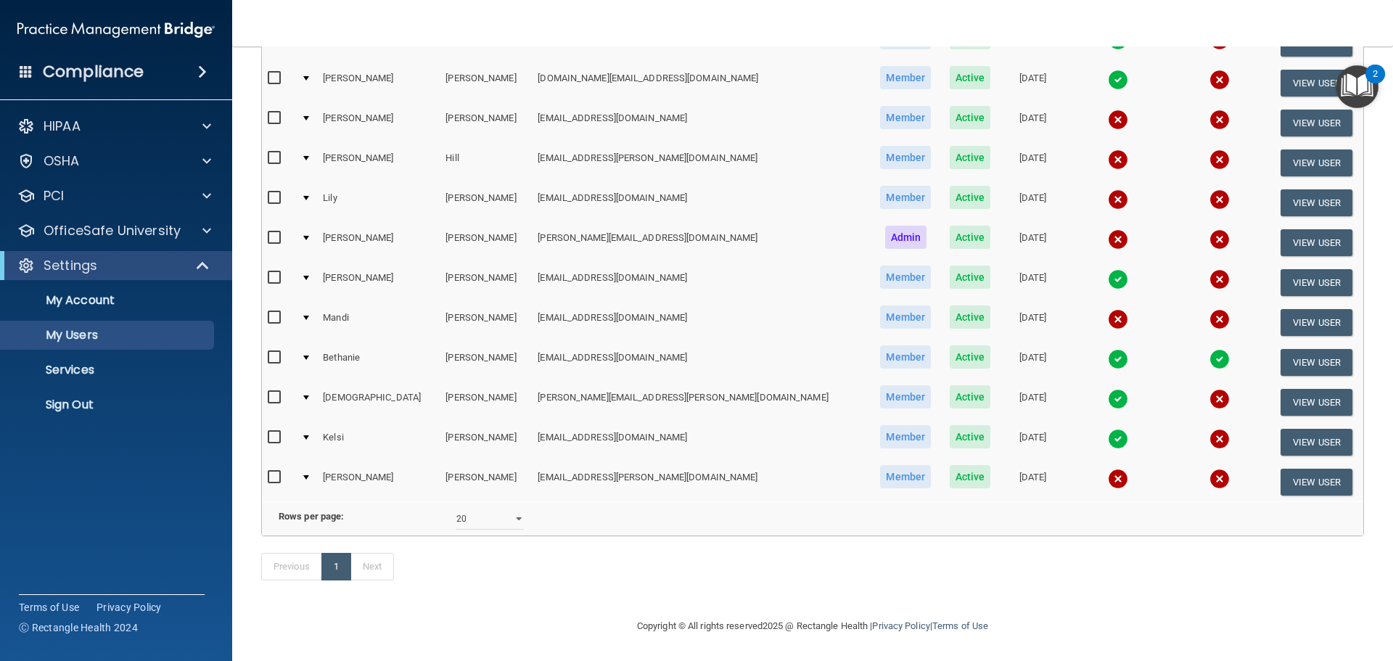
click at [273, 472] on input "checkbox" at bounding box center [276, 478] width 17 height 12
checkbox input "true"
click at [1281, 469] on button "View User" at bounding box center [1317, 482] width 72 height 27
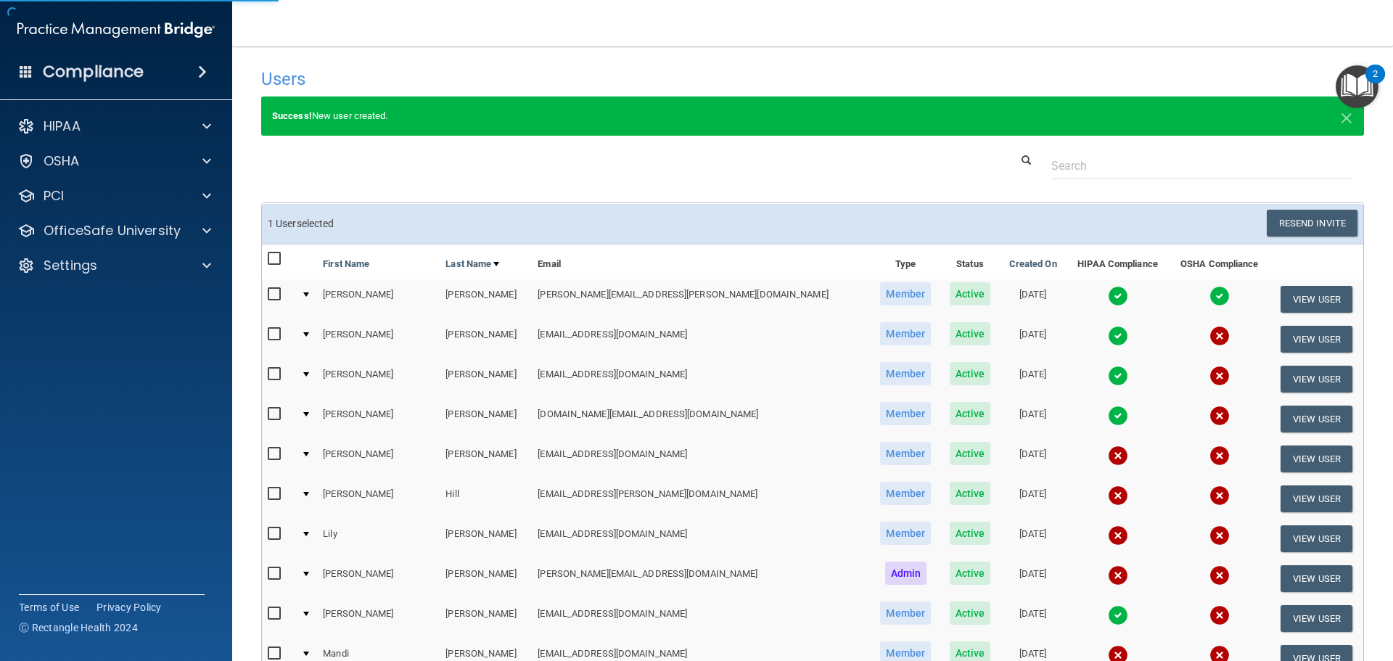
select select "practice_member"
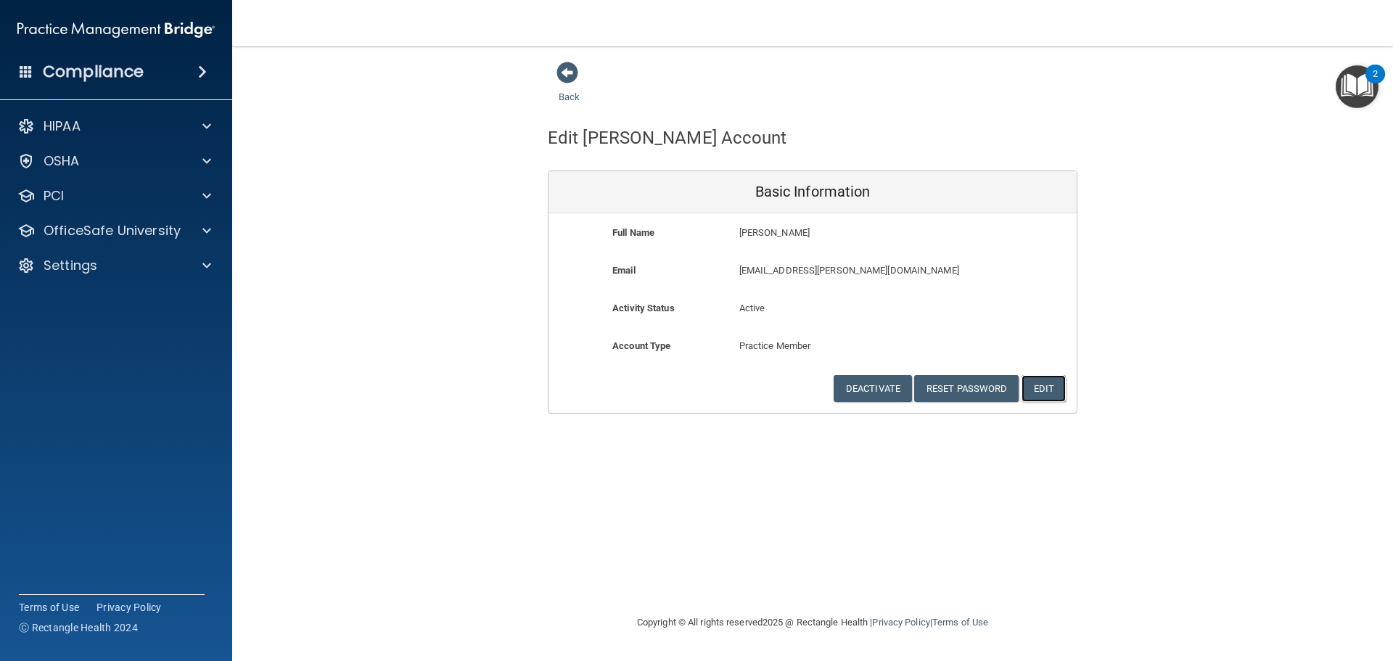
click at [1055, 387] on button "Edit" at bounding box center [1044, 388] width 44 height 27
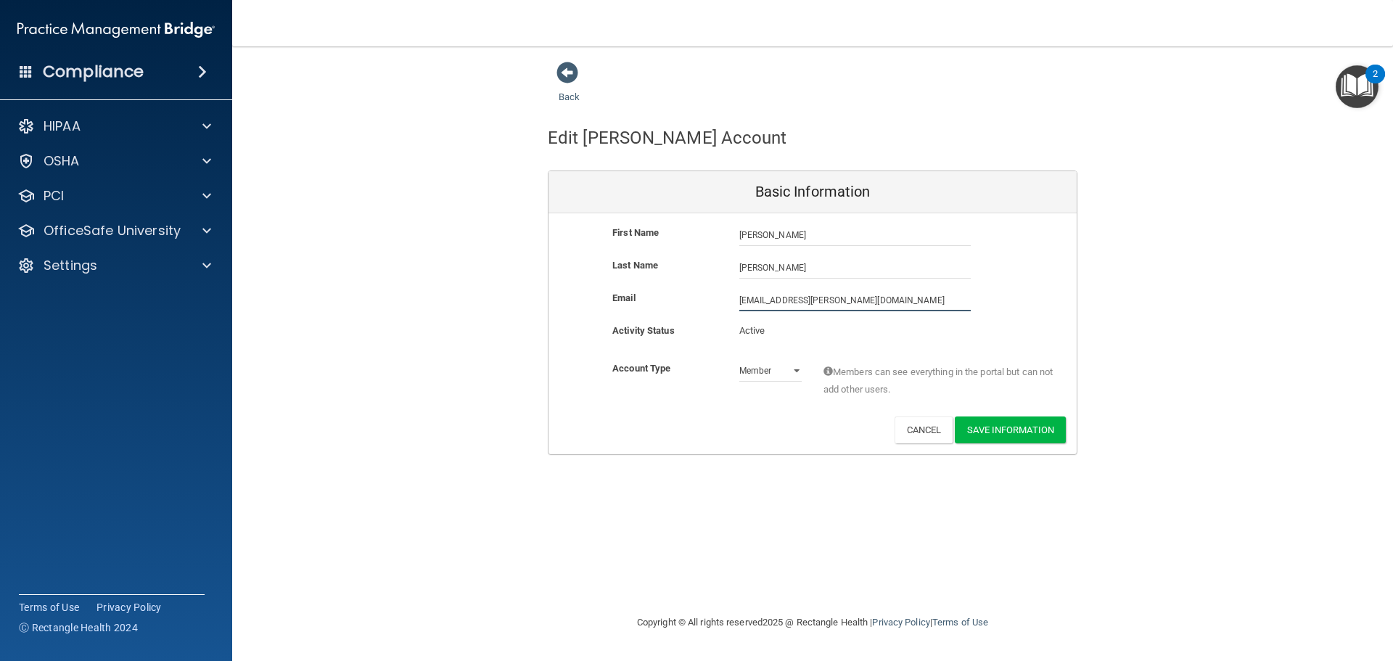
drag, startPoint x: 800, startPoint y: 307, endPoint x: 310, endPoint y: 409, distance: 500.5
click at [311, 409] on div "Back Edit Dale's Account Basic Information First Name Dale Trahan Dale Last Nam…" at bounding box center [812, 258] width 1103 height 394
type input "dmtrahan@lusfiber.net"
click at [1017, 430] on button "Save Information" at bounding box center [1010, 432] width 111 height 27
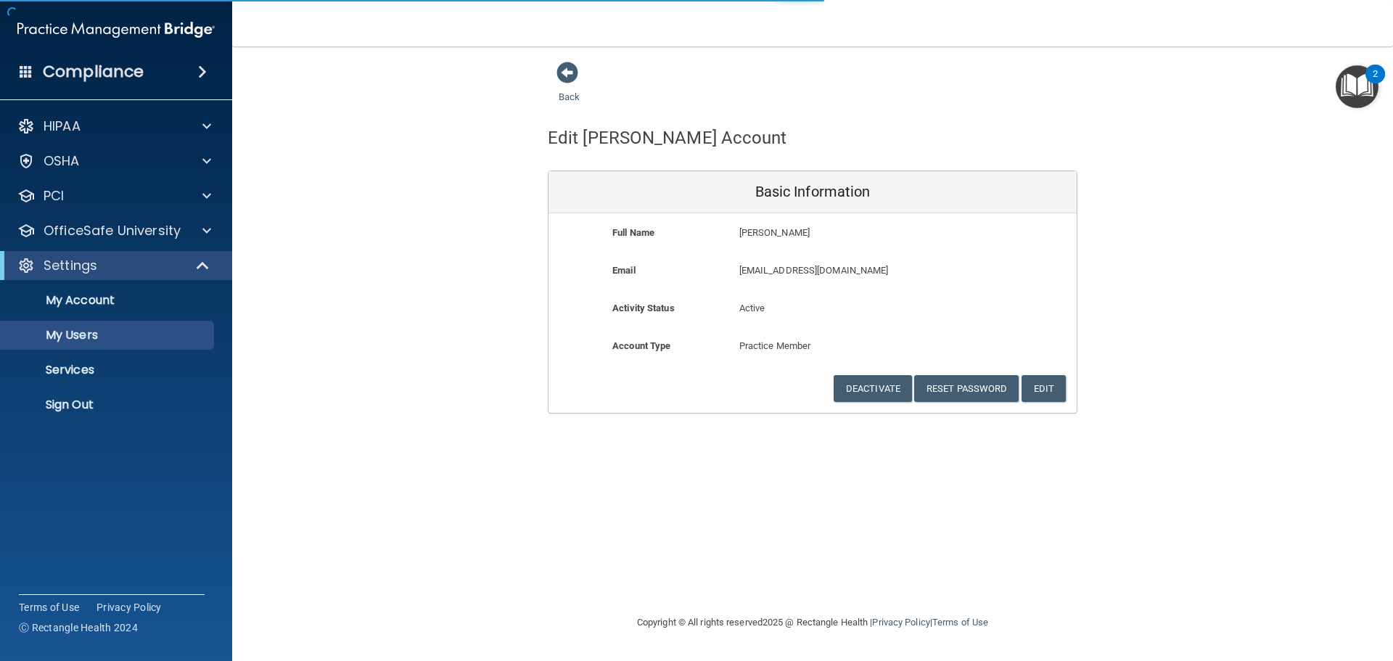
select select "20"
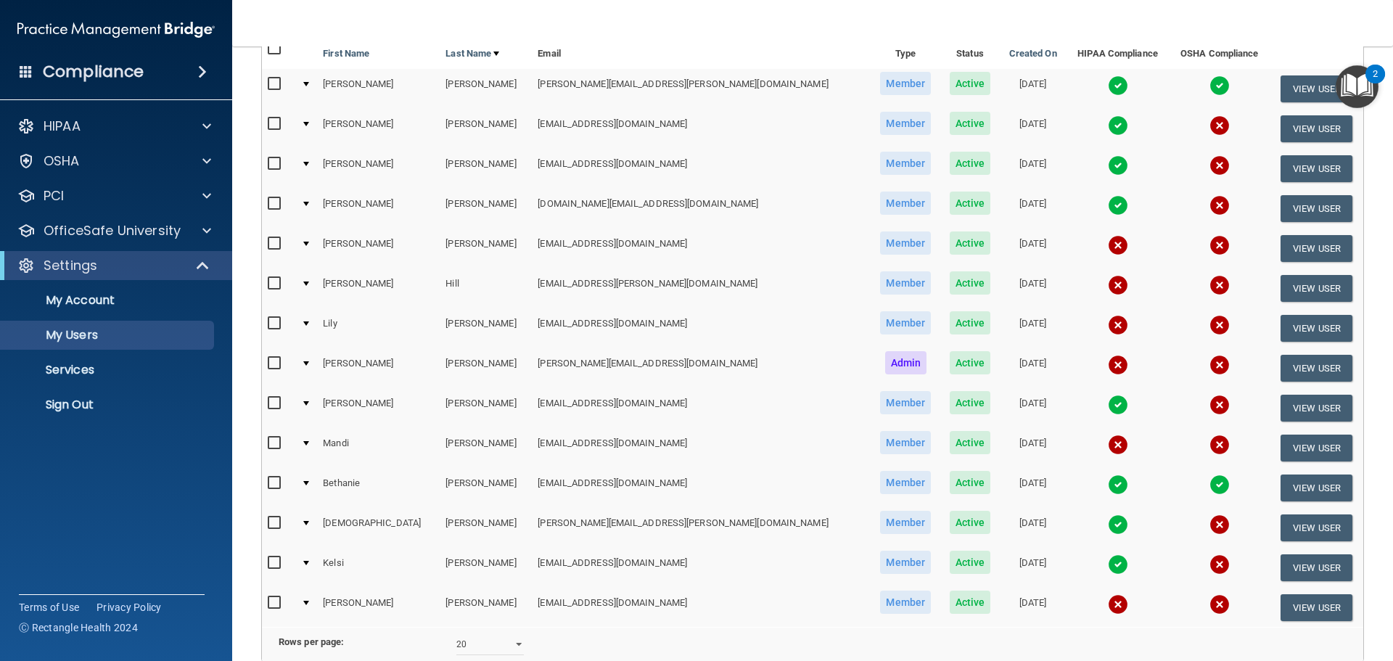
scroll to position [218, 0]
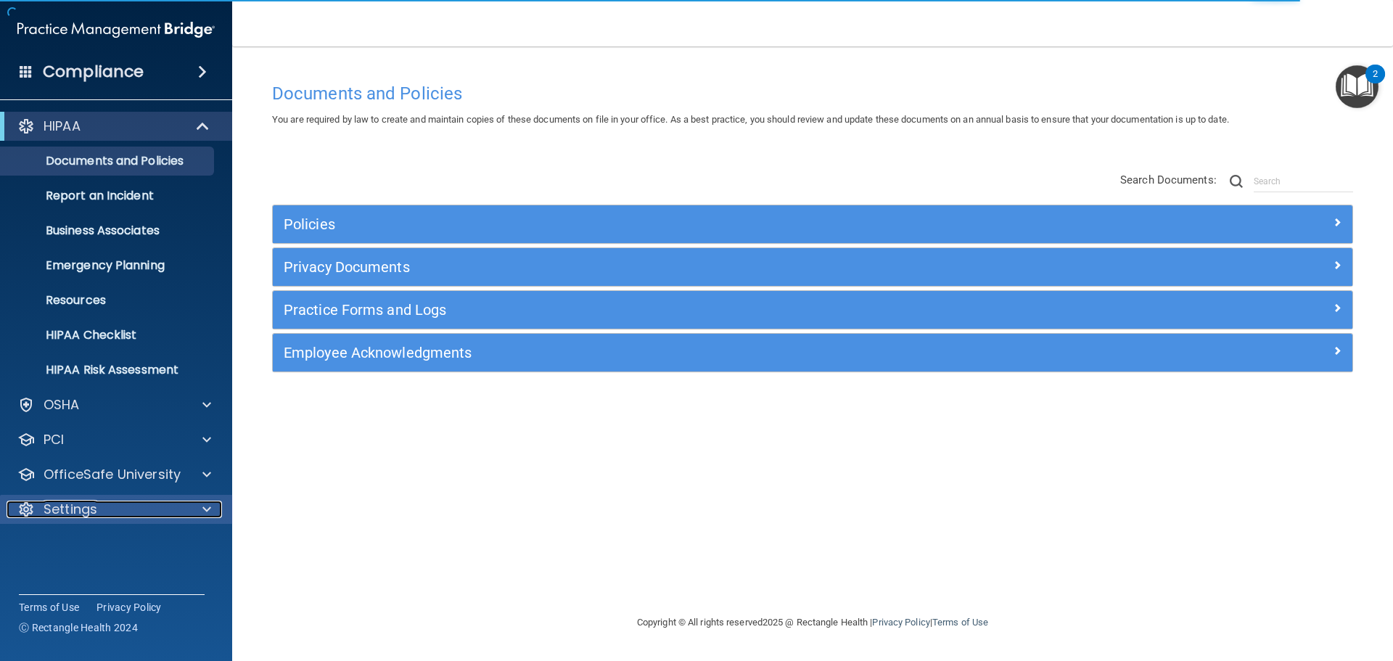
click at [213, 509] on div at bounding box center [205, 509] width 36 height 17
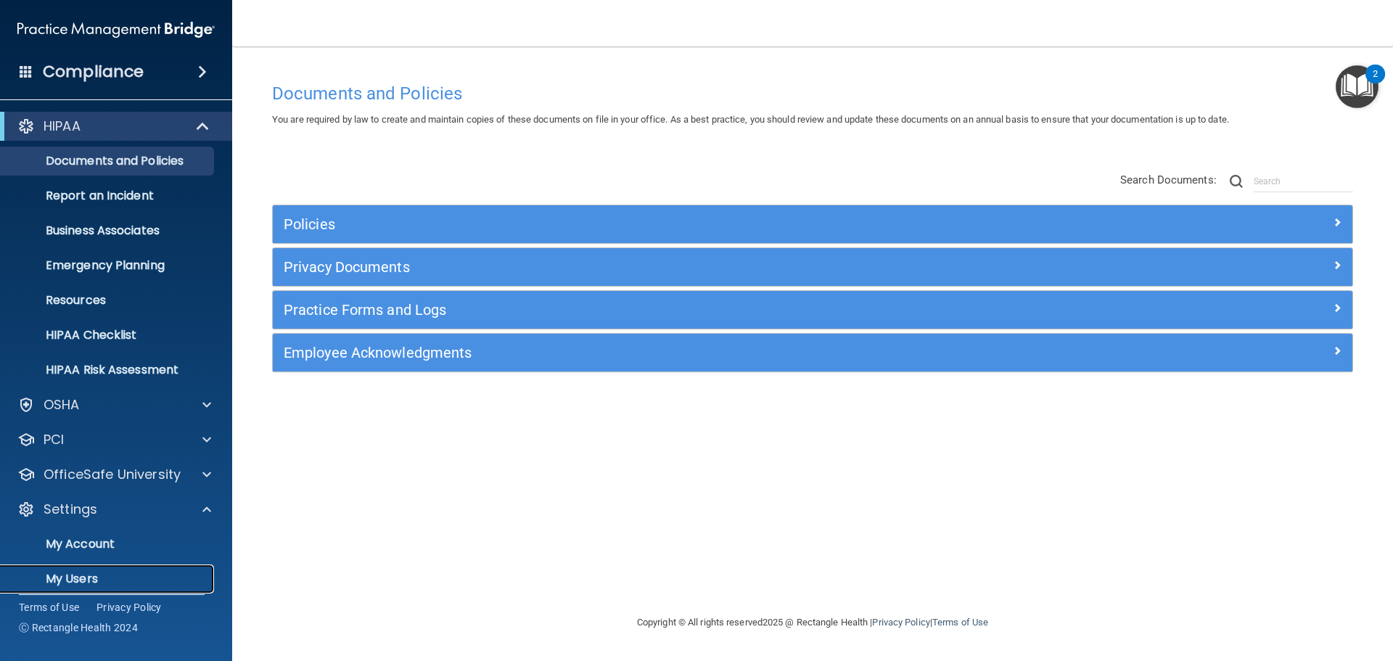
click at [113, 578] on p "My Users" at bounding box center [108, 579] width 198 height 15
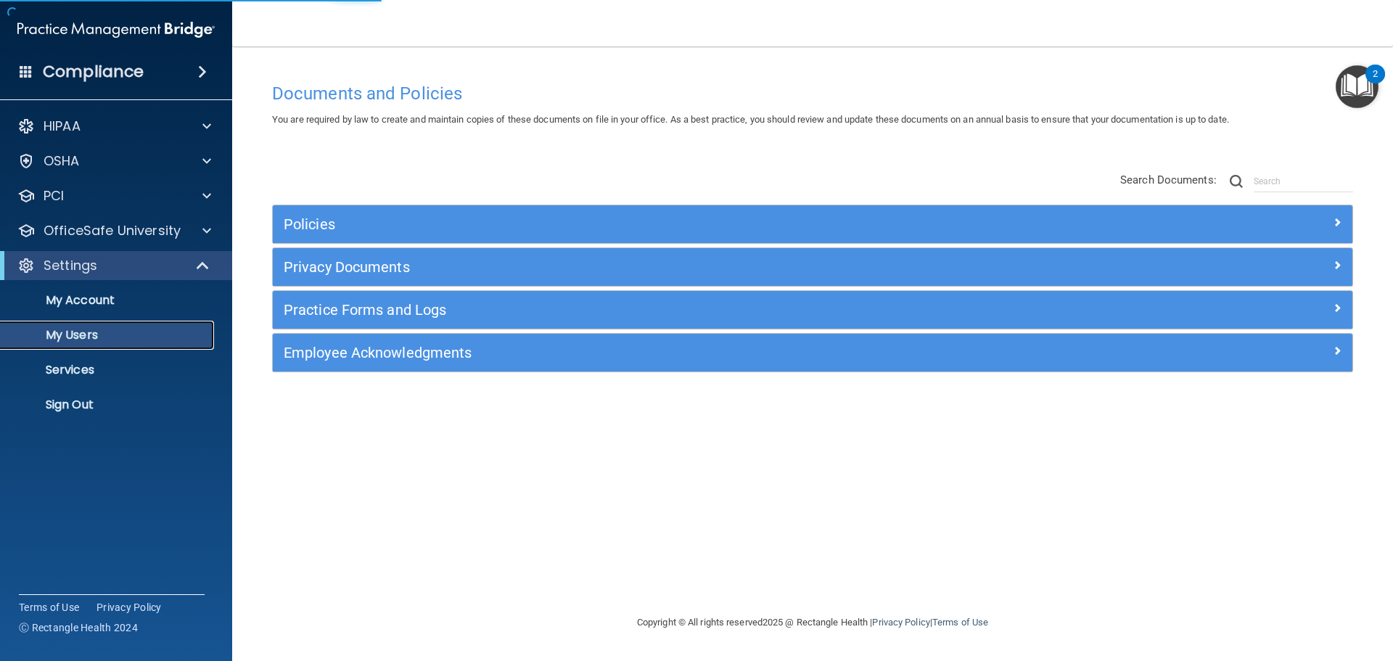
select select "20"
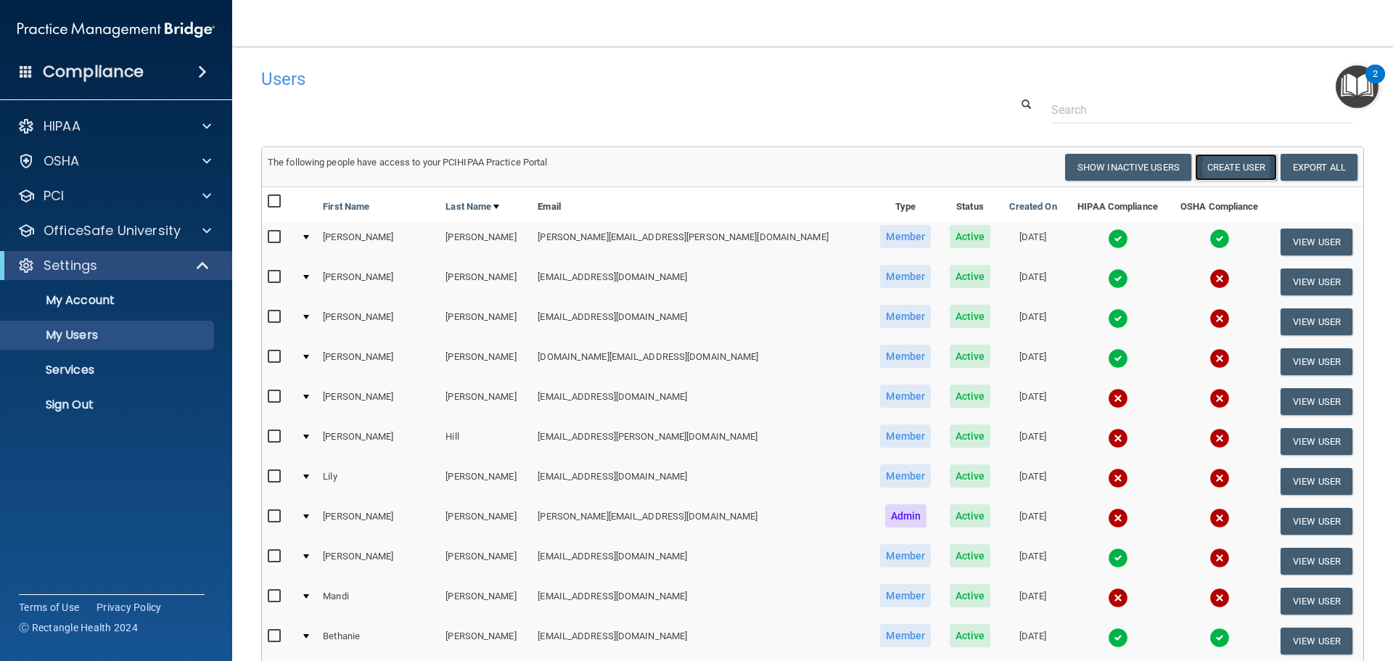
click at [1213, 164] on button "Create User" at bounding box center [1236, 167] width 82 height 27
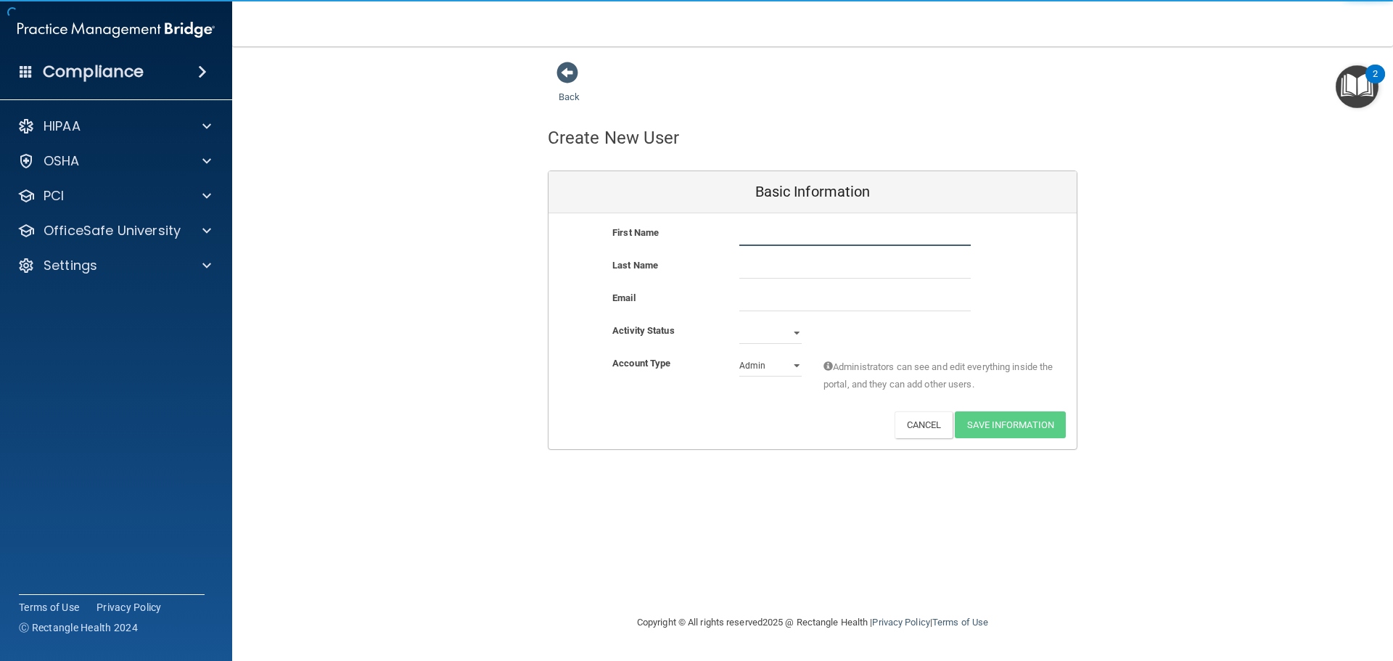
click at [776, 238] on input "text" at bounding box center [856, 235] width 232 height 22
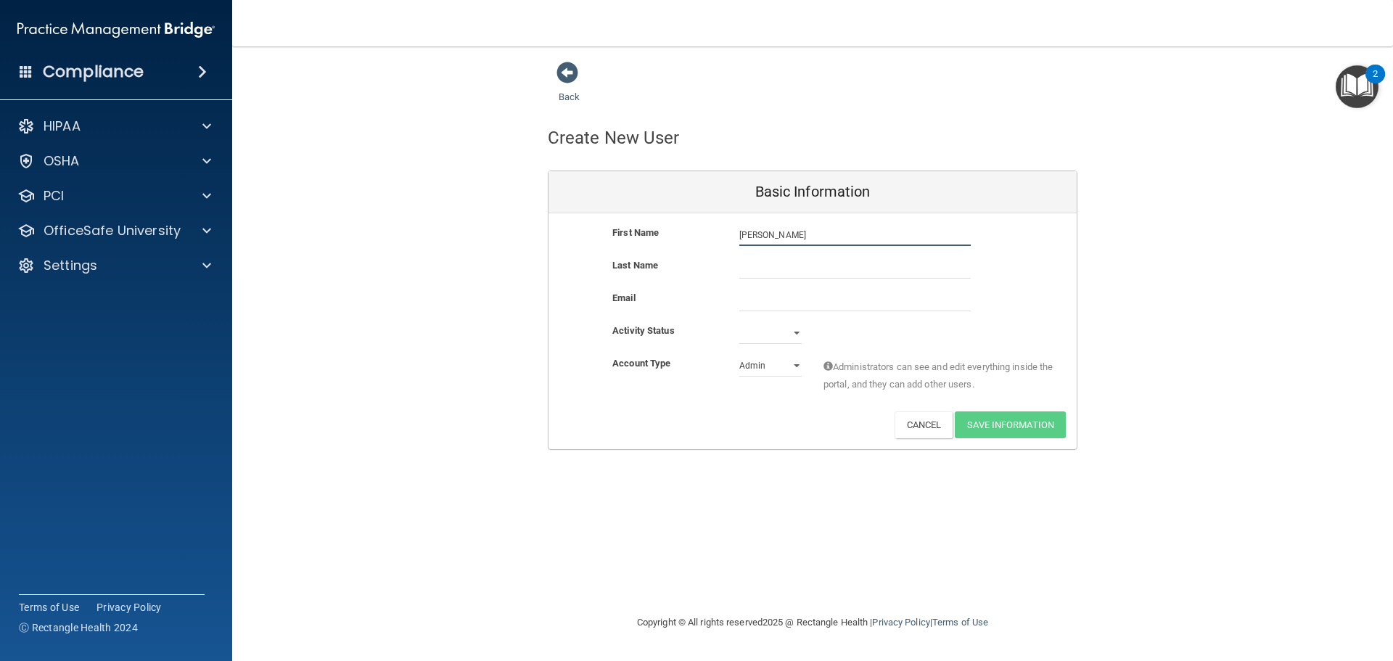
type input "Raven Nuziante"
click at [787, 263] on input "text" at bounding box center [856, 268] width 232 height 22
type input "Nuziante"
click at [809, 238] on input "Raven Nuziante" at bounding box center [856, 235] width 232 height 22
type input "Raven"
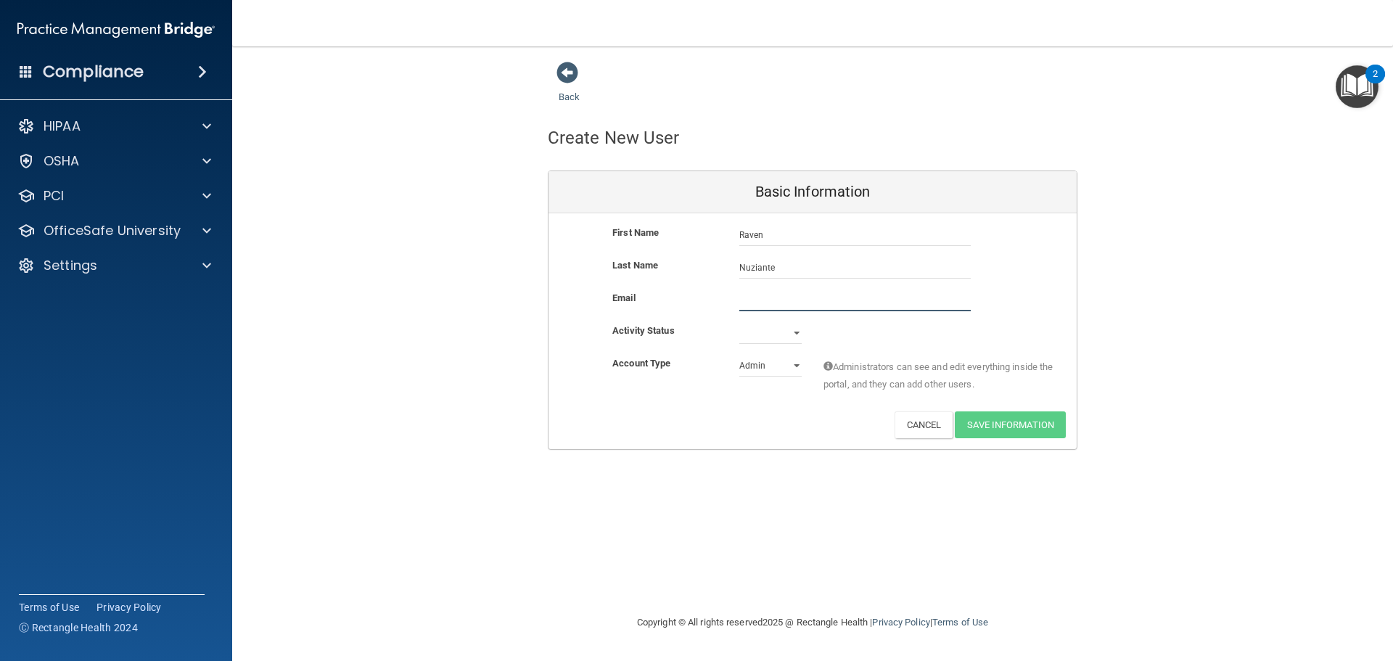
click at [774, 292] on input "email" at bounding box center [856, 301] width 232 height 22
type input "rnllabry@aol.com"
click at [794, 324] on div "First Name Raven Nuziante Raven Last Name Nuziante Email rnllabry@aol.com rnlla…" at bounding box center [813, 331] width 528 height 236
select select "active"
click at [740, 322] on select "Active Inactive" at bounding box center [771, 333] width 62 height 22
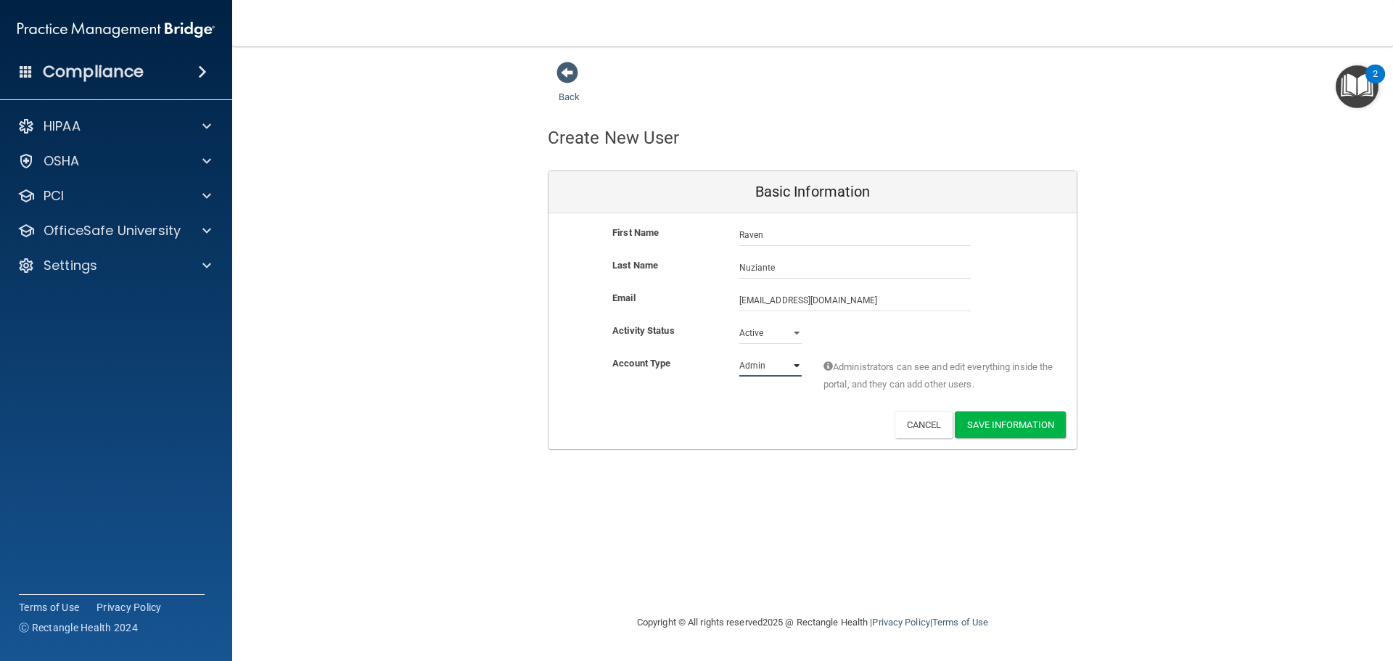
click at [798, 367] on select "Admin Member" at bounding box center [771, 366] width 62 height 22
select select "practice_member"
click at [740, 355] on select "Admin Member" at bounding box center [771, 366] width 62 height 22
click at [1010, 419] on button "Save Information" at bounding box center [1010, 424] width 111 height 27
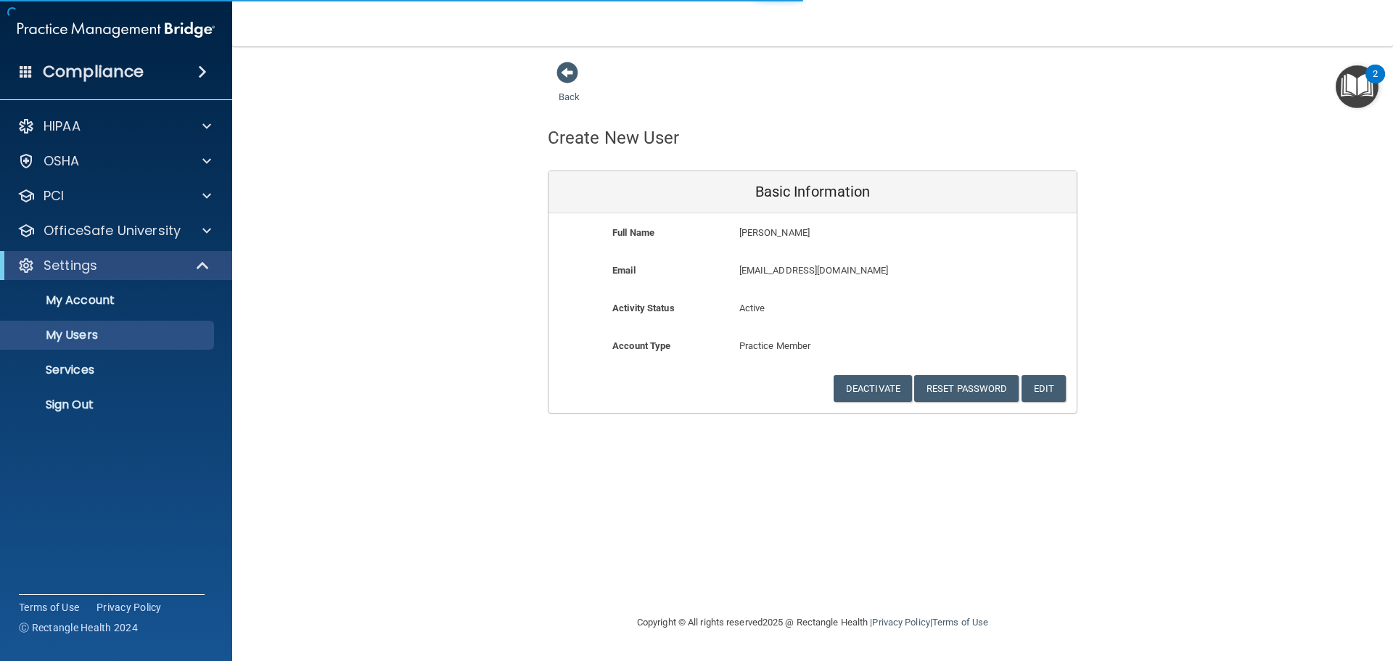
select select "20"
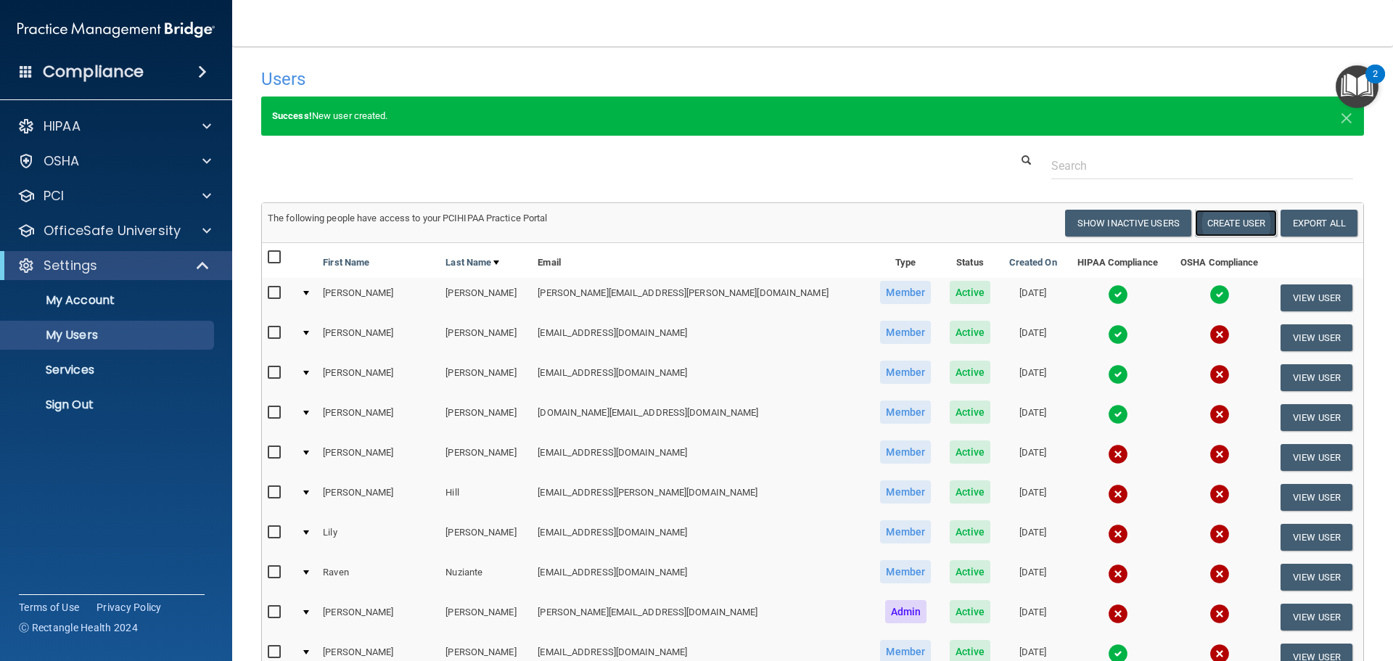
click at [1220, 224] on button "Create User" at bounding box center [1236, 223] width 82 height 27
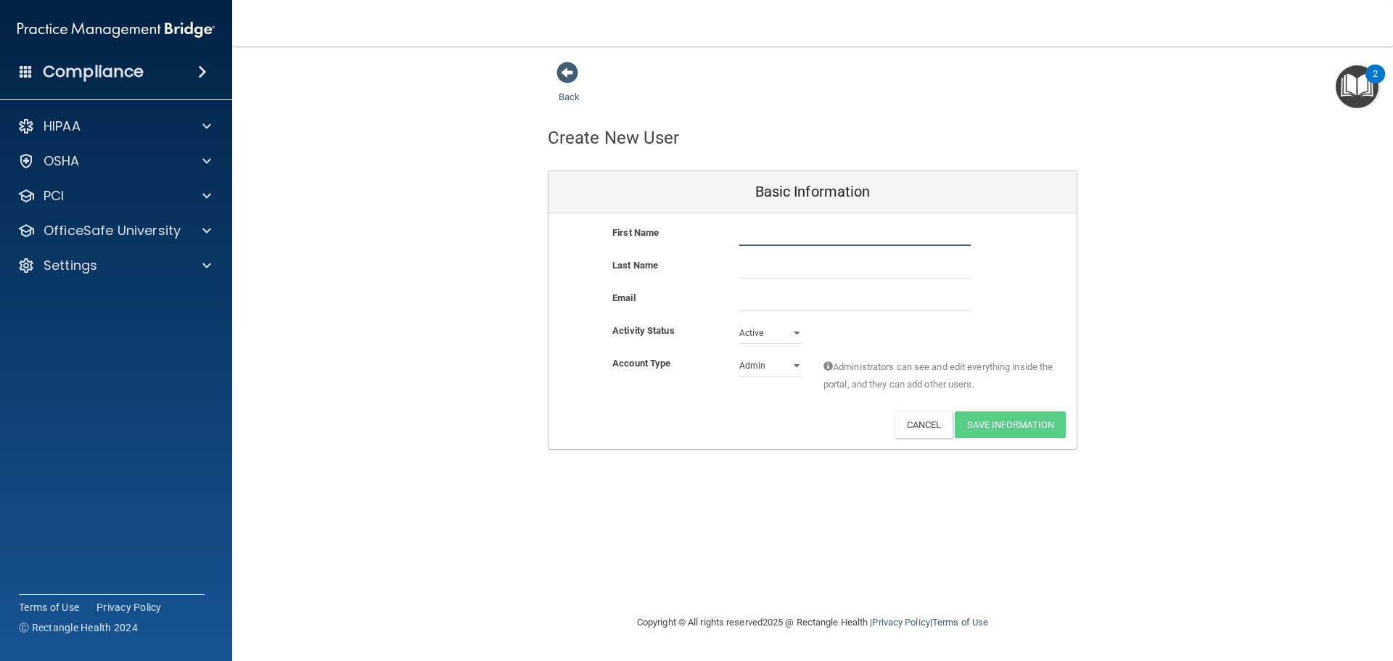
click at [774, 234] on input "text" at bounding box center [856, 235] width 232 height 22
click at [789, 229] on input "text" at bounding box center [856, 235] width 232 height 22
type input "[PERSON_NAME]"
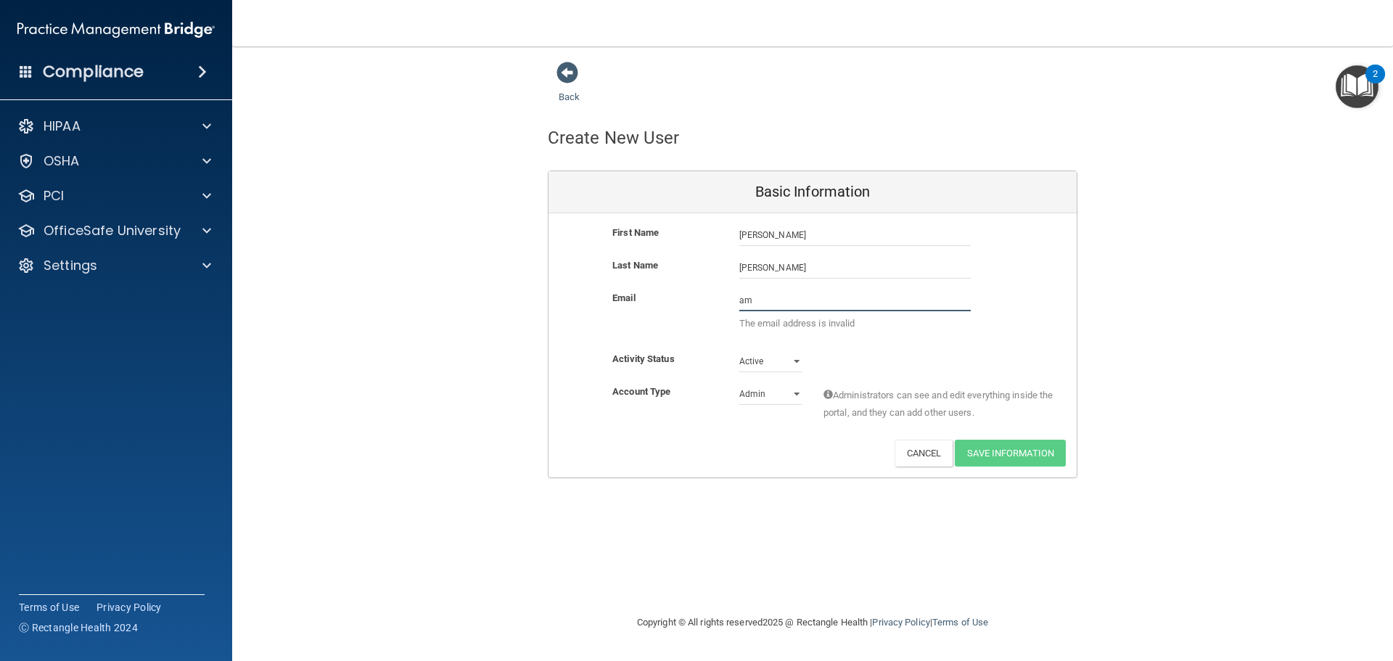
type input "[EMAIL_ADDRESS][DOMAIN_NAME]"
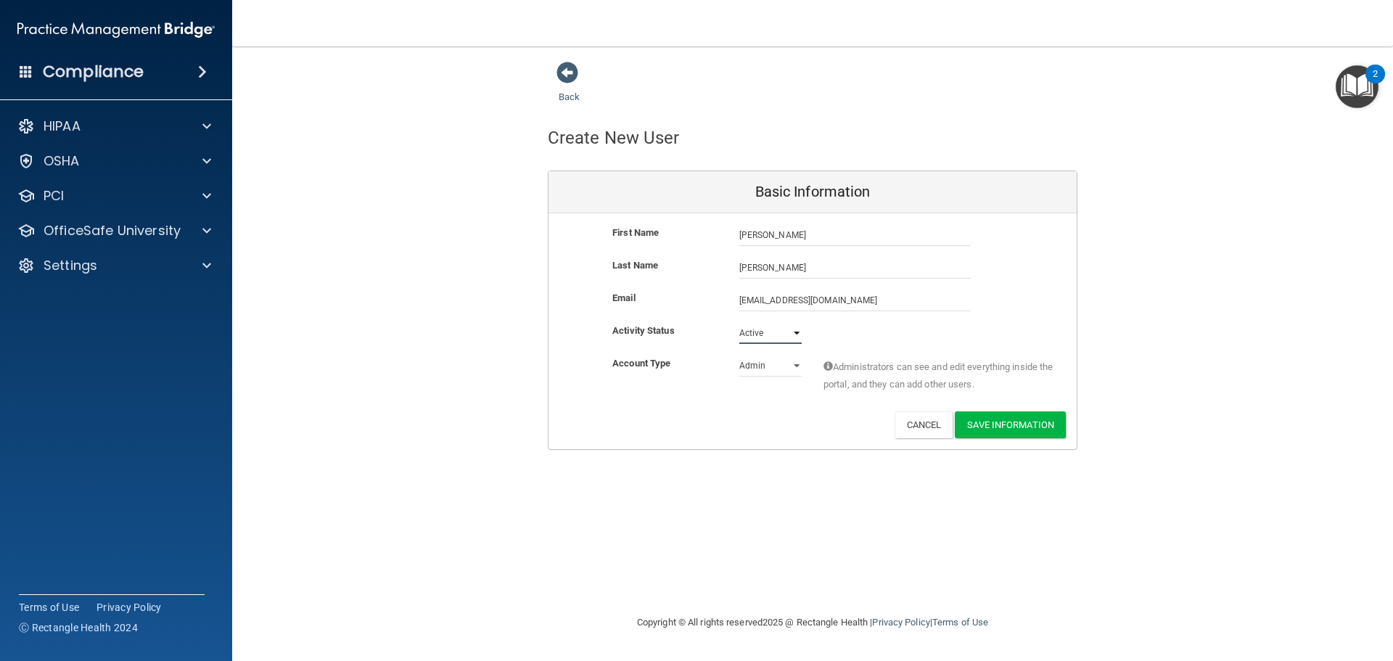
click at [790, 332] on select "Active Inactive" at bounding box center [771, 333] width 62 height 22
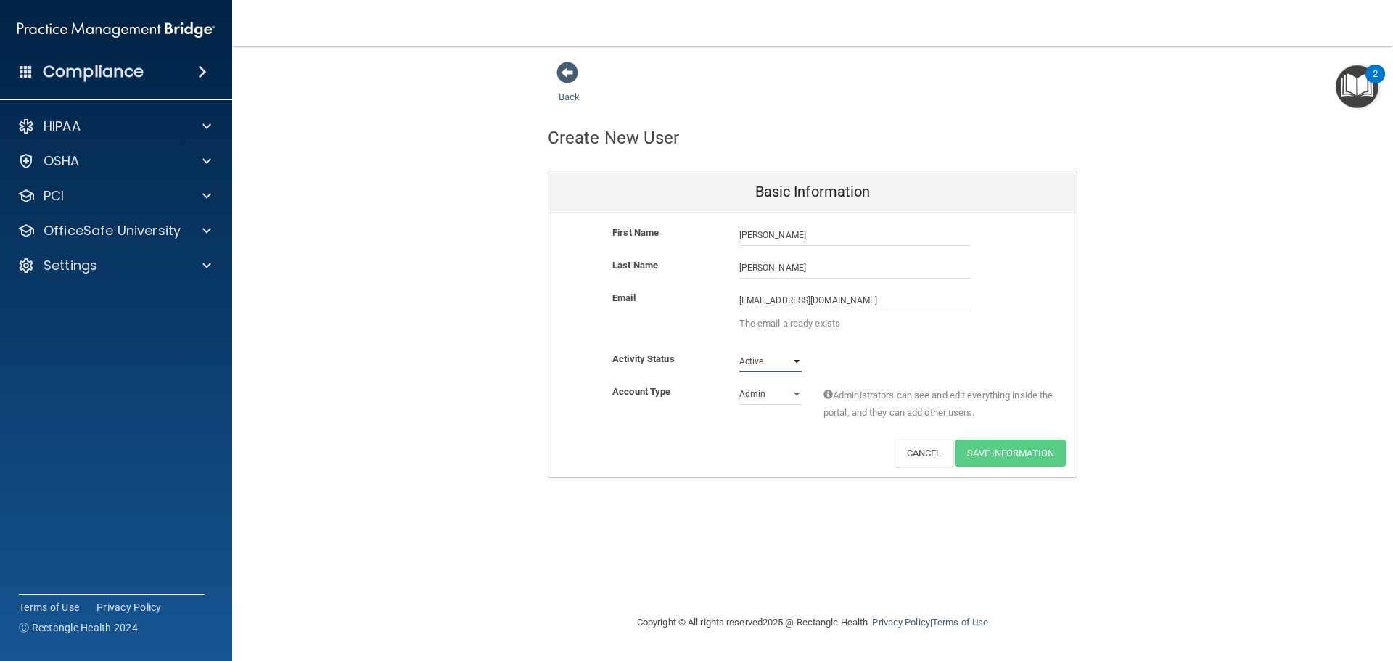
click at [740, 351] on select "Active Inactive" at bounding box center [771, 362] width 62 height 22
click at [798, 393] on select "Admin Member" at bounding box center [771, 394] width 62 height 22
select select "practice_member"
click at [740, 383] on select "Admin Member" at bounding box center [771, 394] width 62 height 22
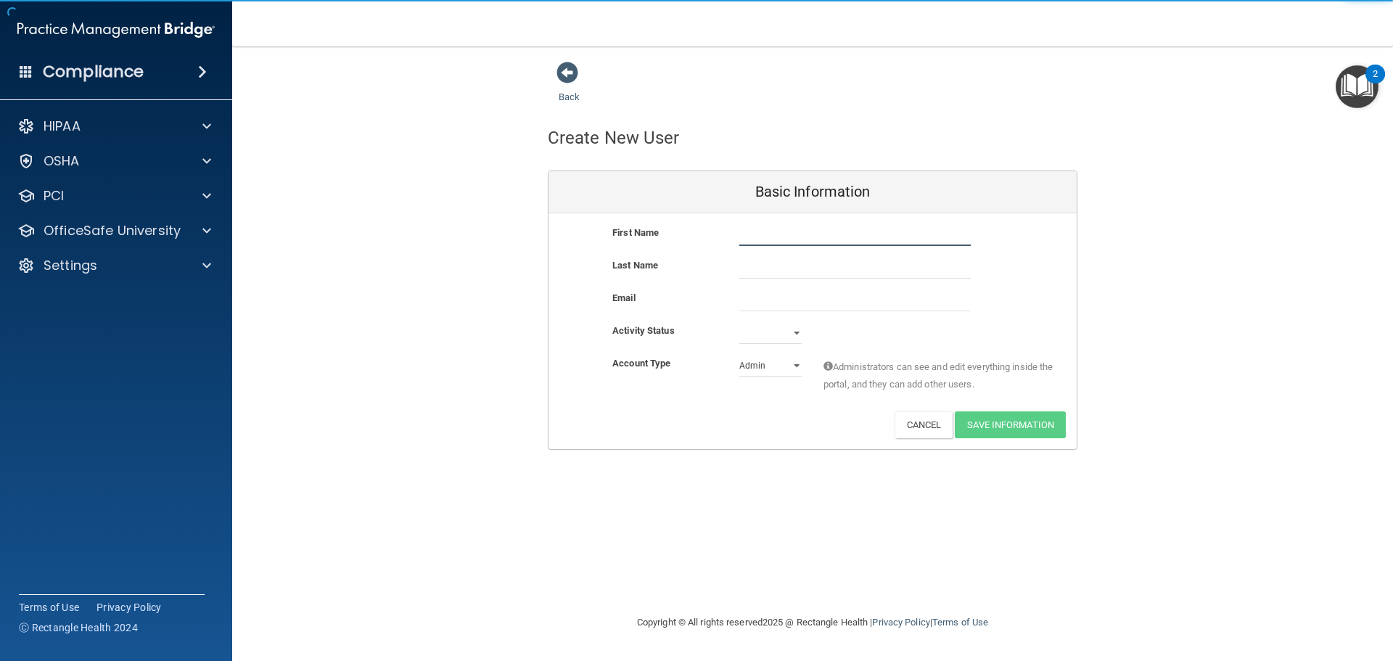
click at [779, 233] on input "text" at bounding box center [856, 235] width 232 height 22
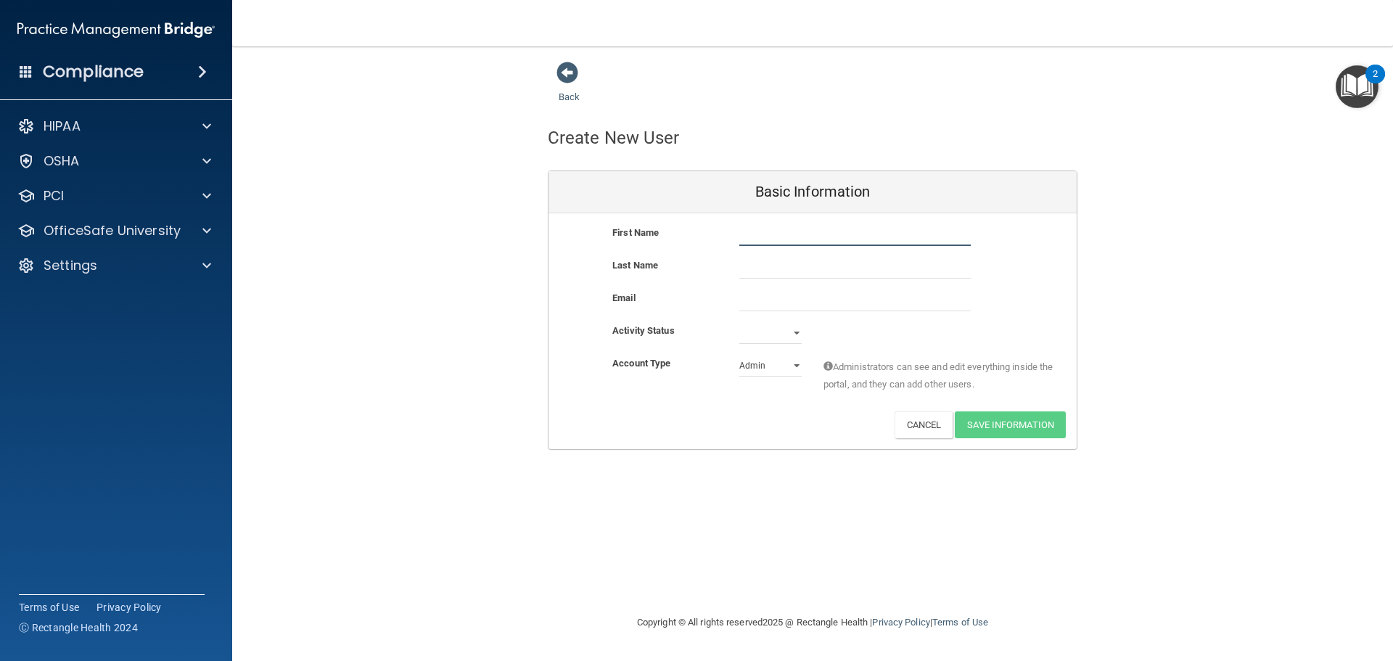
type input "[PERSON_NAME]"
click at [789, 267] on input "text" at bounding box center [856, 268] width 232 height 22
type input "[PERSON_NAME]"
click at [798, 299] on input "email" at bounding box center [856, 301] width 232 height 22
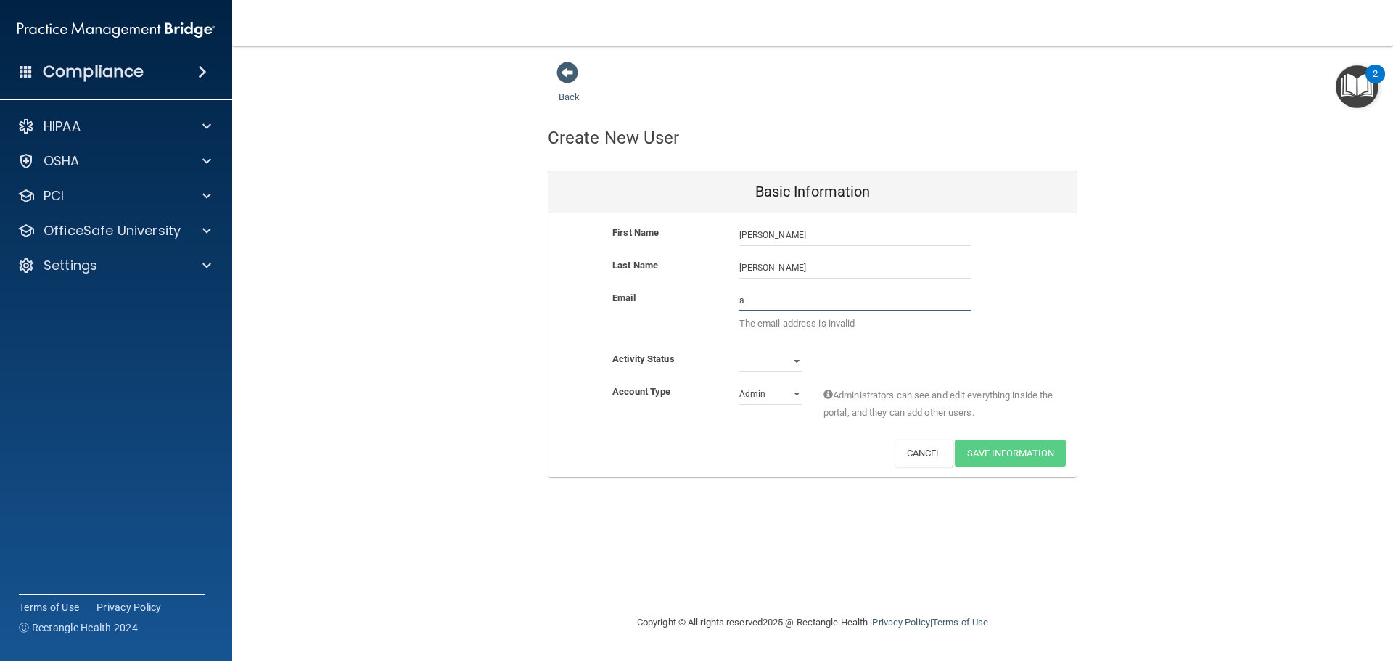
type input "[EMAIL_ADDRESS][DOMAIN_NAME]"
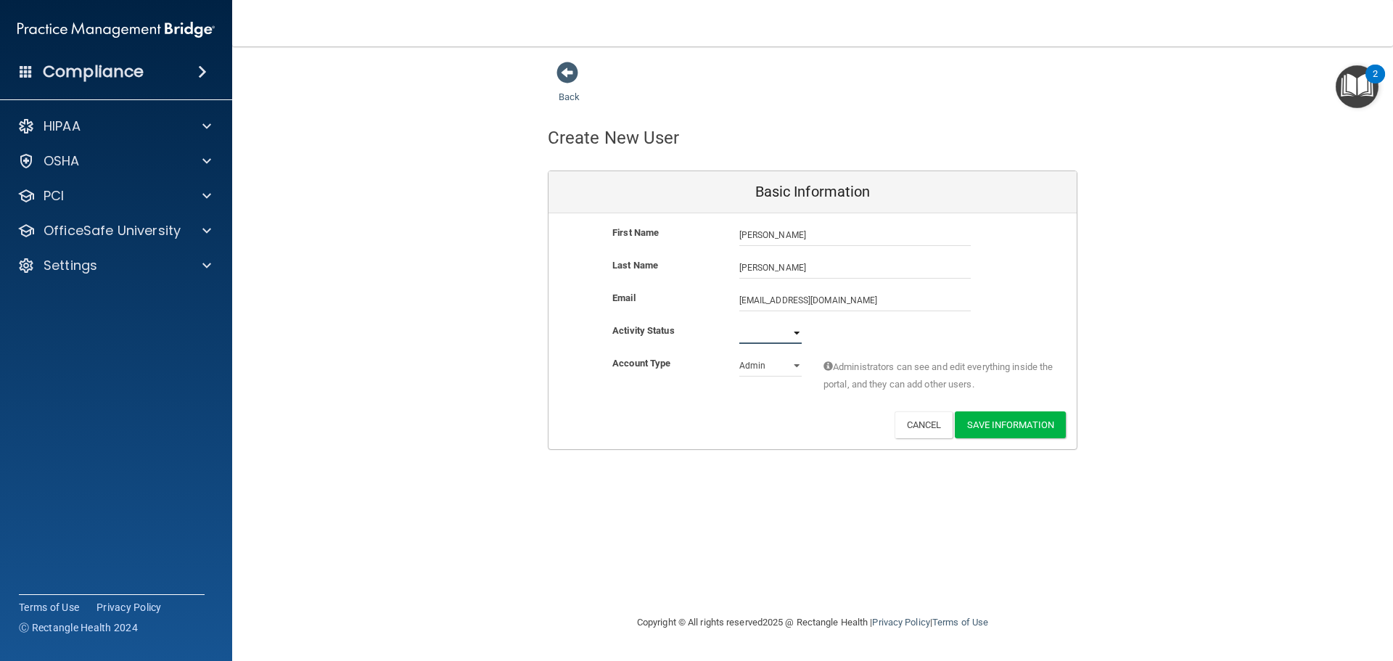
click at [795, 333] on select "Active Inactive" at bounding box center [771, 333] width 62 height 22
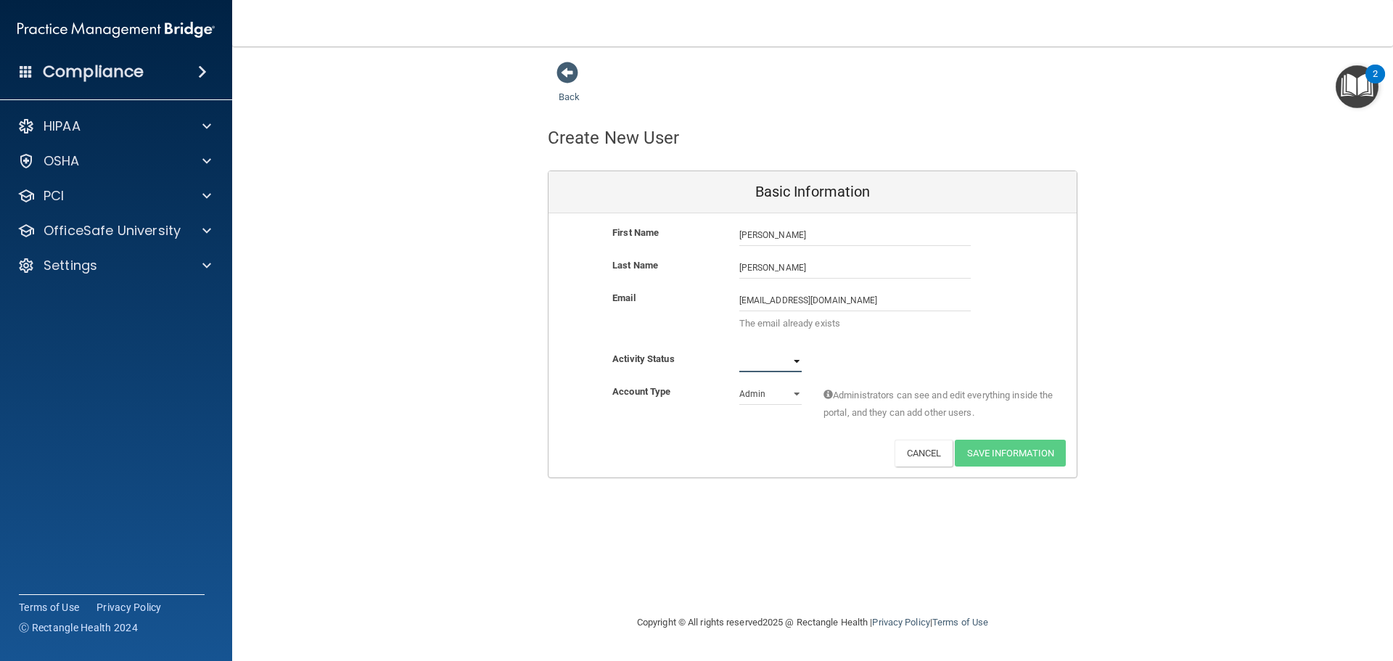
select select "active"
click at [740, 351] on select "Active Inactive" at bounding box center [771, 362] width 62 height 22
click at [797, 393] on select "Admin Member" at bounding box center [771, 394] width 62 height 22
select select "practice_member"
click at [740, 383] on select "Admin Member" at bounding box center [771, 394] width 62 height 22
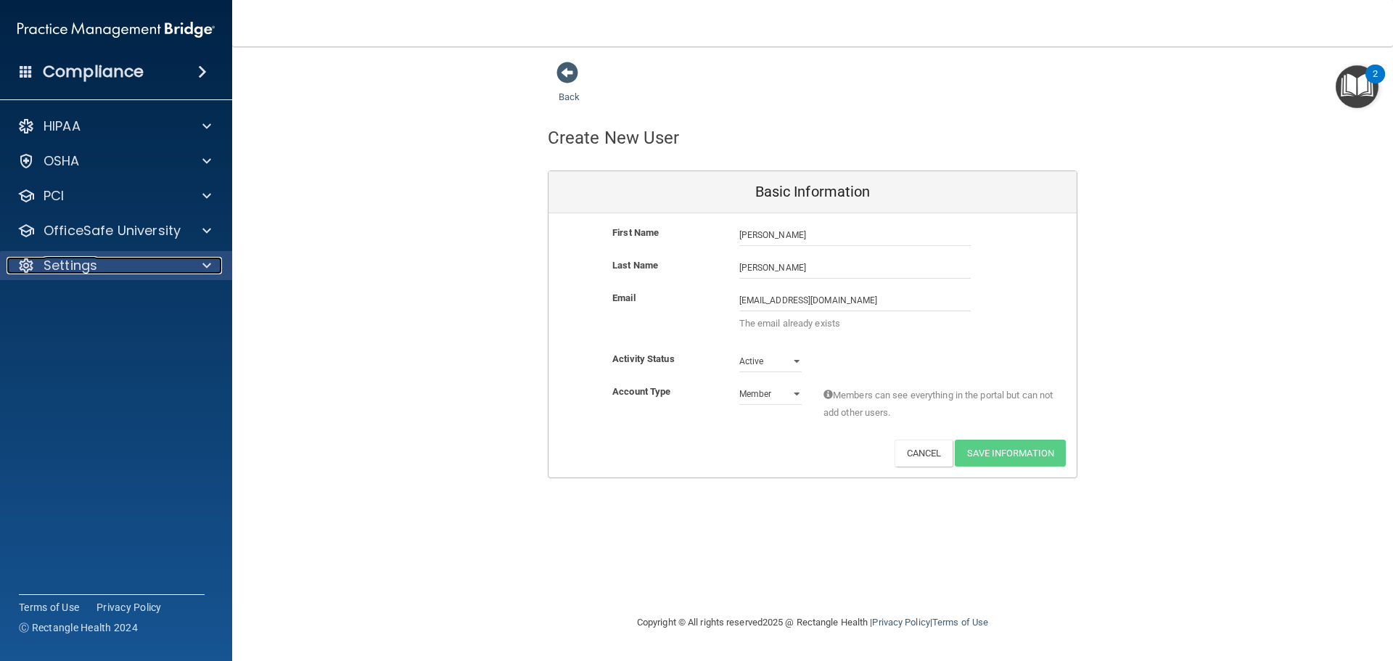
click at [200, 261] on div at bounding box center [205, 265] width 36 height 17
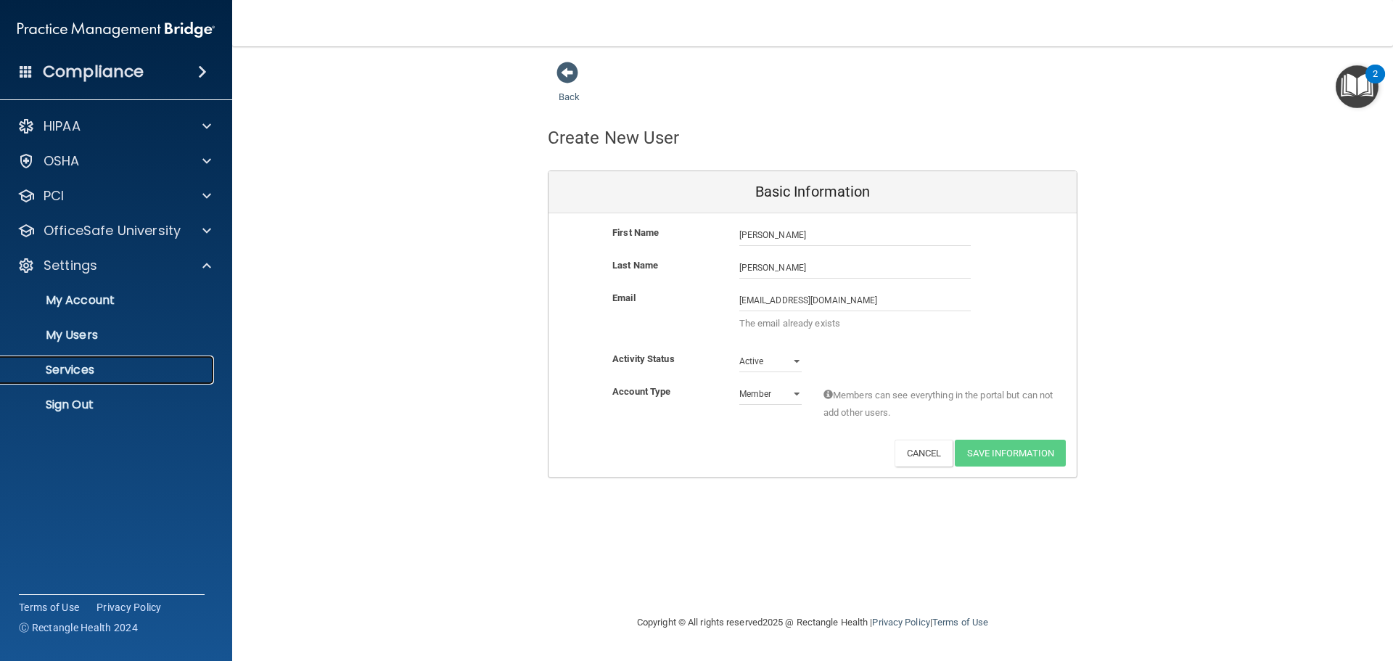
click at [68, 366] on p "Services" at bounding box center [108, 370] width 198 height 15
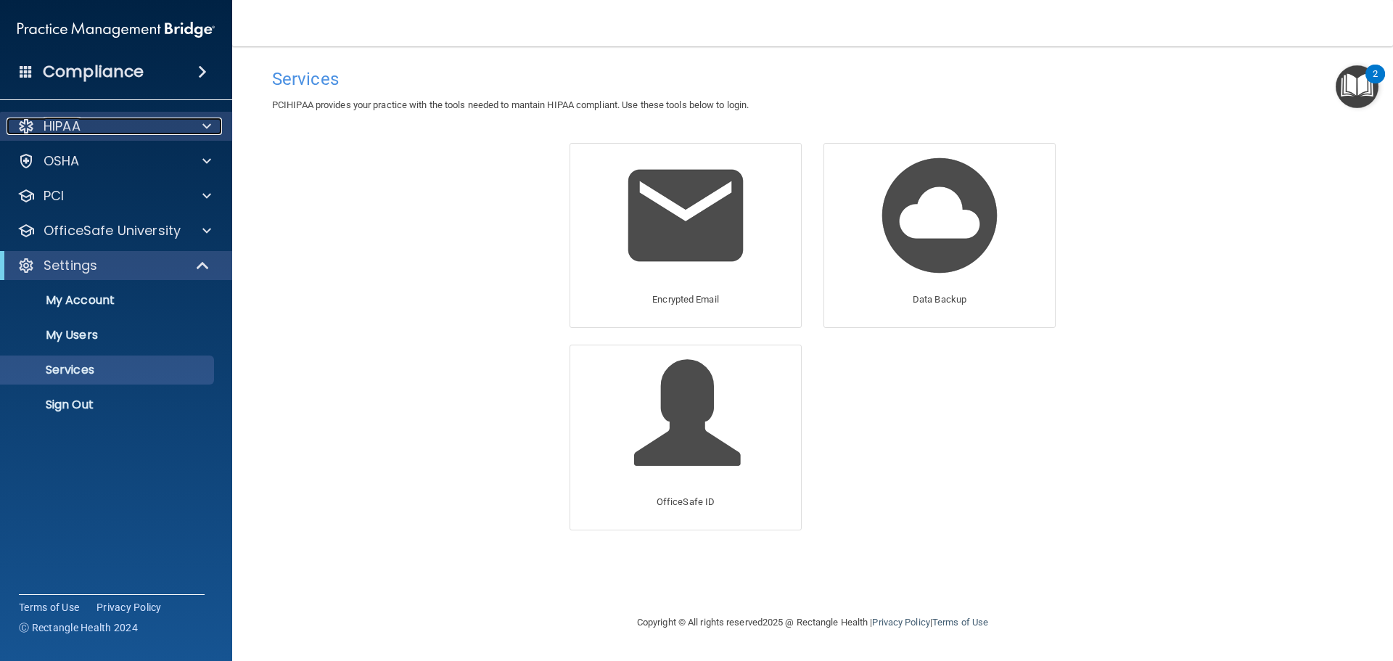
click at [52, 128] on p "HIPAA" at bounding box center [62, 126] width 37 height 17
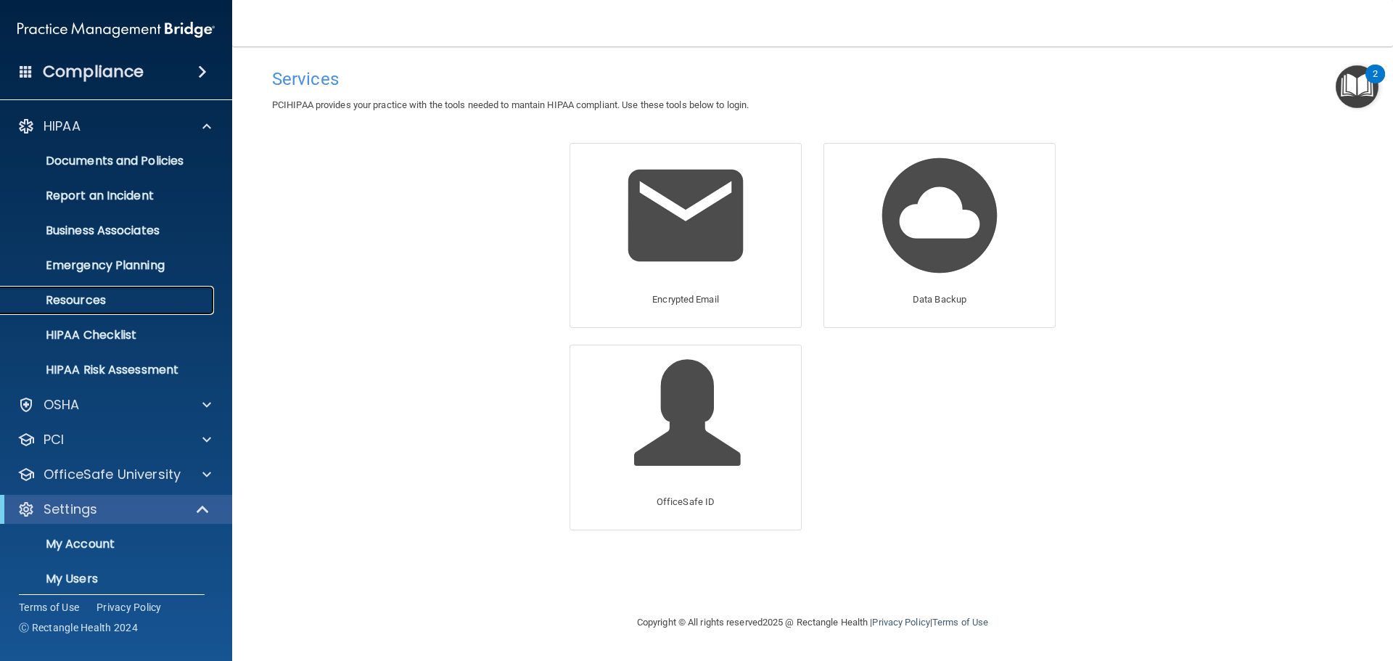
click at [97, 293] on p "Resources" at bounding box center [108, 300] width 198 height 15
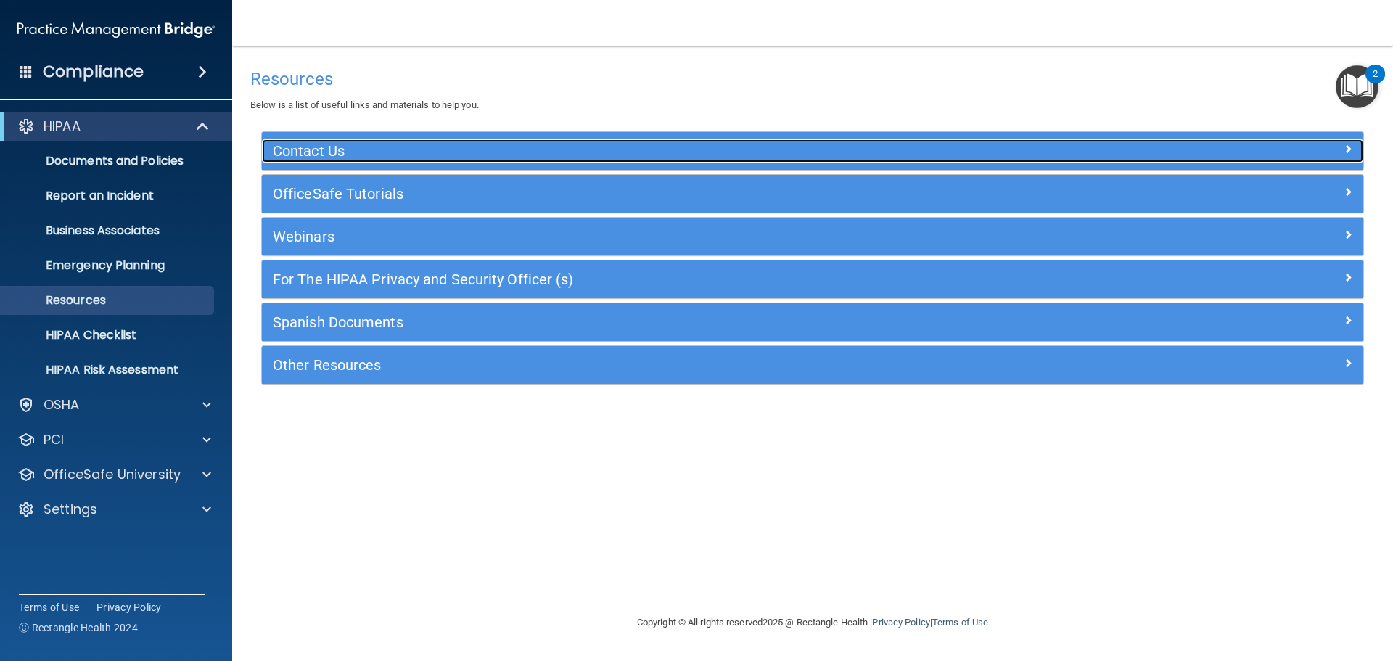
click at [318, 147] on h5 "Contact Us" at bounding box center [675, 151] width 805 height 16
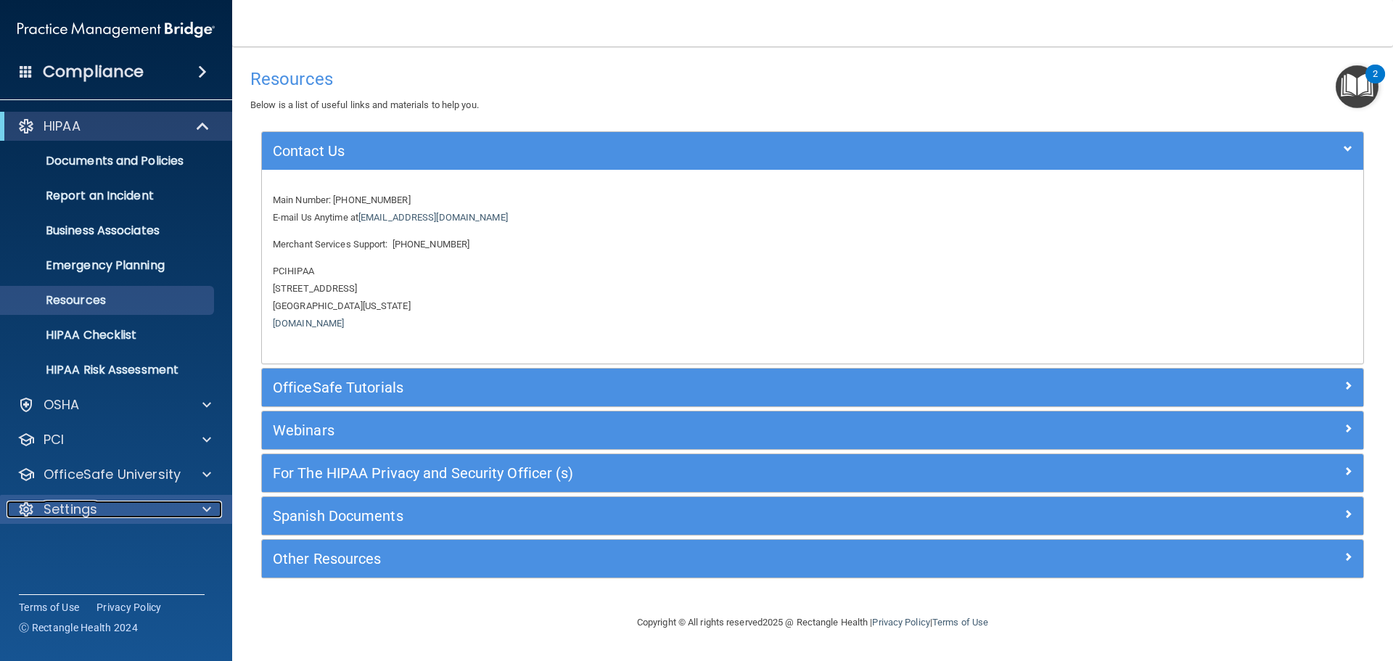
click at [211, 509] on div at bounding box center [205, 509] width 36 height 17
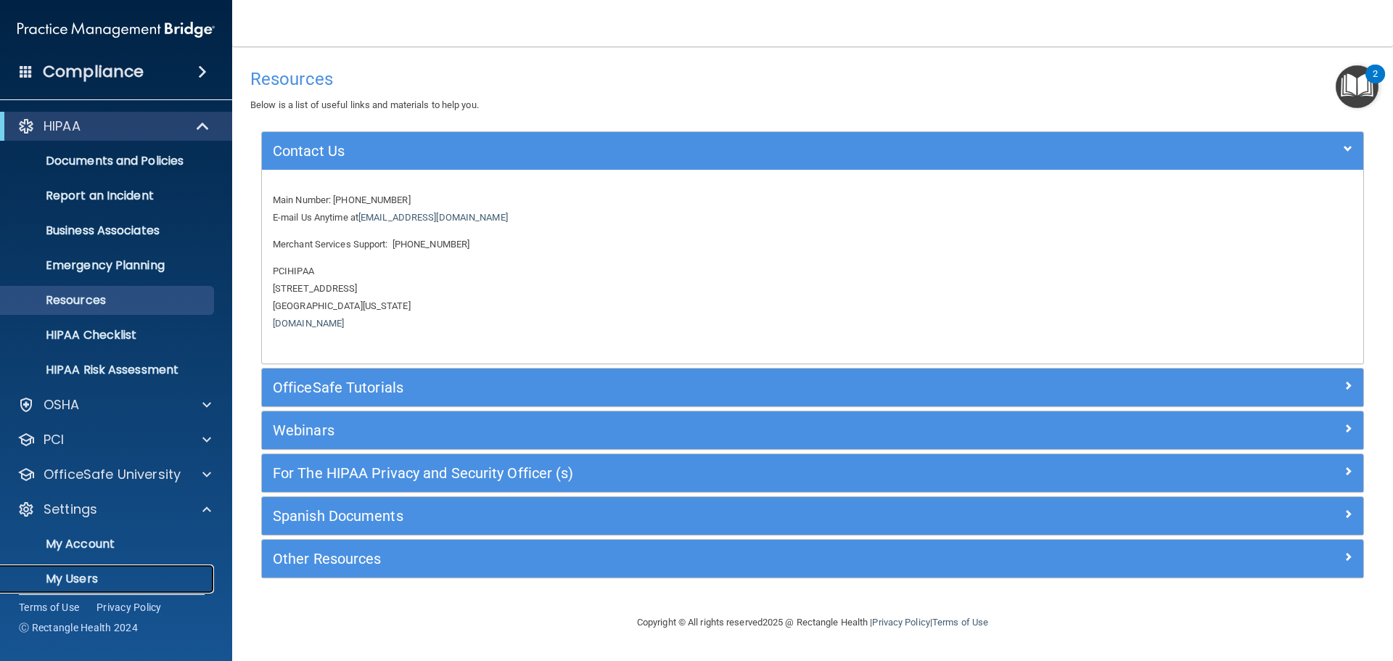
click at [88, 578] on p "My Users" at bounding box center [108, 579] width 198 height 15
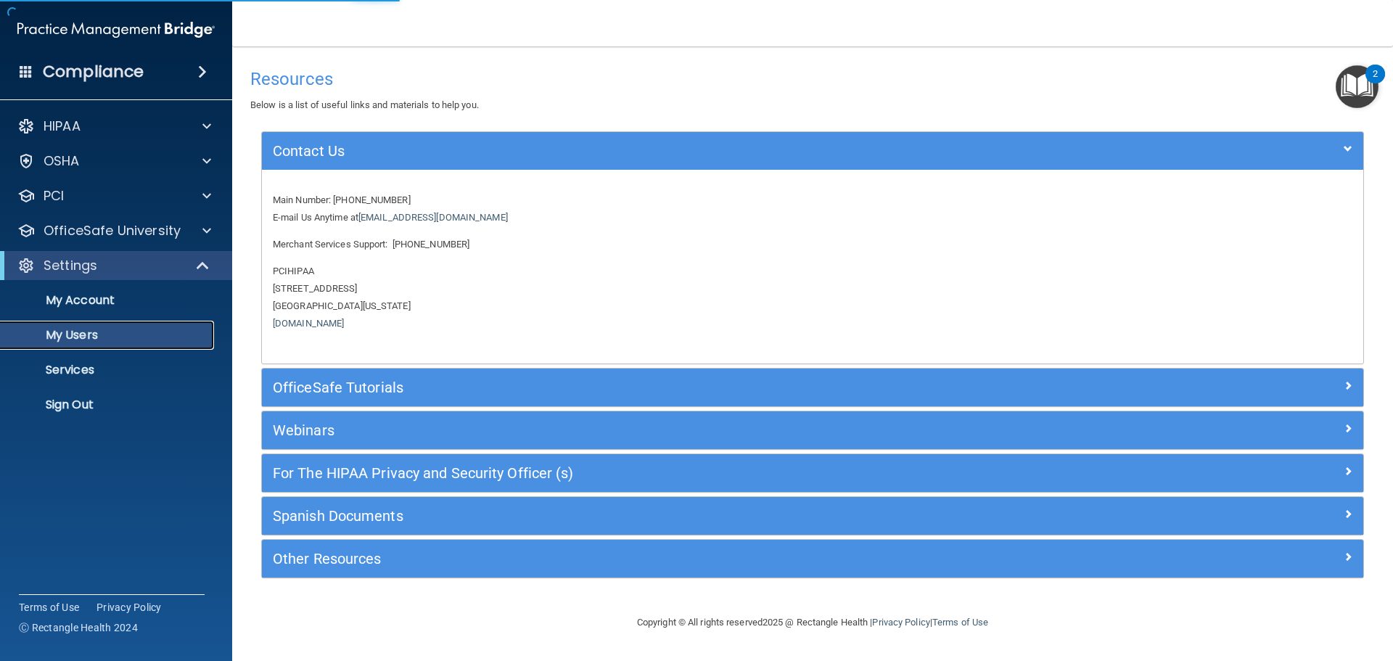
select select "20"
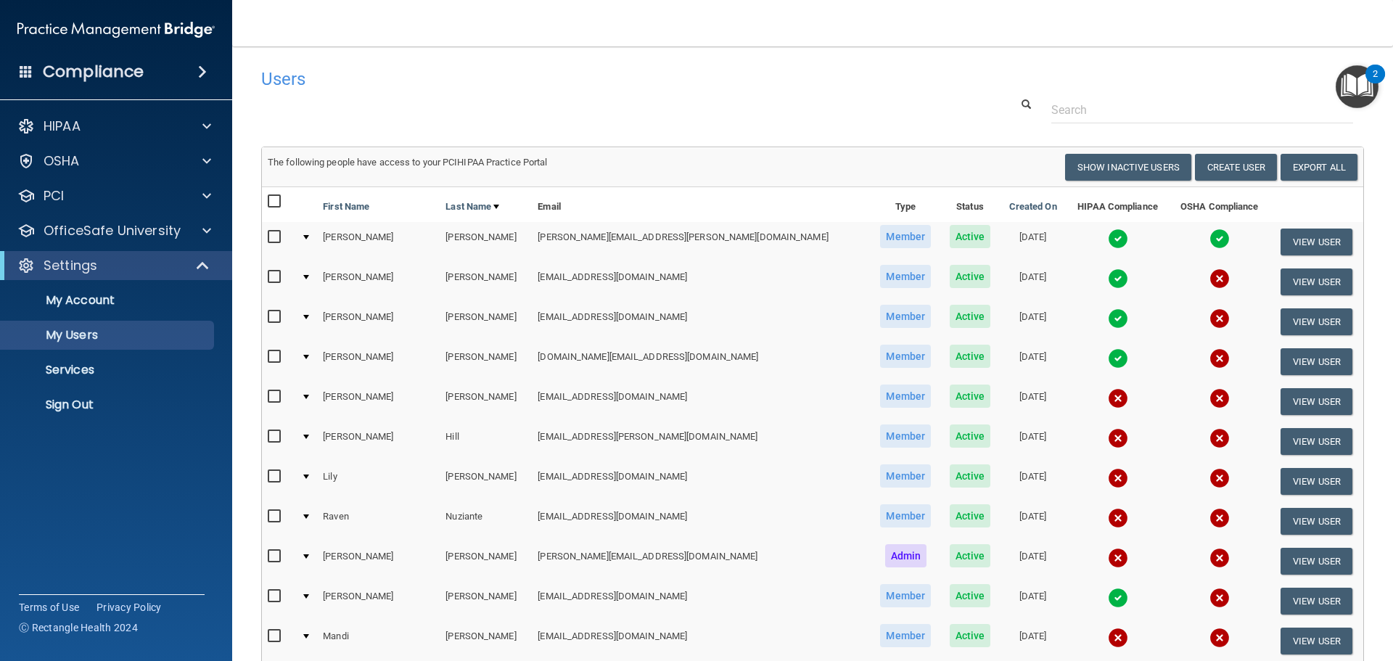
click at [25, 72] on span at bounding box center [26, 71] width 13 height 13
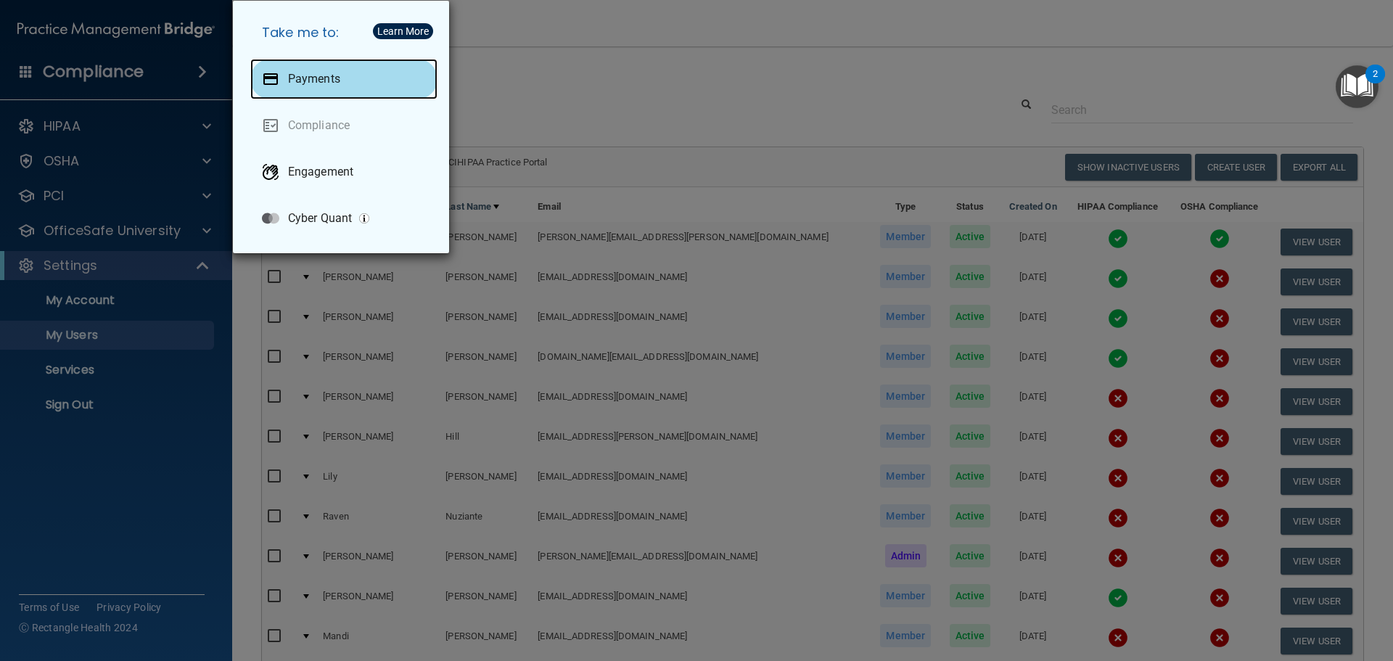
click at [332, 78] on p "Payments" at bounding box center [314, 79] width 52 height 15
click at [329, 73] on p "Payments" at bounding box center [314, 79] width 52 height 15
